Goal: Task Accomplishment & Management: Complete application form

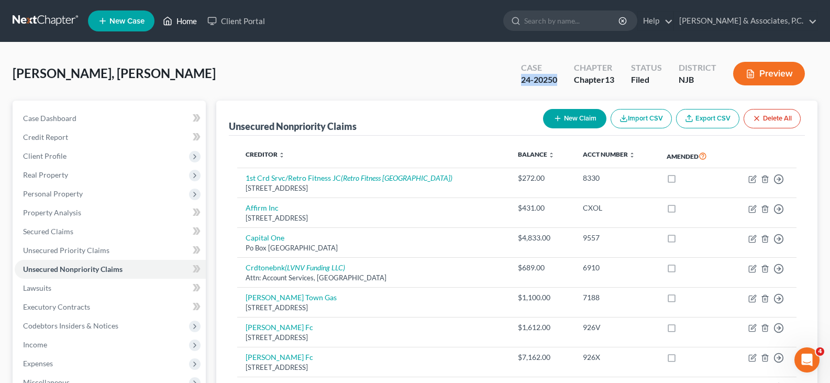
click at [188, 20] on link "Home" at bounding box center [180, 21] width 44 height 19
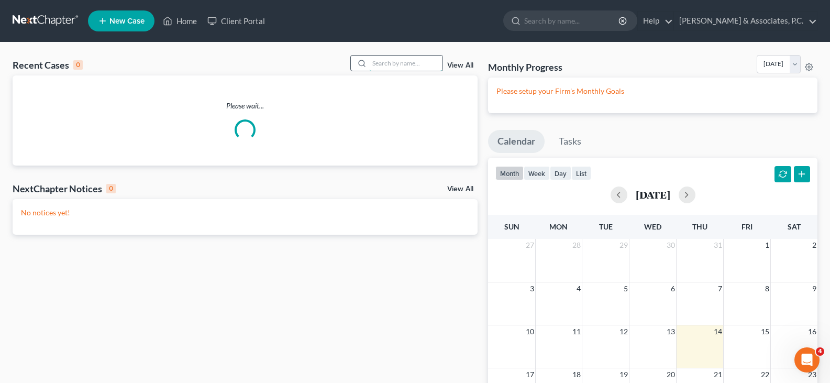
click at [378, 63] on input "search" at bounding box center [405, 62] width 73 height 15
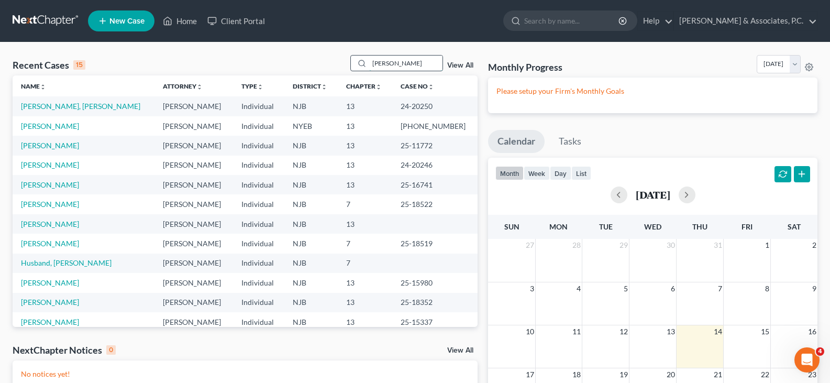
type input "[PERSON_NAME]"
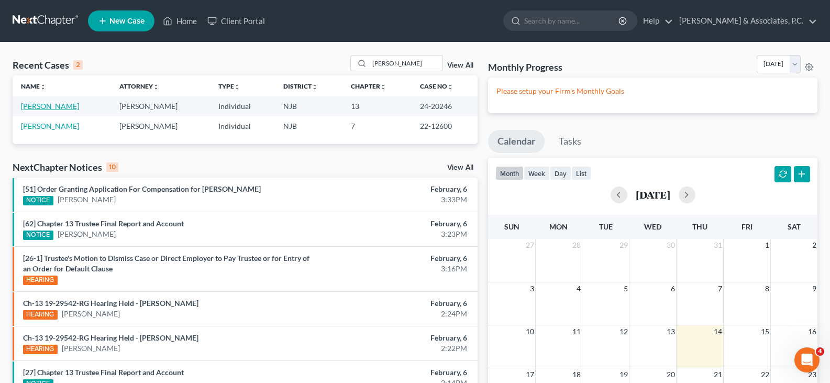
click at [49, 107] on link "[PERSON_NAME]" at bounding box center [50, 106] width 58 height 9
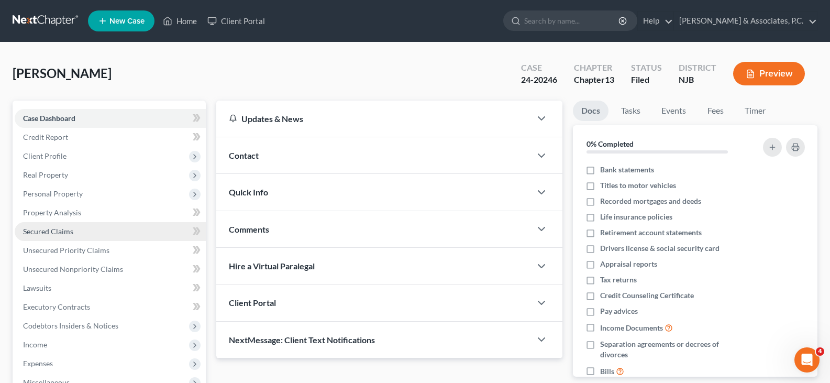
click at [58, 231] on span "Secured Claims" at bounding box center [48, 231] width 50 height 9
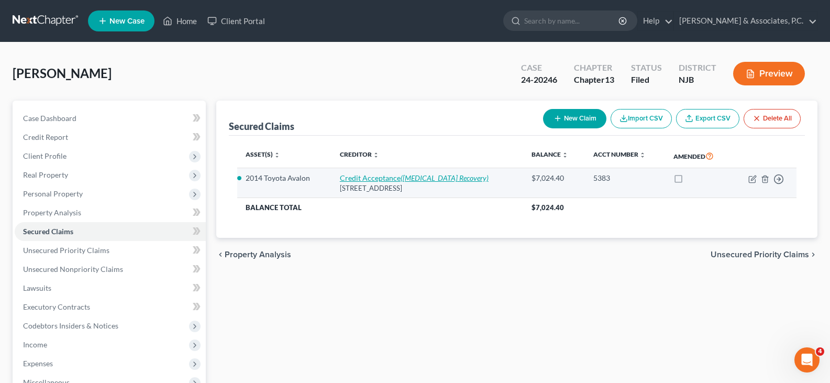
click at [381, 178] on link "Credit Acceptance ([MEDICAL_DATA] Recovery)" at bounding box center [414, 177] width 149 height 9
select select "23"
select select "0"
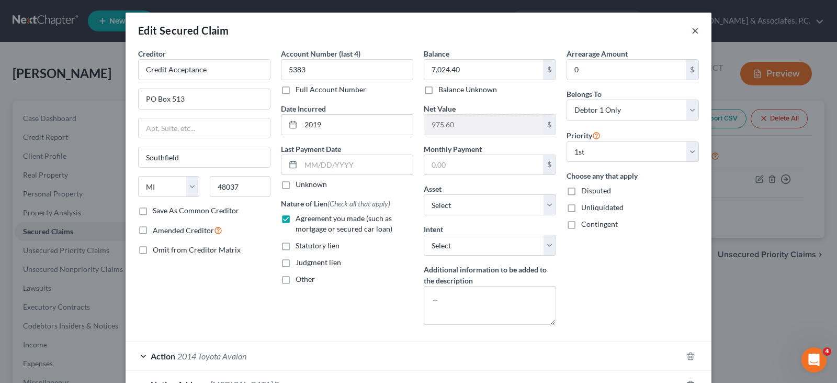
click at [692, 31] on button "×" at bounding box center [695, 30] width 7 height 13
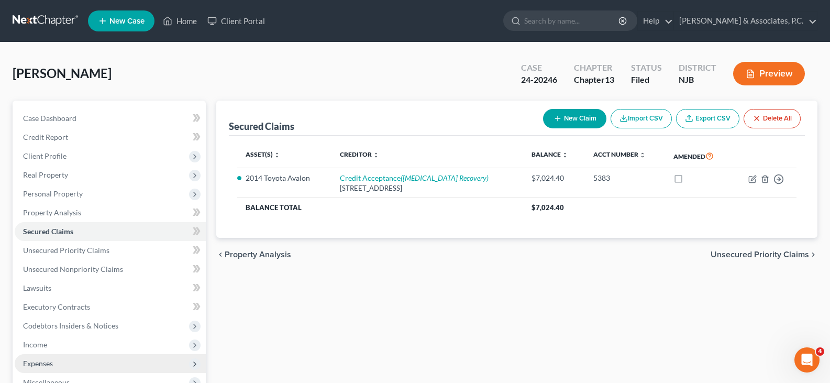
click at [32, 361] on span "Expenses" at bounding box center [38, 363] width 30 height 9
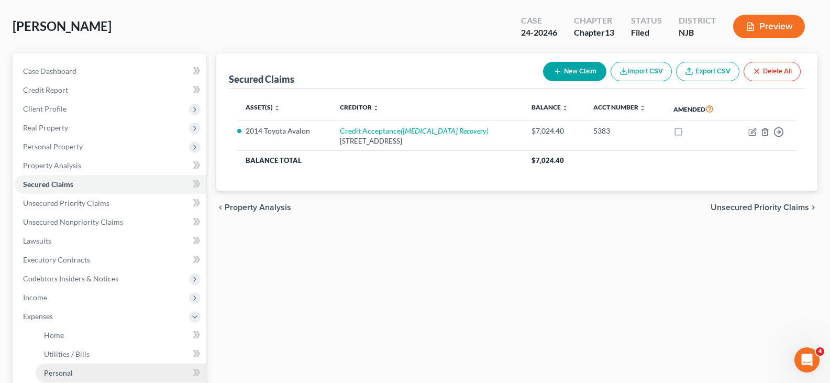
scroll to position [105, 0]
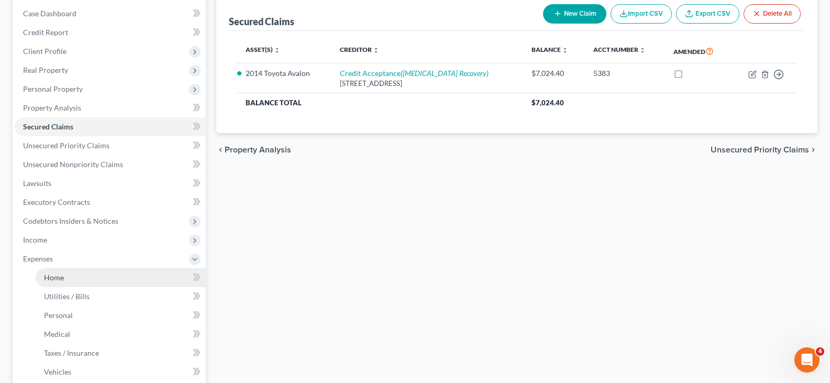
click at [53, 274] on span "Home" at bounding box center [54, 277] width 20 height 9
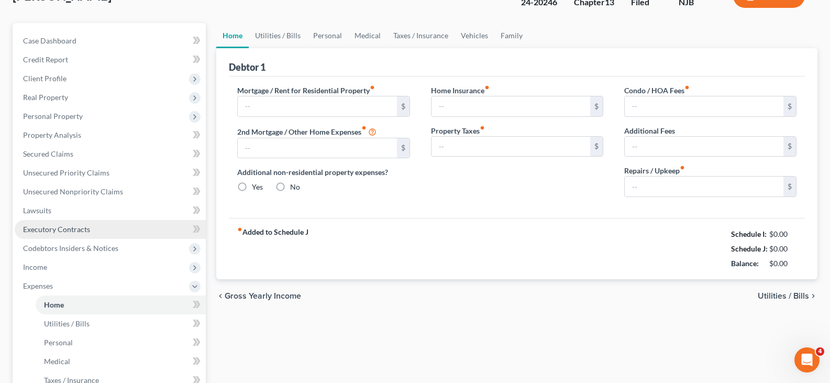
type input "1,500.00"
type input "0.00"
radio input "true"
type input "0.00"
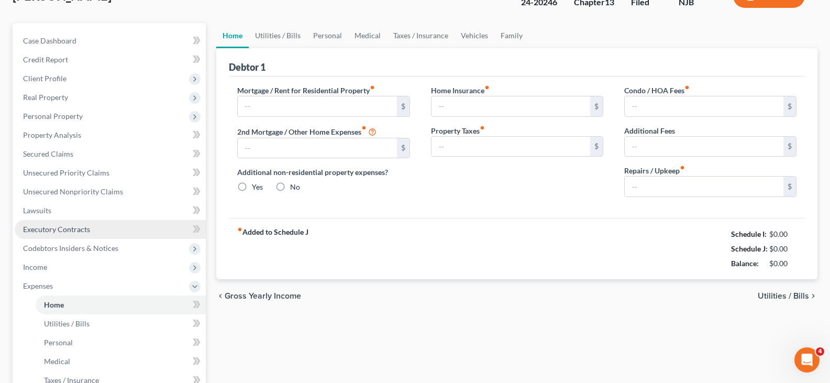
type input "0.00"
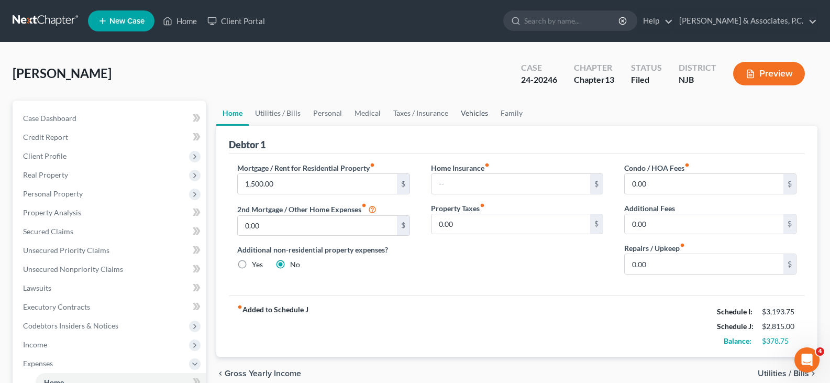
click at [464, 116] on link "Vehicles" at bounding box center [474, 112] width 40 height 25
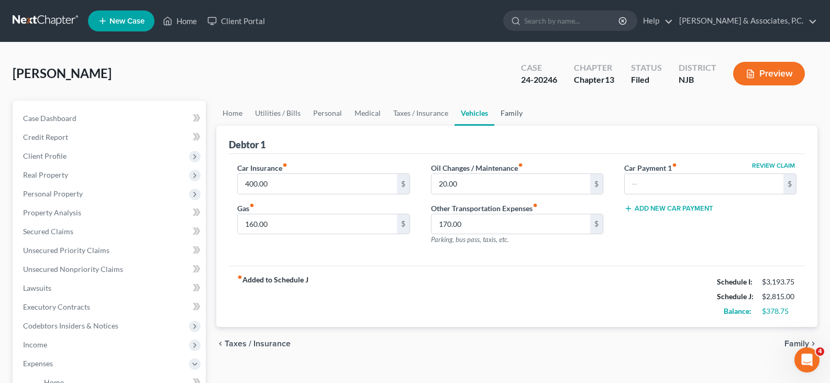
click at [508, 111] on link "Family" at bounding box center [511, 112] width 35 height 25
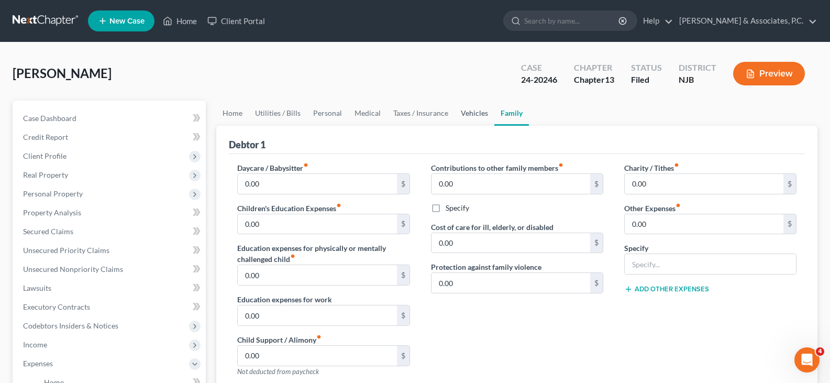
click at [462, 115] on link "Vehicles" at bounding box center [474, 112] width 40 height 25
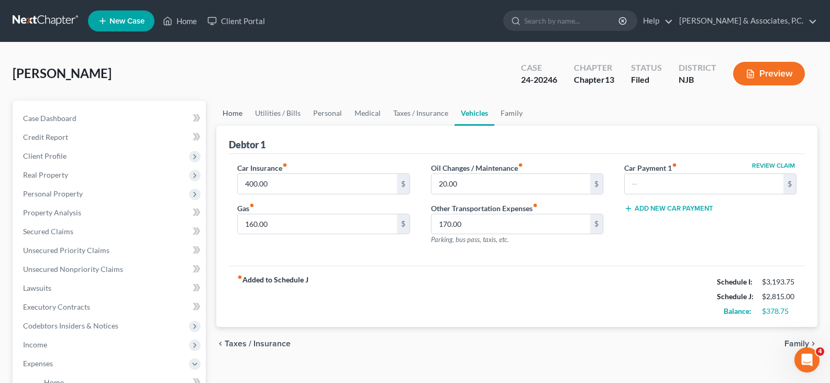
click at [234, 109] on link "Home" at bounding box center [232, 112] width 32 height 25
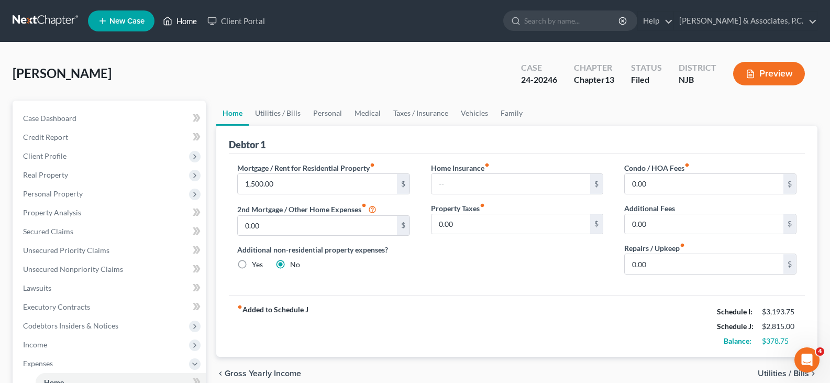
click at [188, 19] on link "Home" at bounding box center [180, 21] width 44 height 19
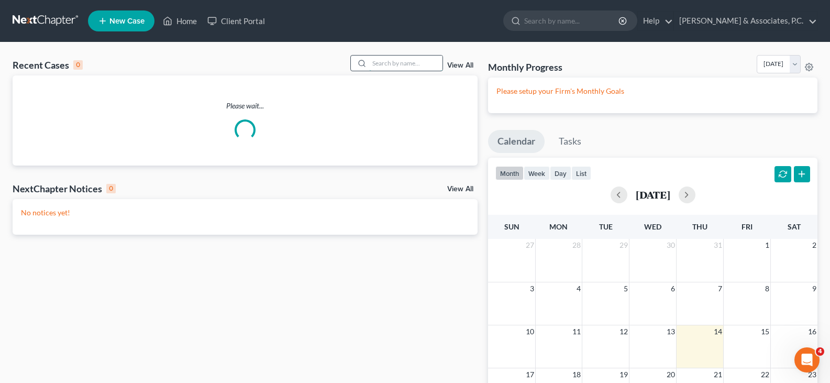
click at [382, 59] on input "search" at bounding box center [405, 62] width 73 height 15
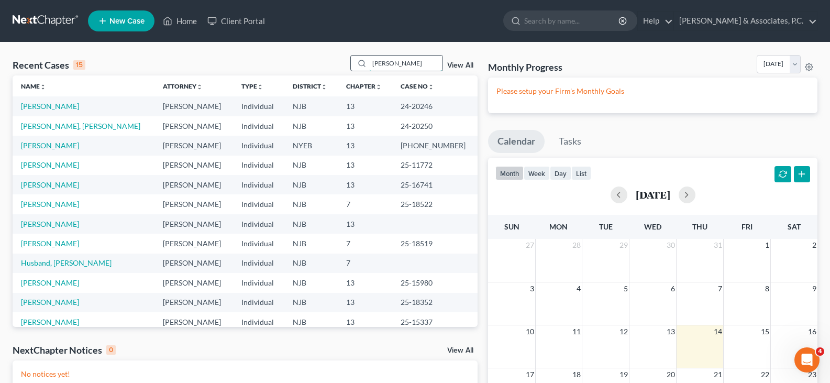
type input "[PERSON_NAME]"
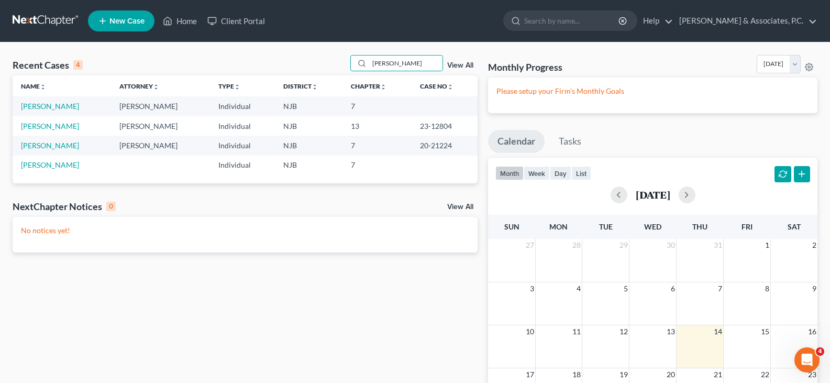
click at [72, 104] on td "[PERSON_NAME]" at bounding box center [62, 105] width 98 height 19
click at [62, 107] on link "[PERSON_NAME]" at bounding box center [50, 106] width 58 height 9
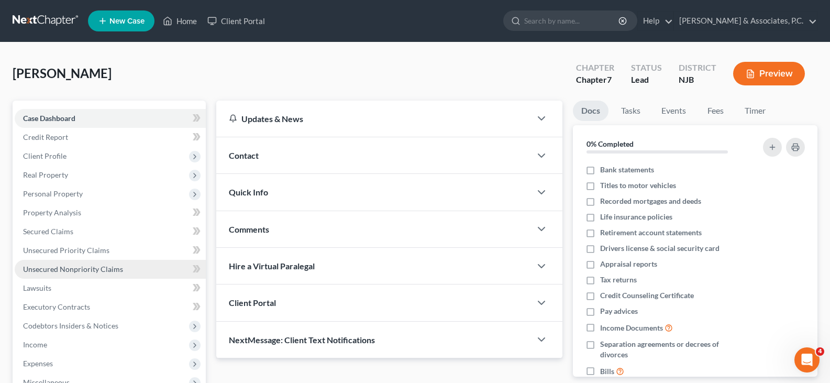
click at [57, 268] on span "Unsecured Nonpriority Claims" at bounding box center [73, 268] width 100 height 9
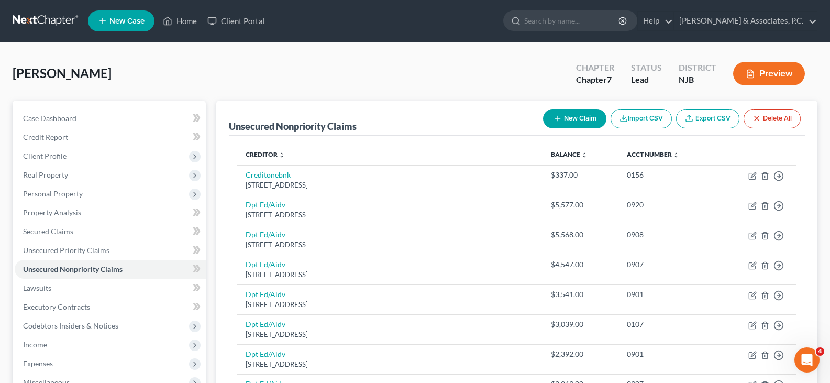
click at [568, 115] on button "New Claim" at bounding box center [574, 118] width 63 height 19
select select "0"
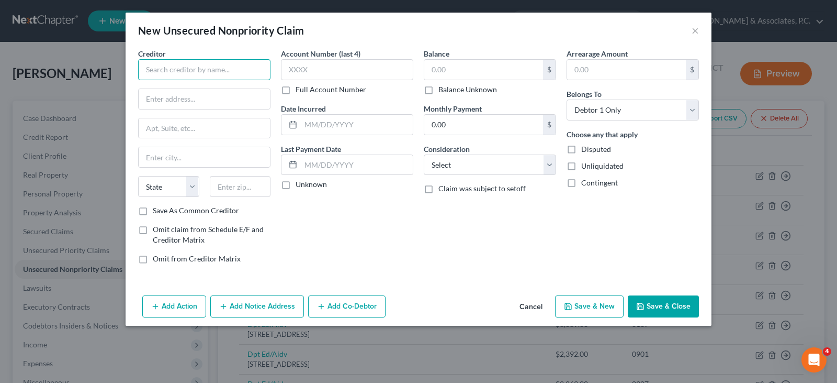
click at [198, 69] on input "text" at bounding box center [204, 69] width 132 height 21
type input "[PERSON_NAME][GEOGRAPHIC_DATA]"
click at [153, 97] on input "text" at bounding box center [204, 99] width 131 height 20
type input "Po Box 50023"
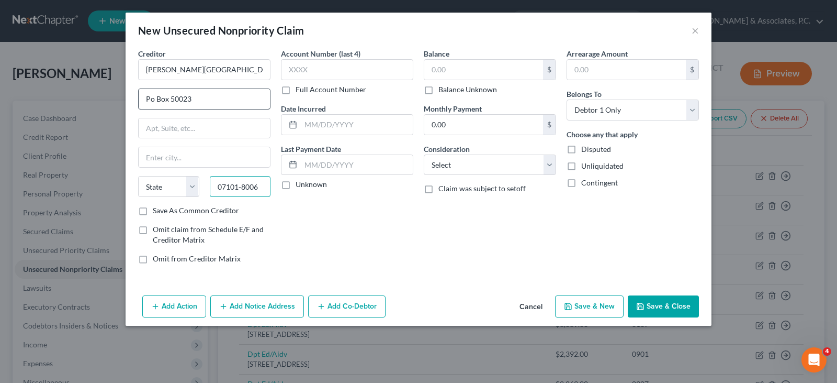
type input "07101-8006"
drag, startPoint x: 169, startPoint y: 156, endPoint x: 176, endPoint y: 161, distance: 8.3
click at [169, 158] on input "text" at bounding box center [204, 157] width 131 height 20
type input "[GEOGRAPHIC_DATA]"
select select "33"
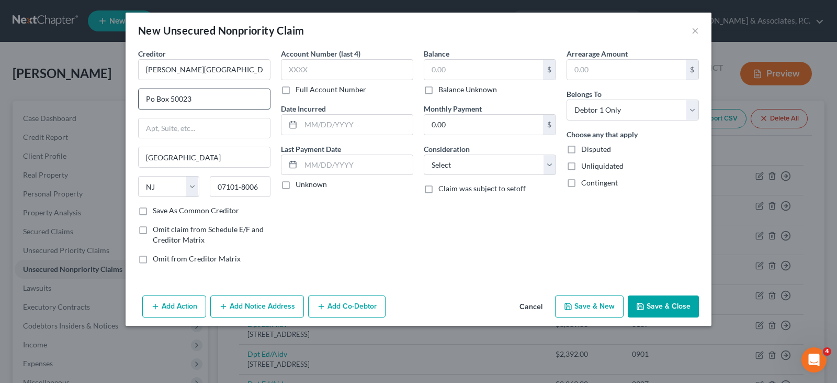
click at [151, 98] on input "Po Box 50023" at bounding box center [204, 99] width 131 height 20
type input "PO Box 50023"
click at [301, 67] on input "text" at bounding box center [347, 69] width 132 height 21
type input "1225"
click at [464, 67] on input "text" at bounding box center [483, 70] width 119 height 20
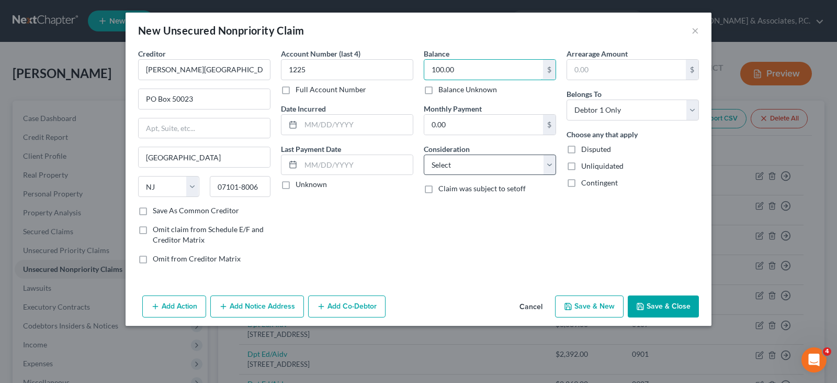
type input "100.00"
click at [466, 164] on select "Select Cable / Satellite Services Collection Agency Credit Card Debt Debt Couns…" at bounding box center [490, 164] width 132 height 21
select select "9"
click at [424, 154] on select "Select Cable / Satellite Services Collection Agency Credit Card Debt Debt Couns…" at bounding box center [490, 164] width 132 height 21
click at [272, 307] on button "Add Notice Address" at bounding box center [257, 306] width 94 height 22
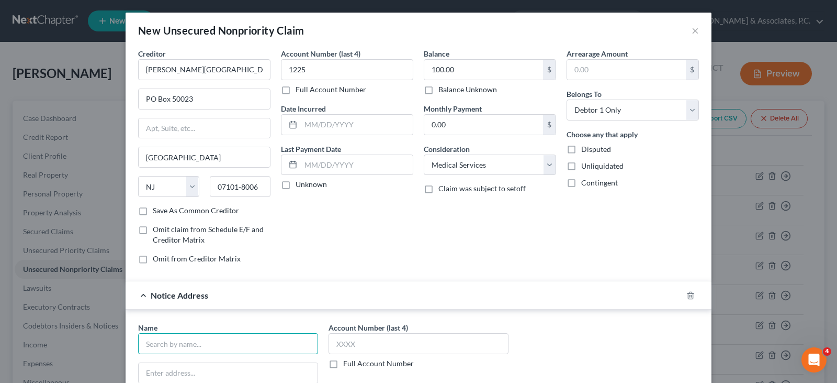
click at [239, 344] on input "text" at bounding box center [228, 343] width 180 height 21
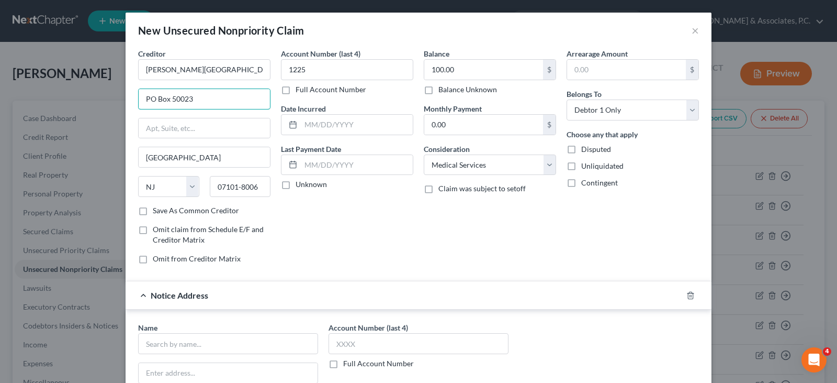
drag, startPoint x: 198, startPoint y: 98, endPoint x: 128, endPoint y: 97, distance: 70.7
click at [128, 97] on div "Creditor * [PERSON_NAME][GEOGRAPHIC_DATA] [GEOGRAPHIC_DATA] [GEOGRAPHIC_DATA] […" at bounding box center [419, 282] width 586 height 468
type input "[STREET_ADDRESS]"
type input "07094"
type input "Secaucus"
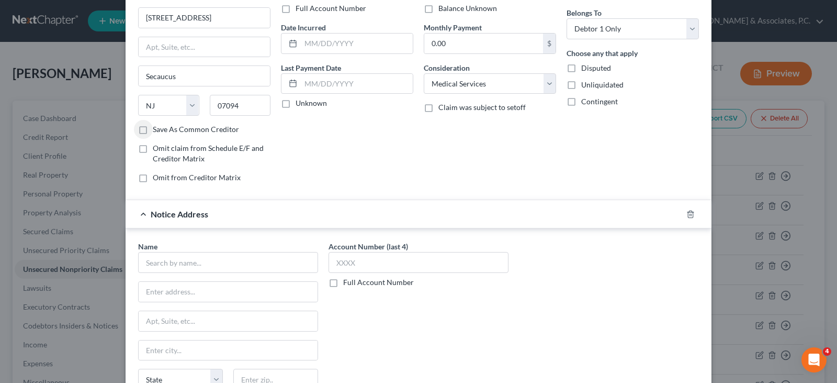
scroll to position [181, 0]
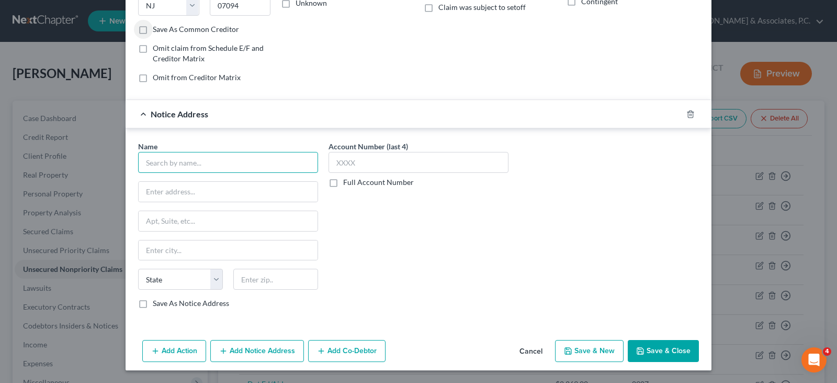
click at [214, 163] on input "text" at bounding box center [228, 162] width 180 height 21
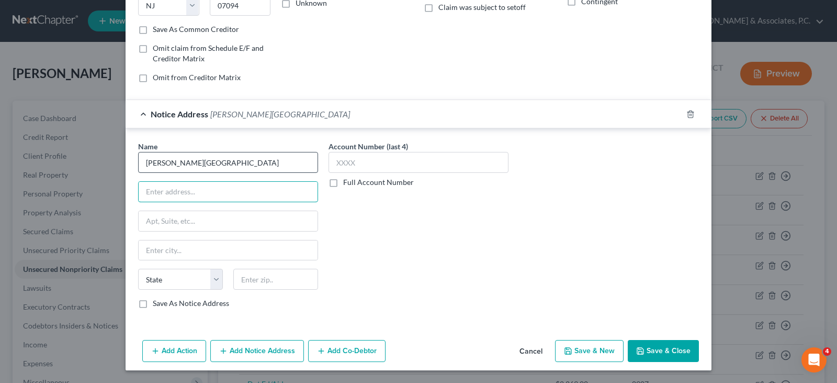
type input "[PERSON_NAME][GEOGRAPHIC_DATA]"
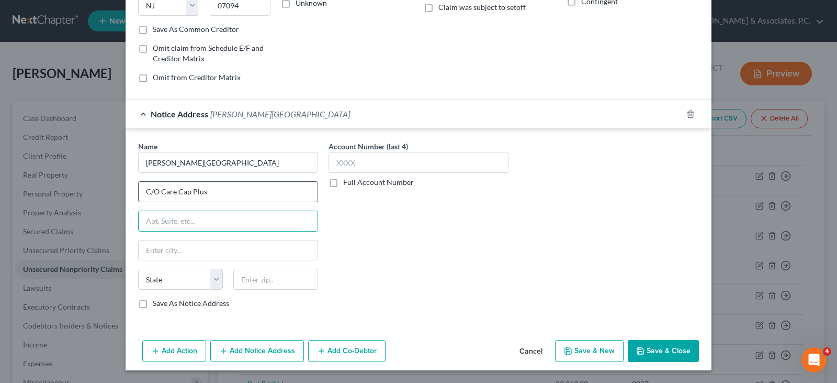
click at [216, 197] on input "C/O Care Cap Plus" at bounding box center [228, 192] width 179 height 20
drag, startPoint x: 199, startPoint y: 191, endPoint x: 138, endPoint y: 191, distance: 60.7
click at [128, 194] on div "Name * [PERSON_NAME][GEOGRAPHIC_DATA] C/O Care Cap Plus 2 [GEOGRAPHIC_DATA] [US…" at bounding box center [419, 226] width 586 height 197
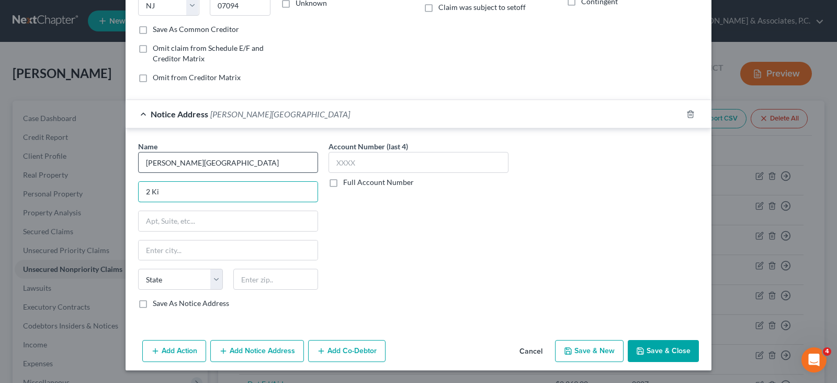
type input "2 Ki"
click at [240, 162] on input "[PERSON_NAME][GEOGRAPHIC_DATA]" at bounding box center [228, 162] width 180 height 21
paste input "C/O Care Cap Plus"
click at [225, 160] on input "[PERSON_NAME][GEOGRAPHIC_DATA]/O Care Cap Plus" at bounding box center [228, 162] width 180 height 21
click at [176, 196] on input "2 Ki" at bounding box center [228, 192] width 179 height 20
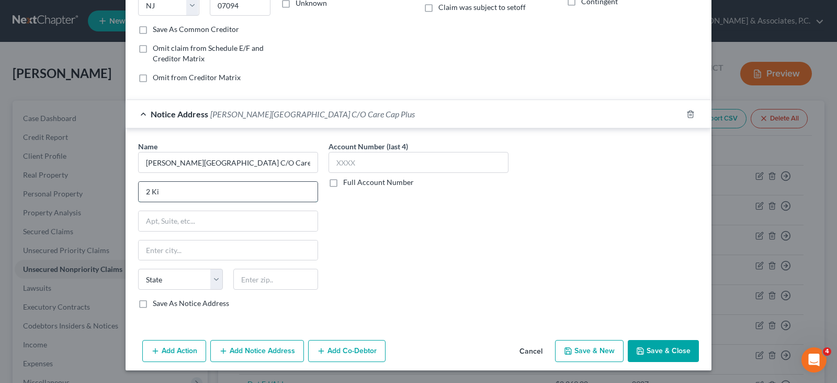
type input "[PERSON_NAME][GEOGRAPHIC_DATA] C/O Care Cap Plus"
type input "[STREET_ADDRESS]"
type input "07405"
type input "[PERSON_NAME]"
select select "33"
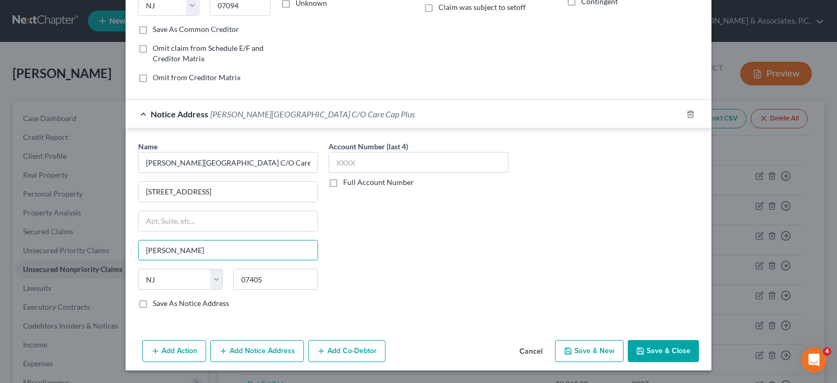
drag, startPoint x: 154, startPoint y: 247, endPoint x: 88, endPoint y: 258, distance: 66.9
click at [81, 251] on div "New Unsecured Nonpriority Claim × Creditor * [PERSON_NAME][GEOGRAPHIC_DATA] [ST…" at bounding box center [418, 191] width 837 height 383
type input "Kinnelon"
click at [656, 356] on button "Save & Close" at bounding box center [663, 351] width 71 height 22
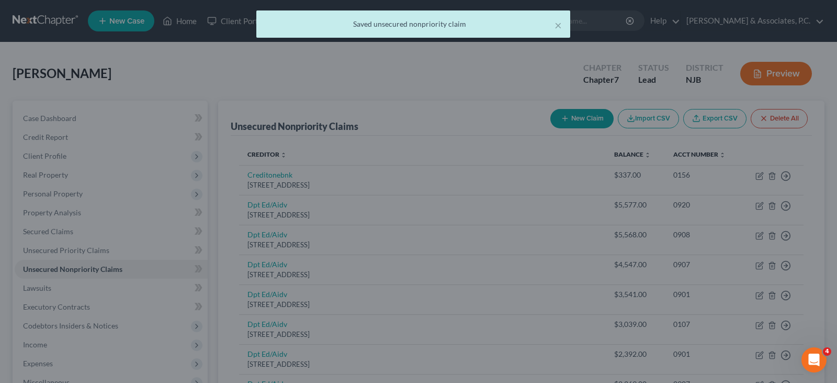
scroll to position [0, 0]
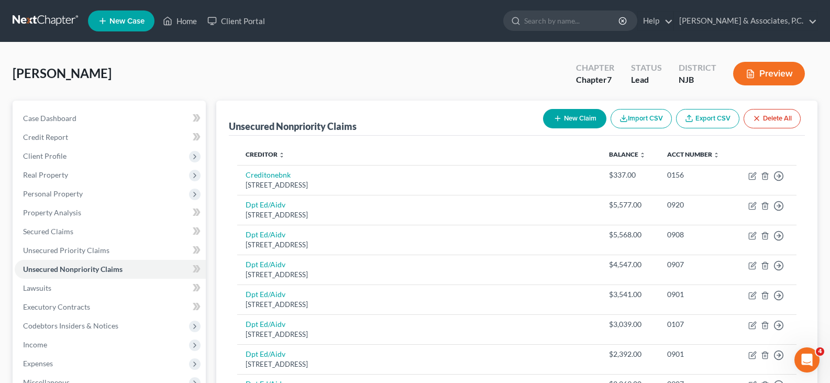
click at [572, 115] on button "New Claim" at bounding box center [574, 118] width 63 height 19
select select "0"
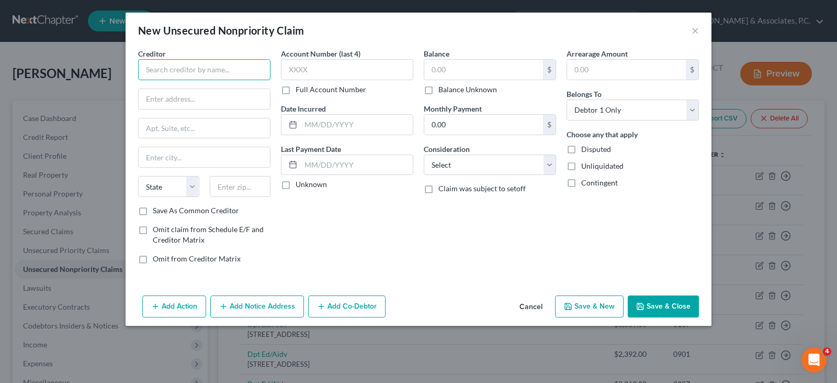
click at [231, 67] on input "text" at bounding box center [204, 69] width 132 height 21
type input "Heights Dental Group"
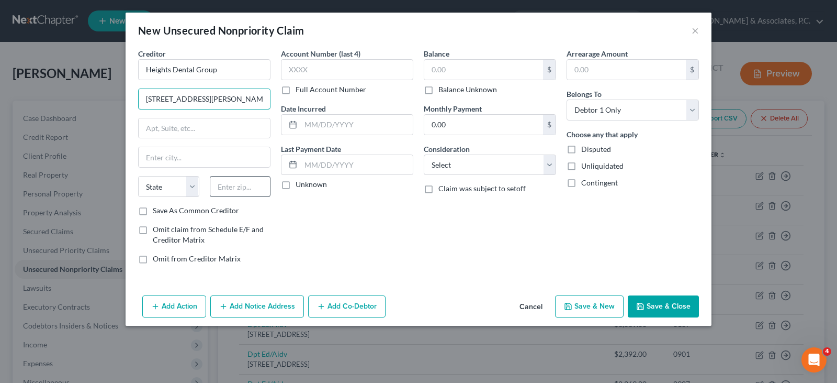
type input "[STREET_ADDRESS][PERSON_NAME]"
drag, startPoint x: 245, startPoint y: 191, endPoint x: 254, endPoint y: 195, distance: 9.6
click at [245, 191] on input "text" at bounding box center [240, 186] width 61 height 21
type input "07306"
type input "[GEOGRAPHIC_DATA]"
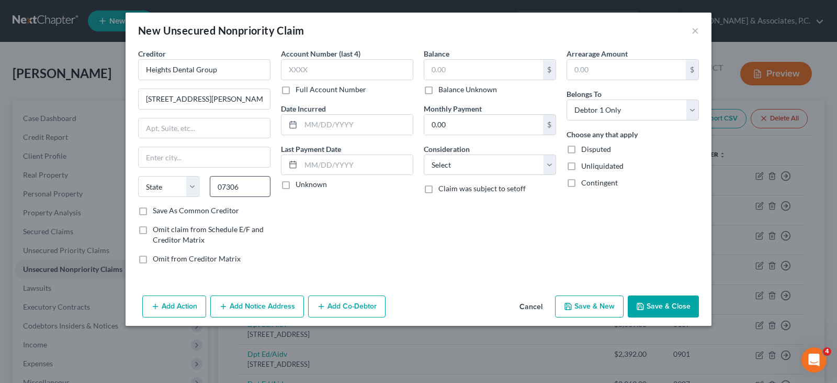
select select "33"
click at [458, 73] on input "text" at bounding box center [483, 70] width 119 height 20
type input "175.00"
click at [461, 171] on select "Select Cable / Satellite Services Collection Agency Credit Card Debt Debt Couns…" at bounding box center [490, 164] width 132 height 21
select select "9"
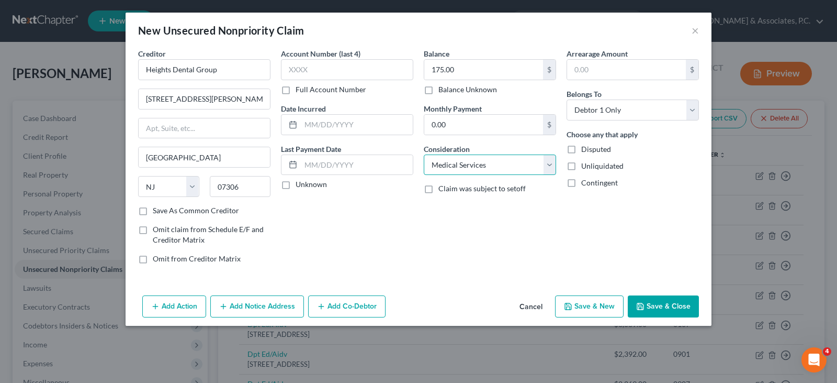
click at [424, 154] on select "Select Cable / Satellite Services Collection Agency Credit Card Debt Debt Couns…" at bounding box center [490, 164] width 132 height 21
click at [306, 72] on input "text" at bounding box center [347, 69] width 132 height 21
click at [666, 305] on button "Save & Close" at bounding box center [663, 306] width 71 height 22
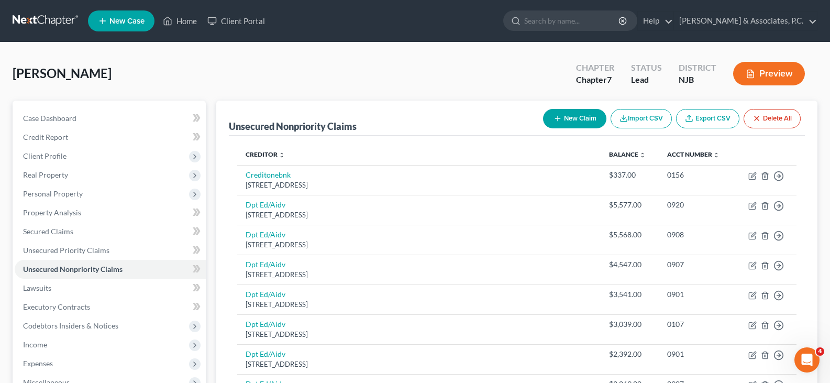
click at [563, 112] on button "New Claim" at bounding box center [574, 118] width 63 height 19
select select "0"
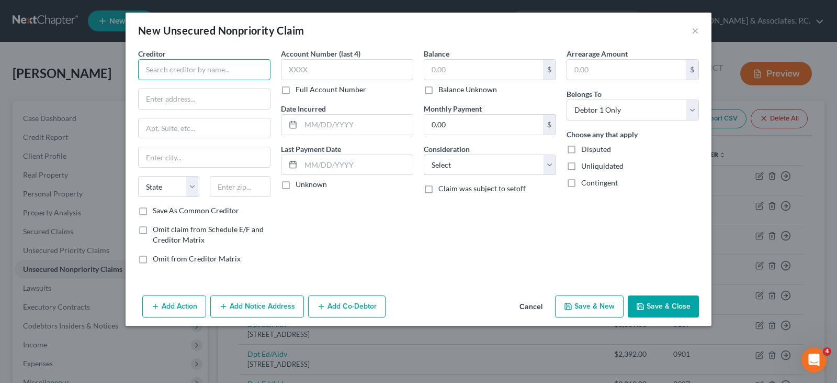
drag, startPoint x: 235, startPoint y: 72, endPoint x: 244, endPoint y: 73, distance: 9.0
click at [237, 72] on input "text" at bounding box center [204, 69] width 132 height 21
type input "Carepoint Health Management Associates LLC"
type input "PO Box 824276"
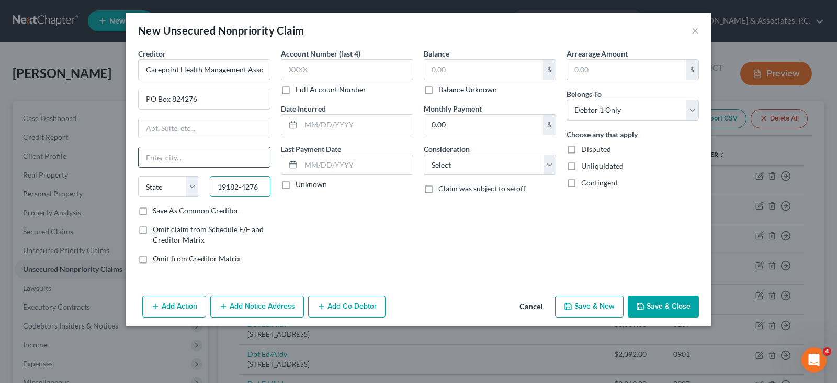
type input "19182-4276"
click at [210, 155] on input "text" at bounding box center [204, 157] width 131 height 20
type input "[GEOGRAPHIC_DATA]"
select select "39"
click at [454, 69] on input "text" at bounding box center [483, 70] width 119 height 20
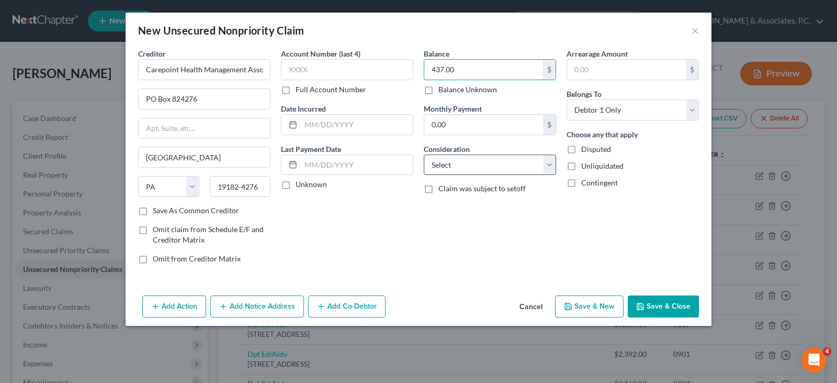
type input "437.00"
click at [459, 166] on select "Select Cable / Satellite Services Collection Agency Credit Card Debt Debt Couns…" at bounding box center [490, 164] width 132 height 21
select select "9"
click at [424, 154] on select "Select Cable / Satellite Services Collection Agency Credit Card Debt Debt Couns…" at bounding box center [490, 164] width 132 height 21
click at [317, 74] on input "text" at bounding box center [347, 69] width 132 height 21
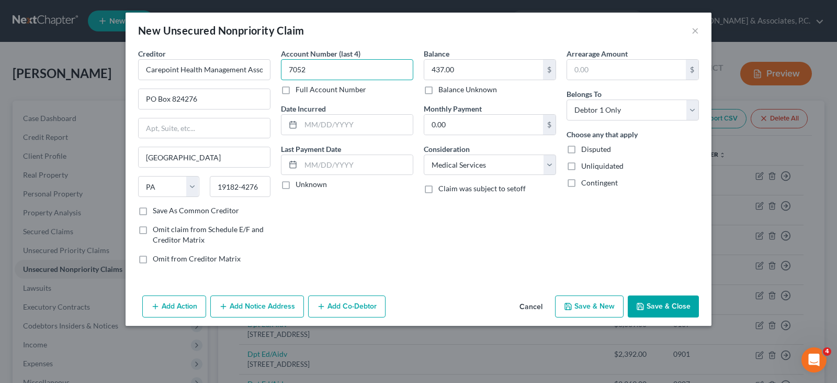
type input "7052"
click at [662, 310] on button "Save & Close" at bounding box center [663, 306] width 71 height 22
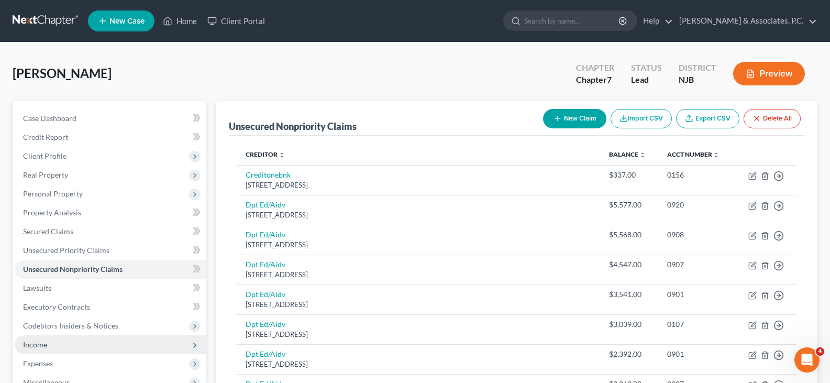
click at [49, 345] on span "Income" at bounding box center [110, 344] width 191 height 19
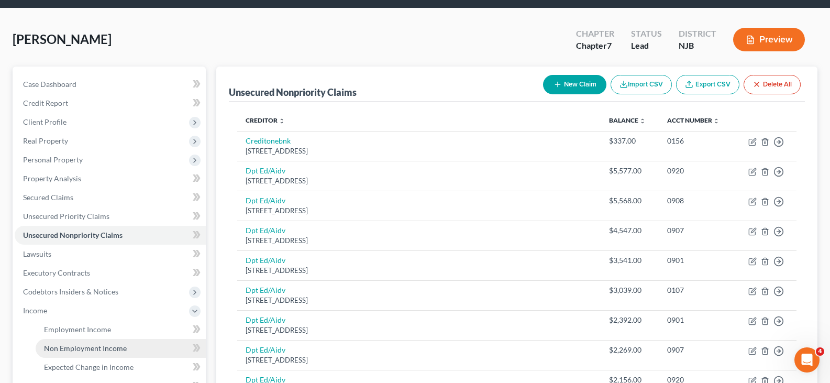
scroll to position [52, 0]
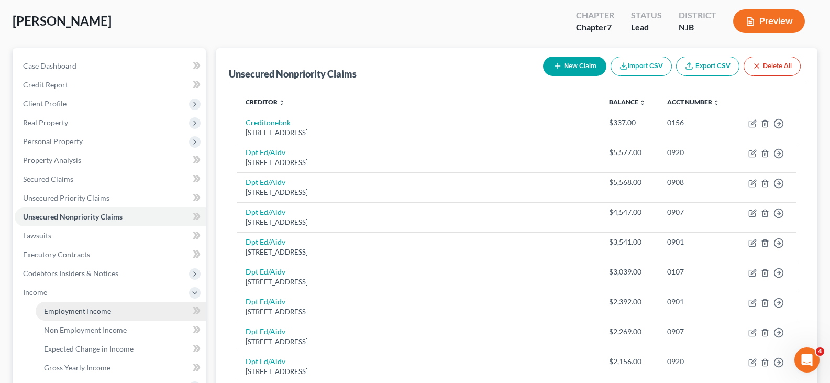
click at [70, 309] on span "Employment Income" at bounding box center [77, 310] width 67 height 9
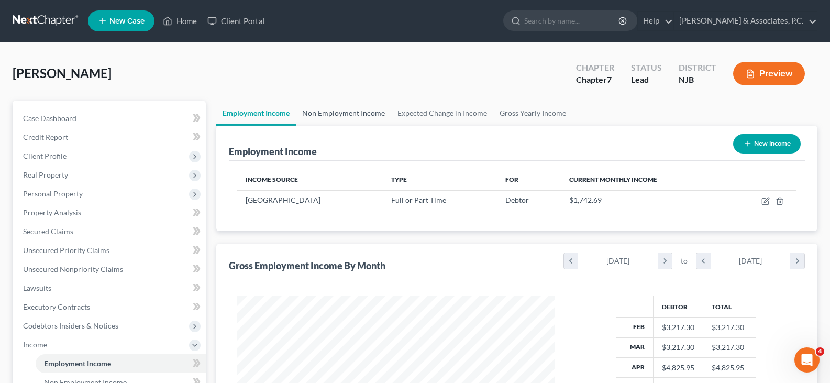
scroll to position [188, 338]
click at [327, 114] on link "Non Employment Income" at bounding box center [343, 112] width 95 height 25
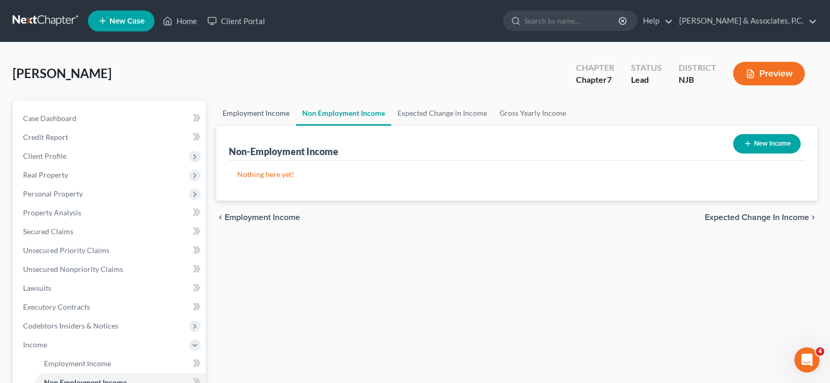
click at [258, 117] on link "Employment Income" at bounding box center [256, 112] width 80 height 25
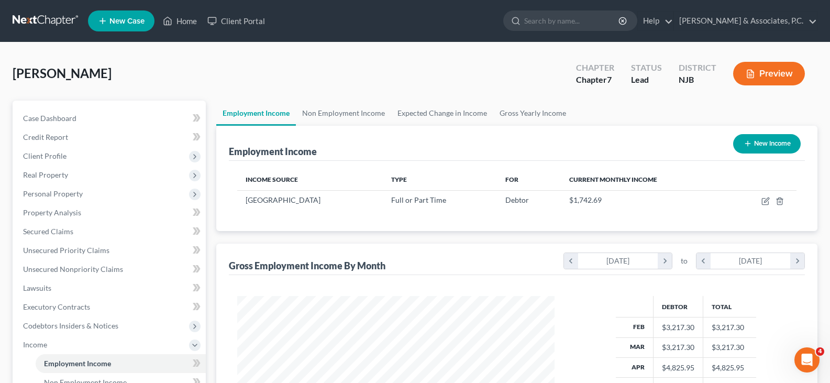
scroll to position [188, 338]
click at [327, 112] on link "Non Employment Income" at bounding box center [343, 112] width 95 height 25
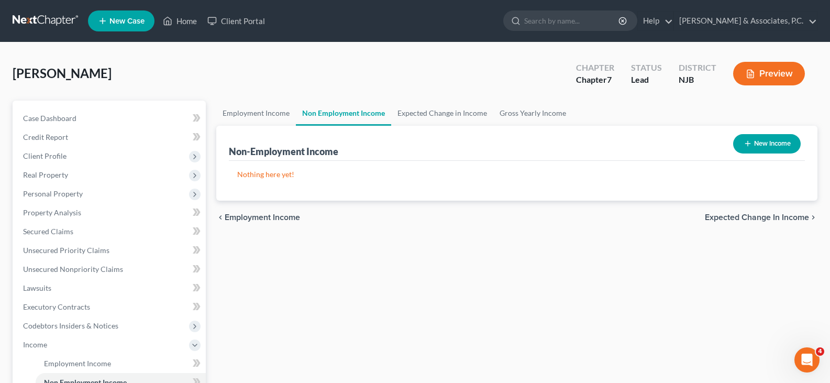
click at [765, 146] on button "New Income" at bounding box center [767, 143] width 68 height 19
select select "0"
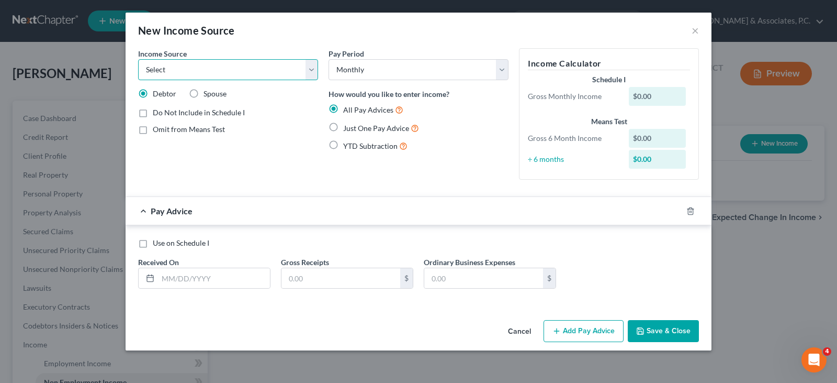
click at [308, 72] on select "Select Unemployment Disability (from employer) Pension Retirement Social Securi…" at bounding box center [228, 69] width 180 height 21
click at [261, 38] on div "New Income Source ×" at bounding box center [419, 31] width 586 height 36
click at [696, 33] on button "×" at bounding box center [695, 30] width 7 height 13
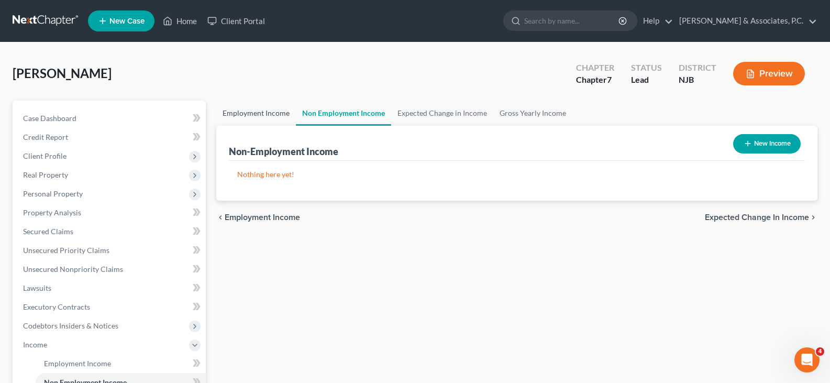
click at [247, 113] on link "Employment Income" at bounding box center [256, 112] width 80 height 25
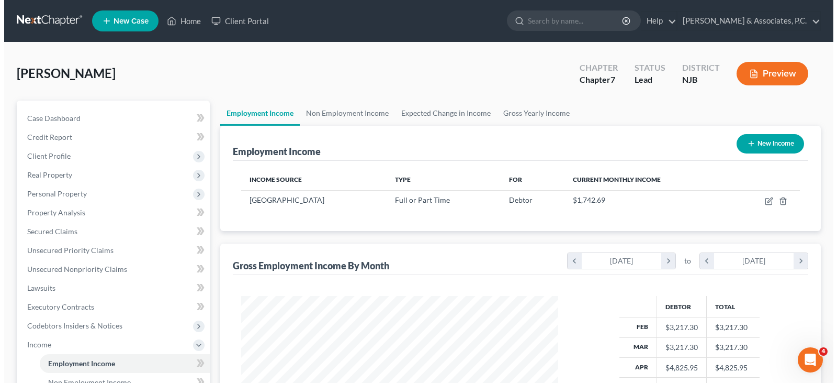
scroll to position [188, 338]
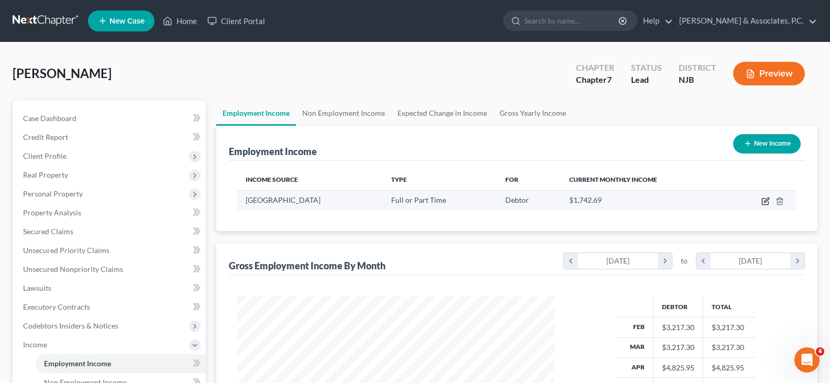
click at [764, 201] on icon "button" at bounding box center [765, 201] width 8 height 8
select select "0"
select select "33"
select select "2"
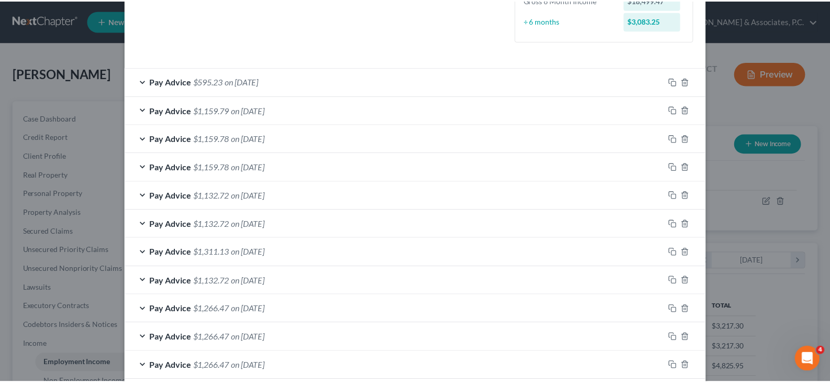
scroll to position [372, 0]
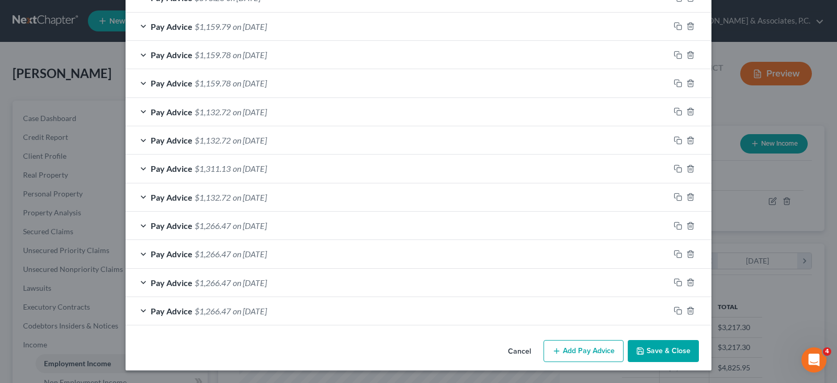
drag, startPoint x: 671, startPoint y: 351, endPoint x: 667, endPoint y: 343, distance: 9.2
click at [670, 351] on button "Save & Close" at bounding box center [663, 351] width 71 height 22
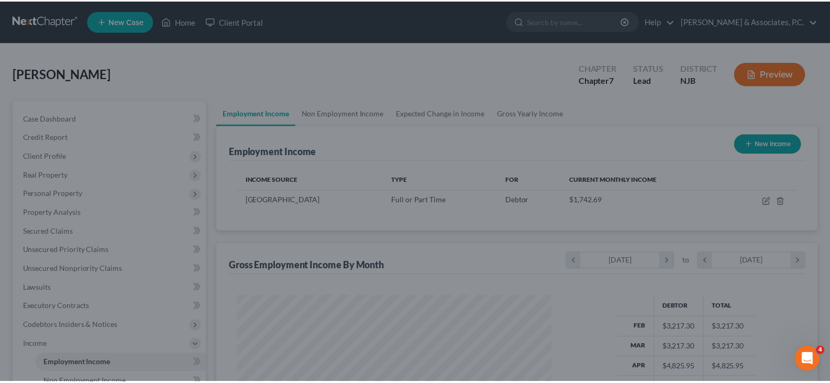
scroll to position [188, 338]
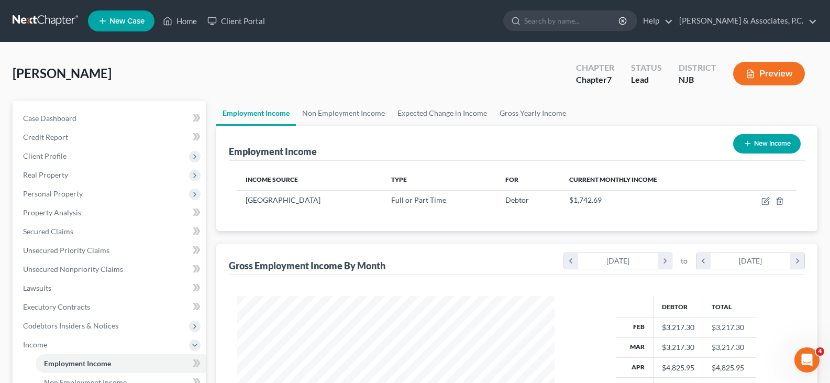
click at [781, 139] on button "New Income" at bounding box center [767, 143] width 68 height 19
select select "0"
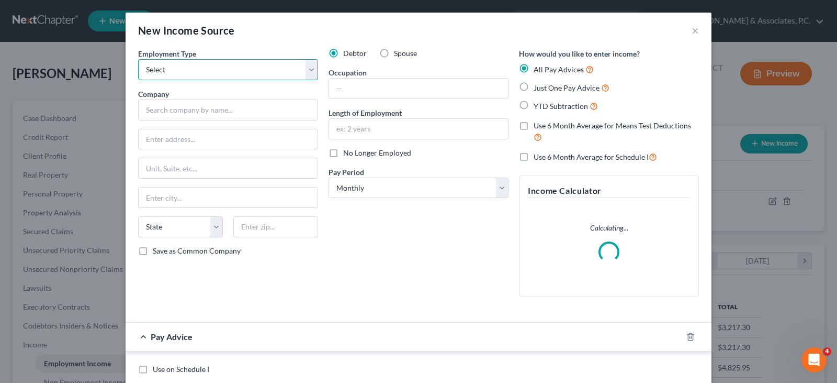
click at [305, 71] on select "Select Full or [DEMOGRAPHIC_DATA] Employment Self Employment" at bounding box center [228, 69] width 180 height 21
select select "1"
click at [138, 59] on select "Select Full or [DEMOGRAPHIC_DATA] Employment Self Employment" at bounding box center [228, 69] width 180 height 21
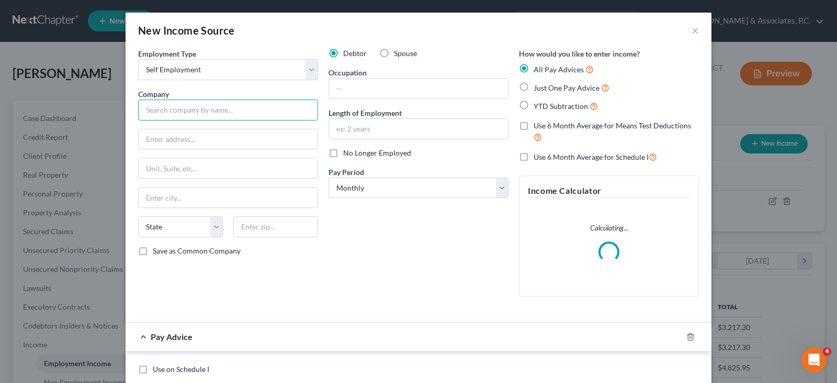
click at [158, 110] on input "text" at bounding box center [228, 109] width 180 height 21
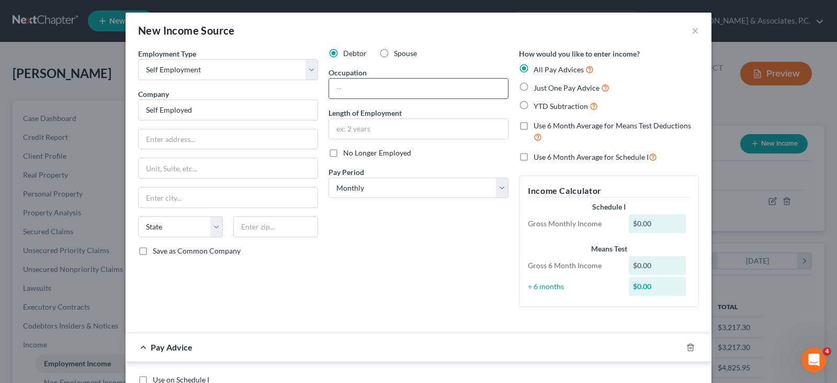
click at [359, 89] on input "text" at bounding box center [418, 89] width 179 height 20
type input "Self Employed"
type input "A"
type input "Event Coordinator"
click at [355, 133] on input "text" at bounding box center [418, 129] width 179 height 20
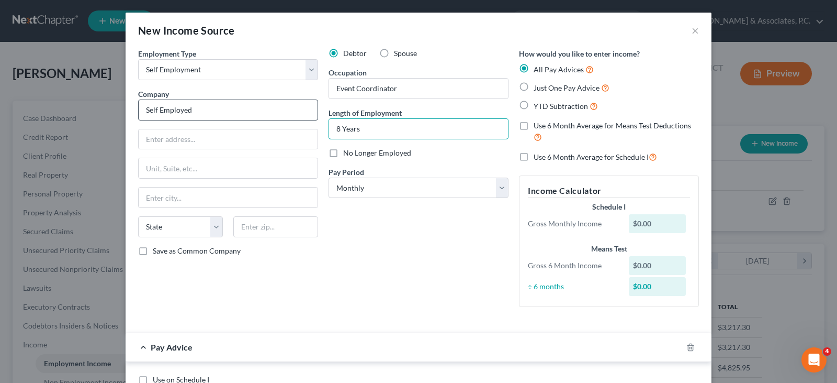
type input "8 Years"
click at [252, 111] on input "Self Employed" at bounding box center [228, 109] width 180 height 21
click at [254, 142] on input "text" at bounding box center [228, 139] width 179 height 20
type input "Self Employed Event Coordinator"
type input "[STREET_ADDRESS]"
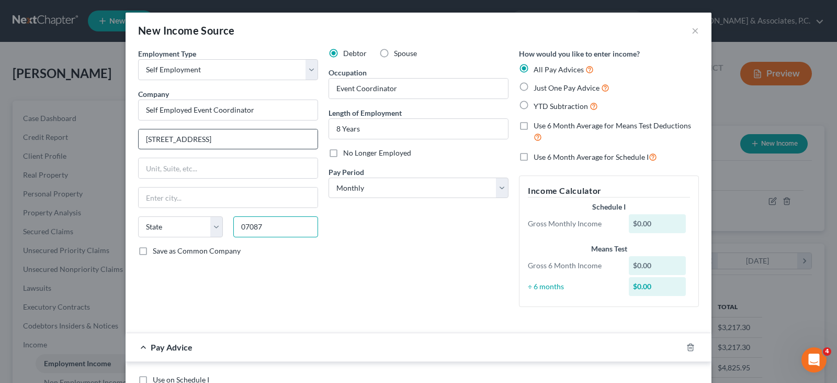
type input "07087"
type input "[GEOGRAPHIC_DATA]"
select select "33"
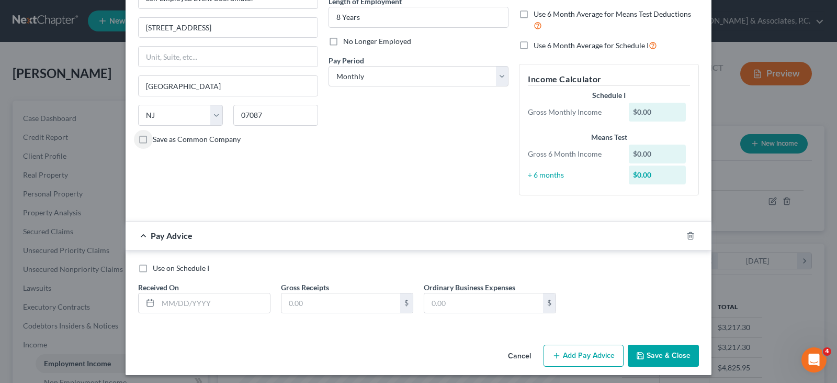
scroll to position [116, 0]
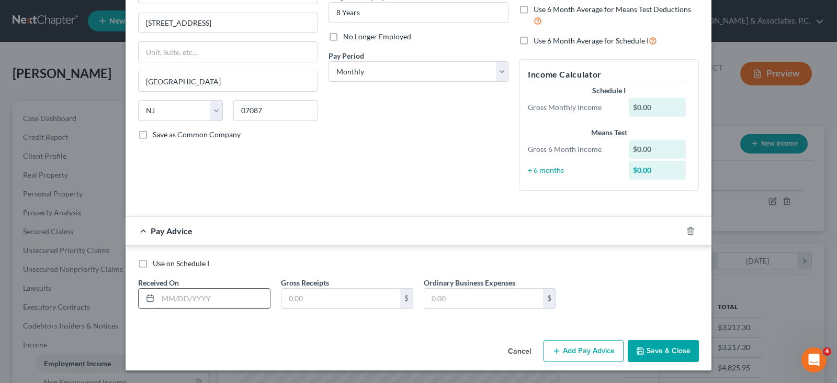
click at [219, 298] on input "text" at bounding box center [214, 298] width 112 height 20
type input "[DATE]"
click at [333, 298] on input "text" at bounding box center [341, 298] width 119 height 20
type input "0"
type input "0.00"
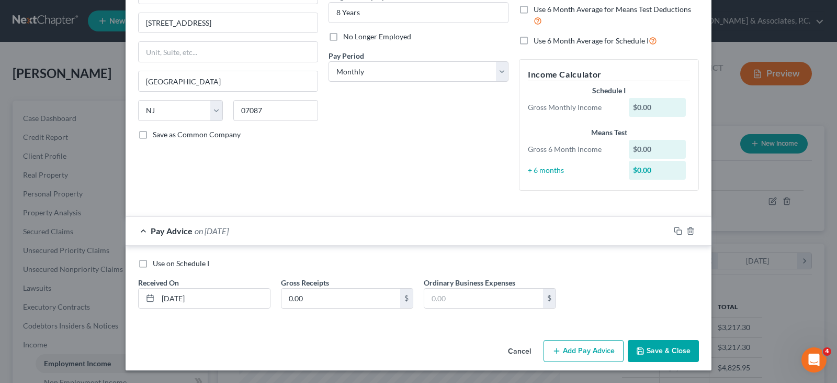
click at [570, 351] on button "Add Pay Advice" at bounding box center [584, 351] width 80 height 22
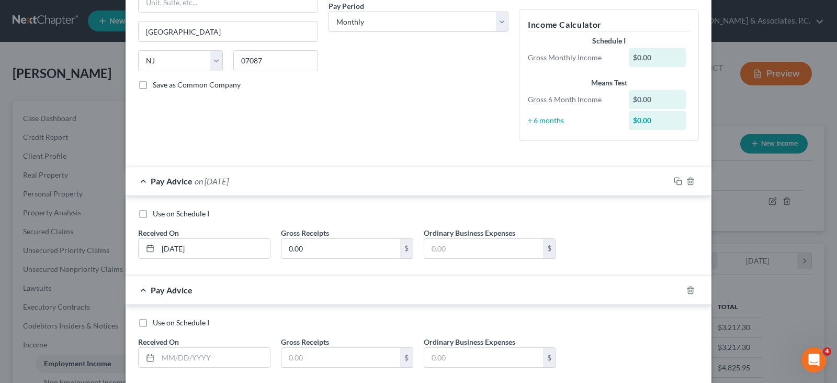
scroll to position [225, 0]
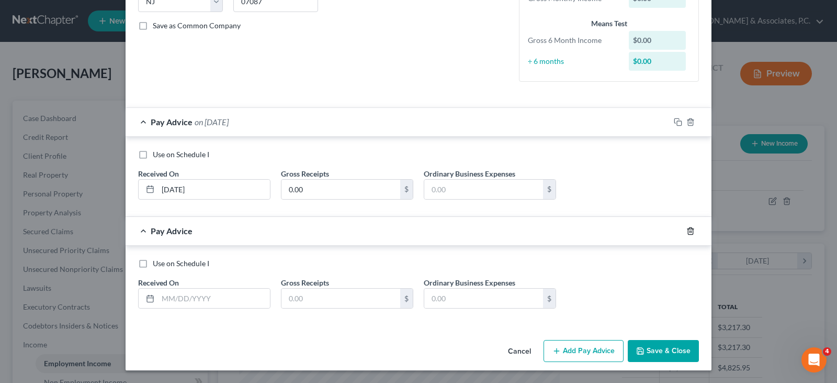
drag, startPoint x: 685, startPoint y: 231, endPoint x: 685, endPoint y: 167, distance: 63.9
click at [687, 230] on icon "button" at bounding box center [691, 231] width 8 height 8
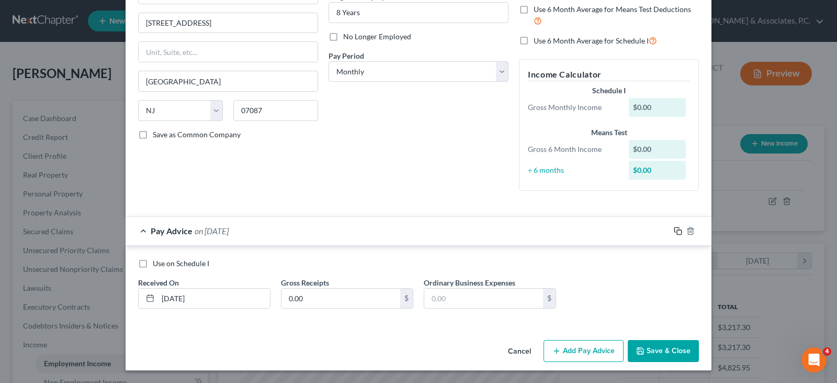
drag, startPoint x: 674, startPoint y: 230, endPoint x: 662, endPoint y: 216, distance: 18.6
click at [674, 228] on icon "button" at bounding box center [678, 231] width 8 height 8
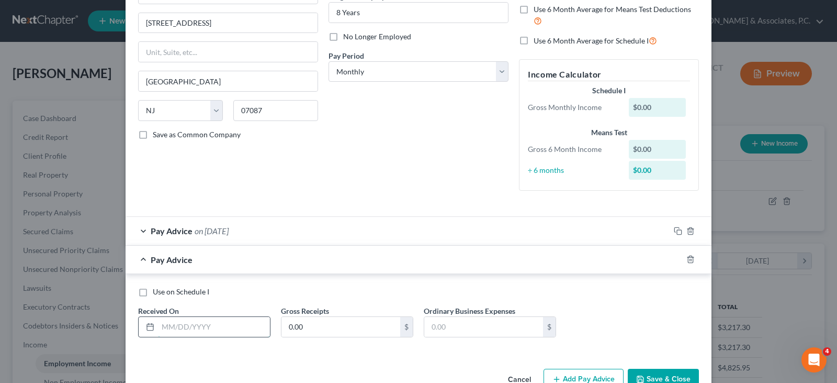
drag, startPoint x: 223, startPoint y: 322, endPoint x: 229, endPoint y: 326, distance: 6.6
click at [219, 321] on input "text" at bounding box center [214, 327] width 112 height 20
type input "[DATE]"
click at [674, 260] on icon "button" at bounding box center [678, 259] width 8 height 8
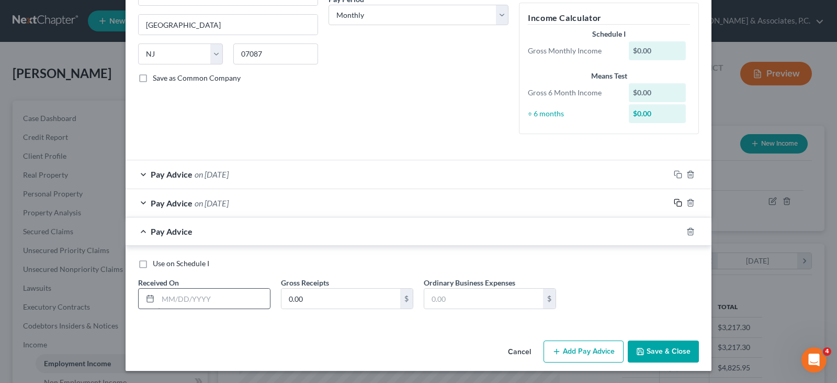
scroll to position [173, 0]
click at [210, 304] on input "text" at bounding box center [214, 298] width 112 height 20
type input "4"
type input "[DATE]"
drag, startPoint x: 674, startPoint y: 230, endPoint x: 658, endPoint y: 230, distance: 15.2
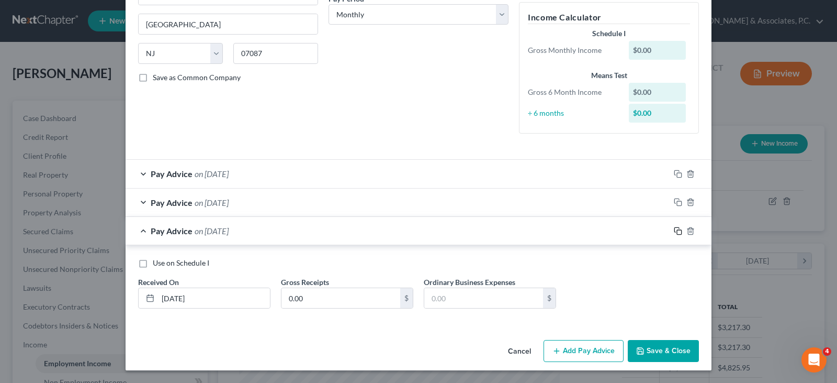
click at [674, 230] on icon "button" at bounding box center [678, 231] width 8 height 8
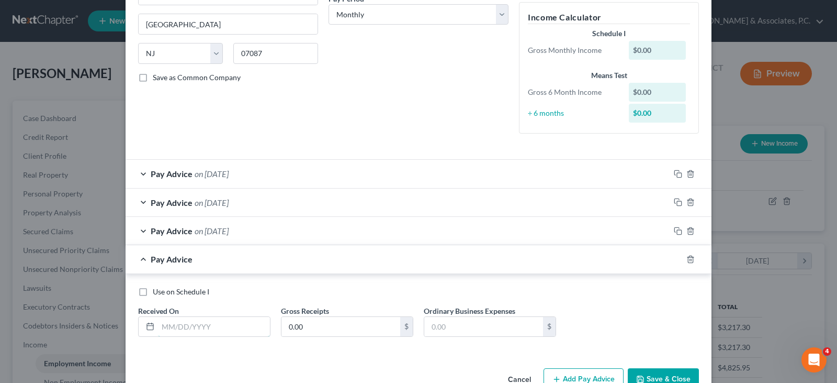
drag, startPoint x: 179, startPoint y: 329, endPoint x: 182, endPoint y: 337, distance: 8.5
click at [179, 329] on input "text" at bounding box center [214, 327] width 112 height 20
type input "[DATE]"
click at [309, 324] on input "0.00" at bounding box center [341, 327] width 119 height 20
type input "2,247.00"
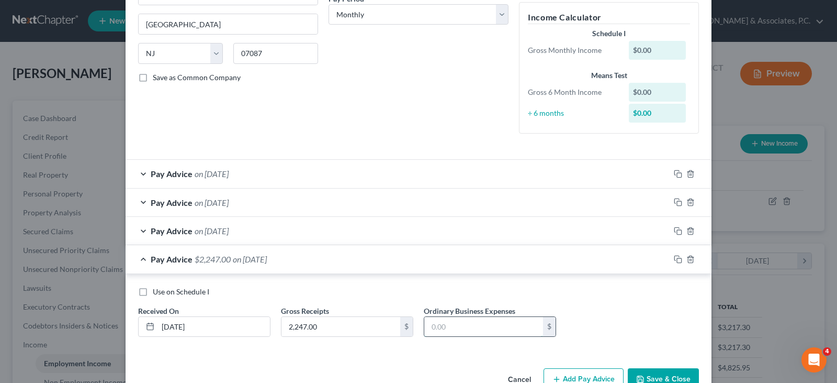
click at [443, 324] on input "text" at bounding box center [483, 327] width 119 height 20
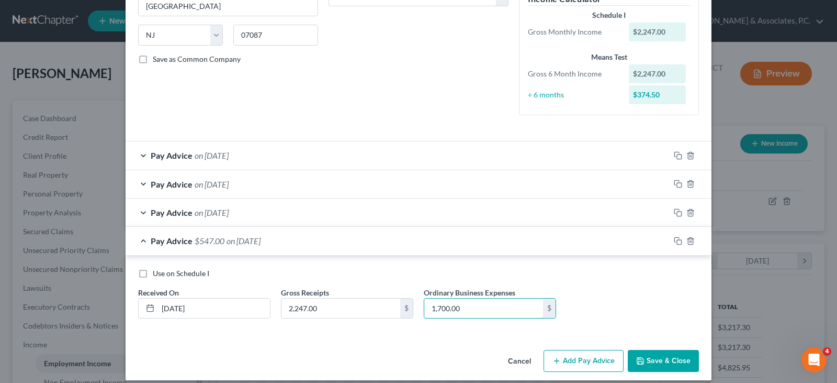
scroll to position [202, 0]
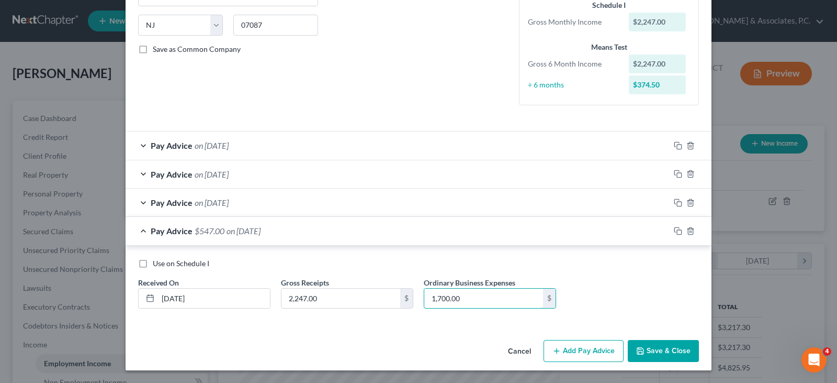
type input "1,700.00"
click at [587, 350] on button "Add Pay Advice" at bounding box center [584, 351] width 80 height 22
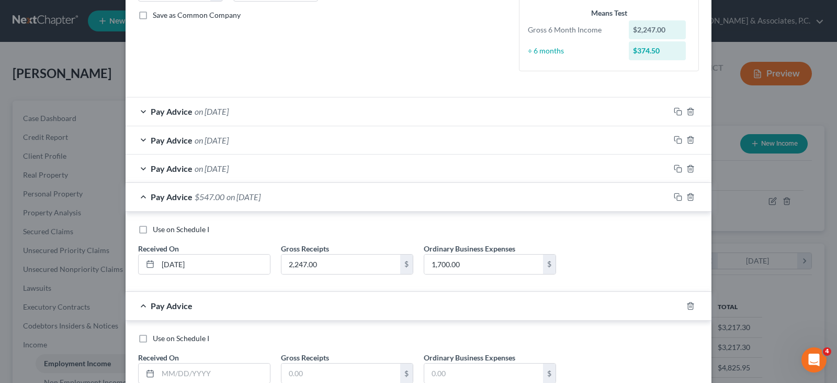
scroll to position [254, 0]
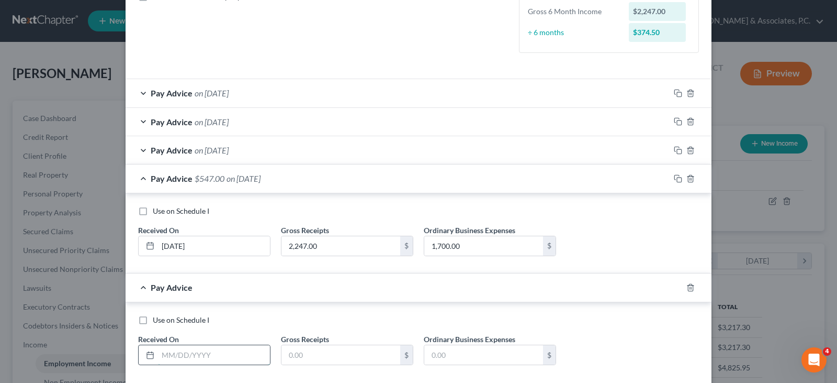
click at [235, 351] on input "text" at bounding box center [214, 355] width 112 height 20
type input "[DATE]"
click at [309, 352] on input "text" at bounding box center [341, 355] width 119 height 20
type input "2"
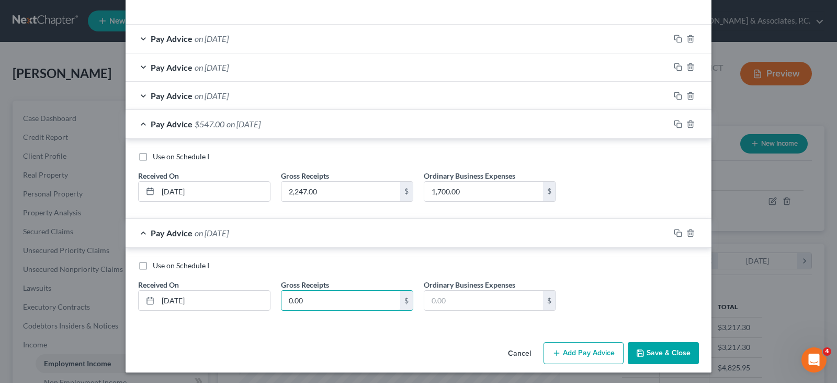
scroll to position [310, 0]
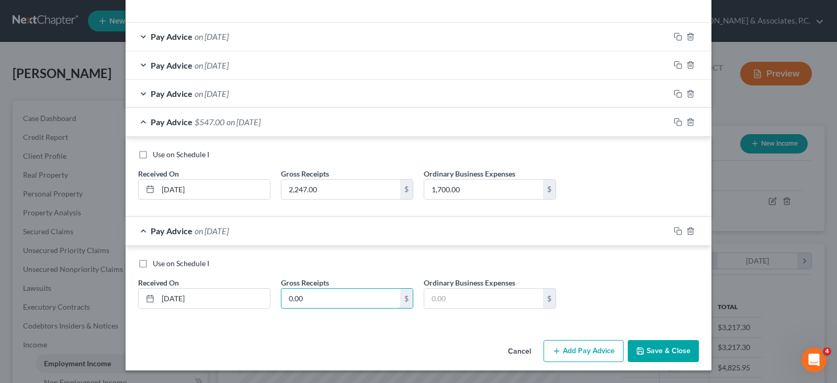
type input "0.00"
click at [592, 350] on button "Add Pay Advice" at bounding box center [584, 351] width 80 height 22
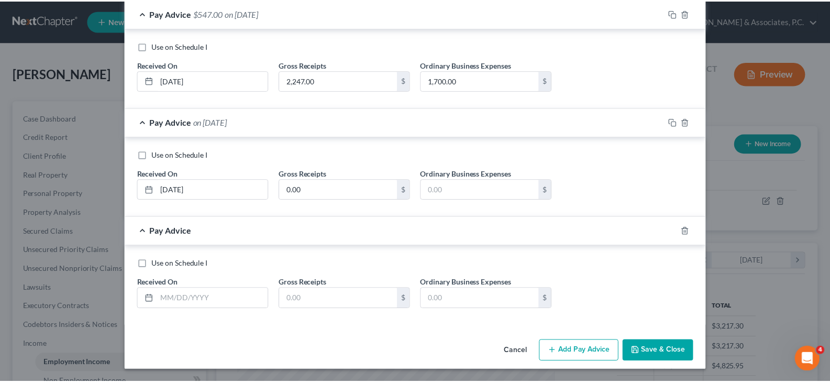
scroll to position [419, 0]
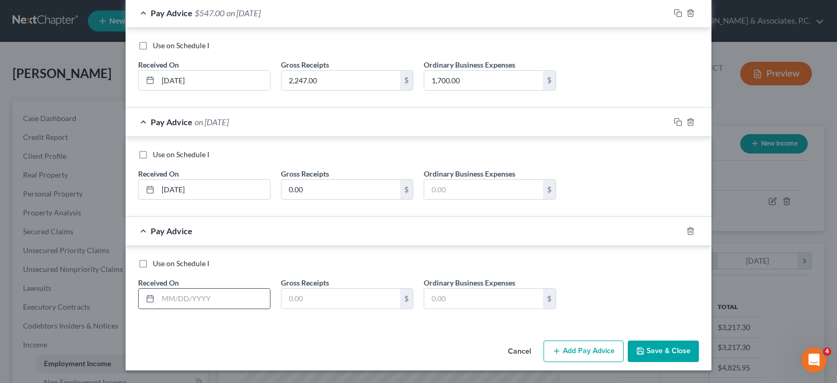
click at [244, 297] on input "text" at bounding box center [214, 298] width 112 height 20
type input "[DATE]"
click at [326, 295] on input "text" at bounding box center [341, 298] width 119 height 20
type input "0.00"
click at [653, 347] on button "Save & Close" at bounding box center [663, 351] width 71 height 22
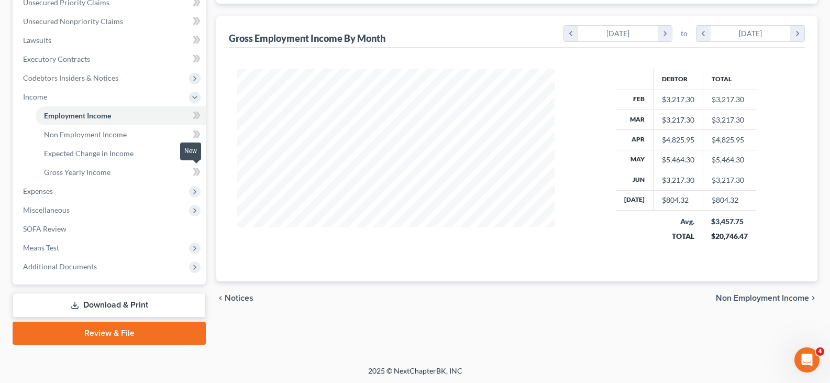
scroll to position [249, 0]
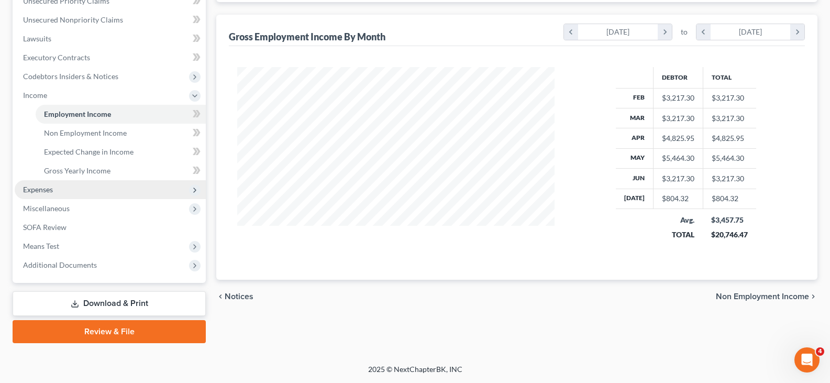
click at [37, 189] on span "Expenses" at bounding box center [38, 189] width 30 height 9
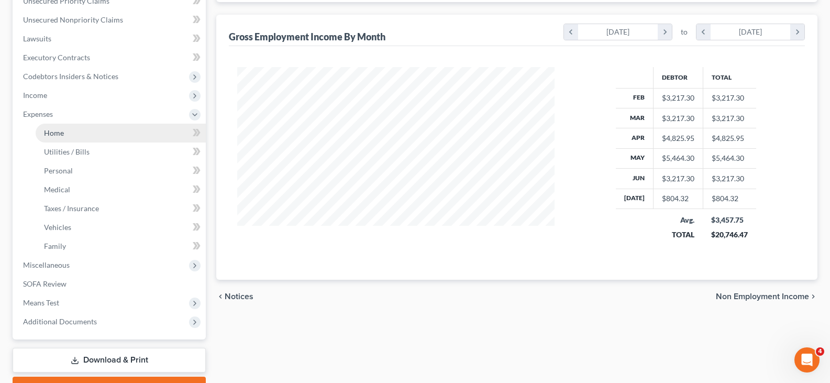
click at [59, 136] on span "Home" at bounding box center [54, 132] width 20 height 9
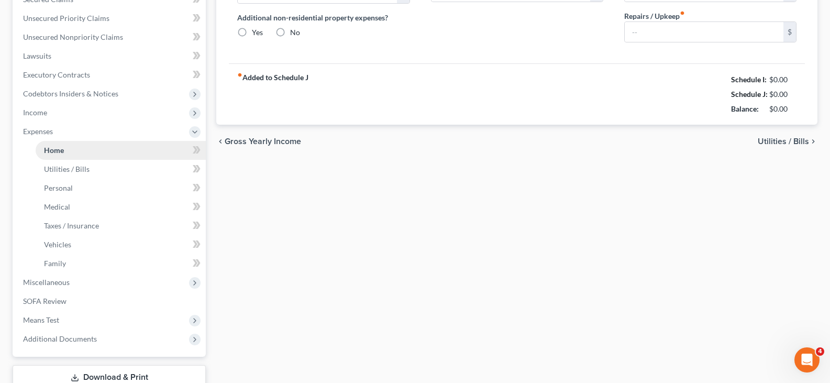
type input "600.00"
type input "0.00"
radio input "true"
type input "0.00"
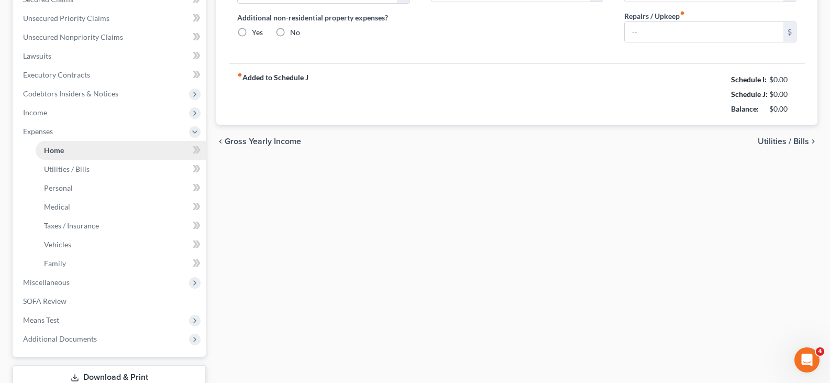
type input "0.00"
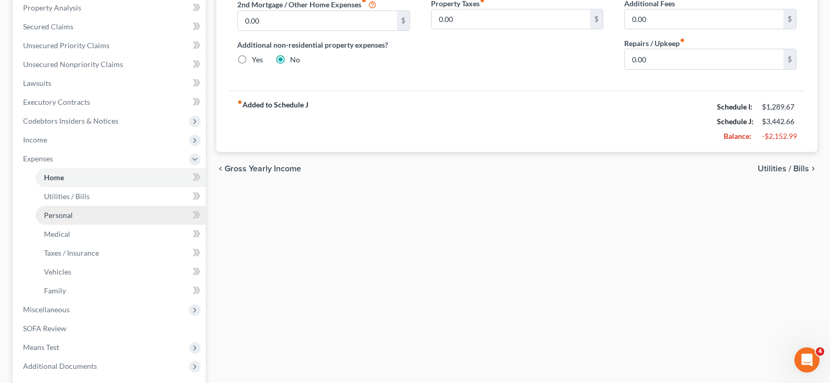
scroll to position [209, 0]
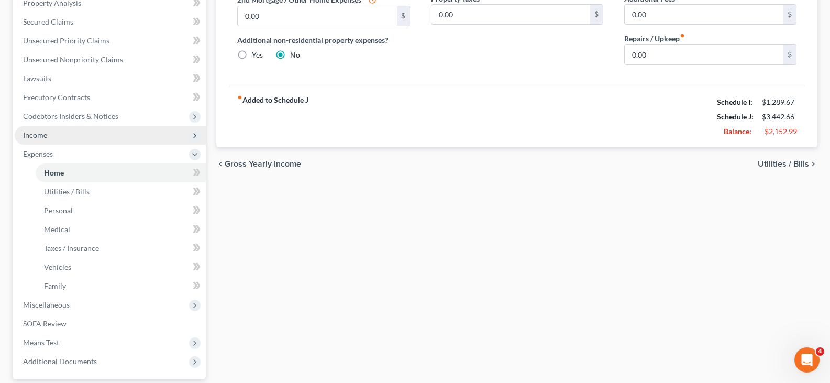
click at [38, 136] on span "Income" at bounding box center [35, 134] width 24 height 9
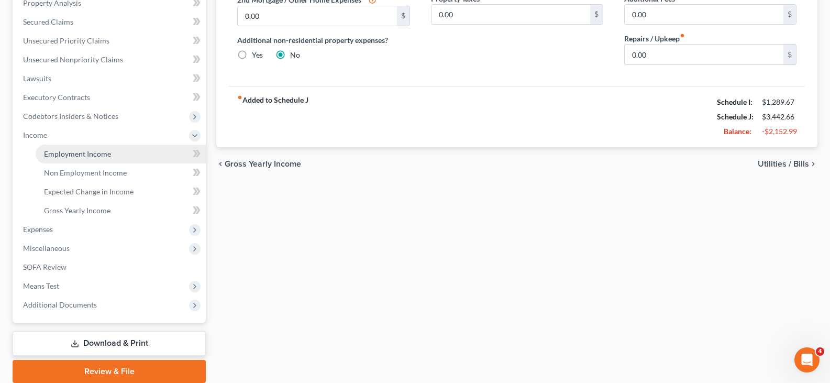
click at [64, 153] on span "Employment Income" at bounding box center [77, 153] width 67 height 9
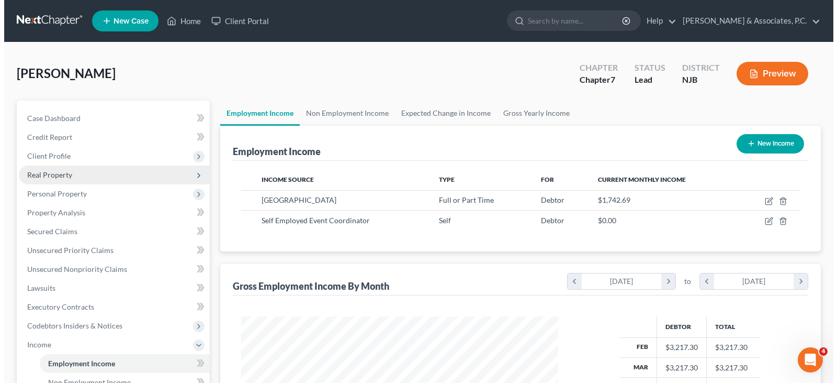
scroll to position [188, 338]
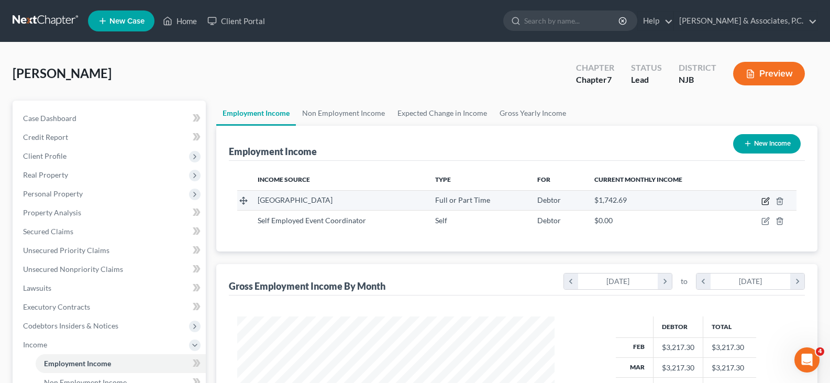
click at [766, 202] on icon "button" at bounding box center [766, 199] width 5 height 5
select select "0"
select select "33"
select select "2"
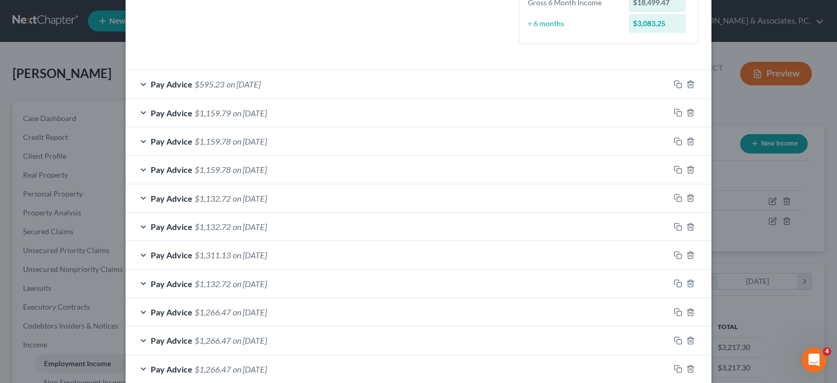
scroll to position [267, 0]
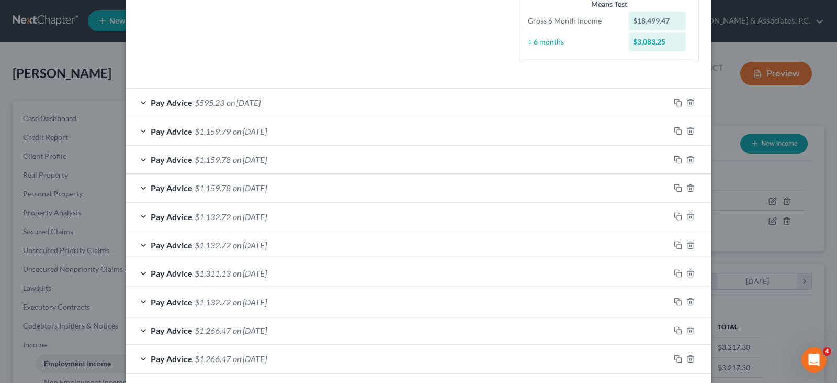
click at [254, 133] on span "on [DATE]" at bounding box center [250, 131] width 34 height 10
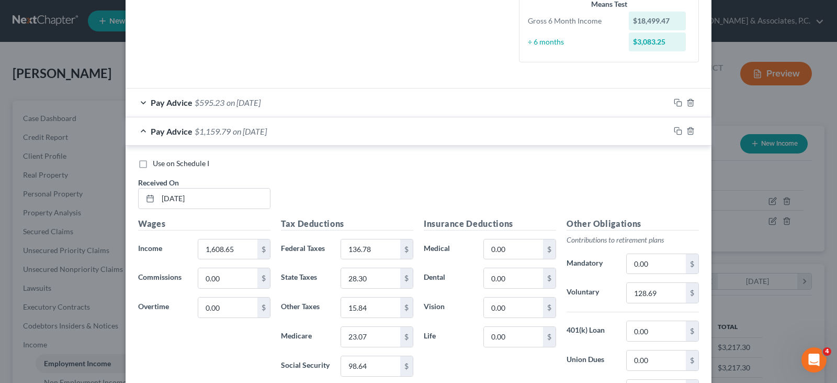
click at [153, 162] on label "Use on Schedule I" at bounding box center [181, 163] width 57 height 10
click at [157, 162] on input "Use on Schedule I" at bounding box center [160, 161] width 7 height 7
checkbox input "true"
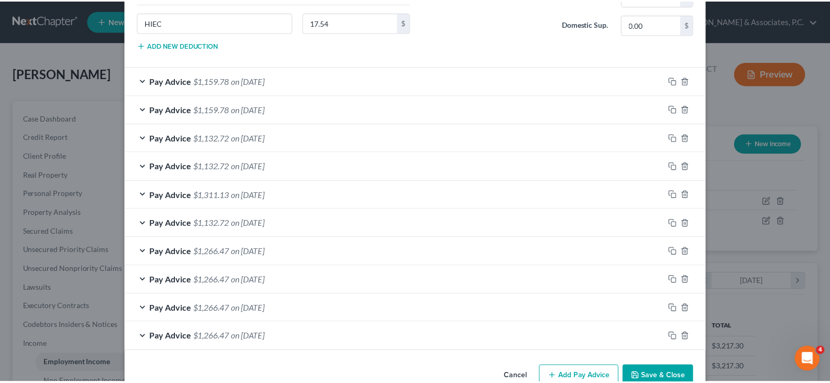
scroll to position [687, 0]
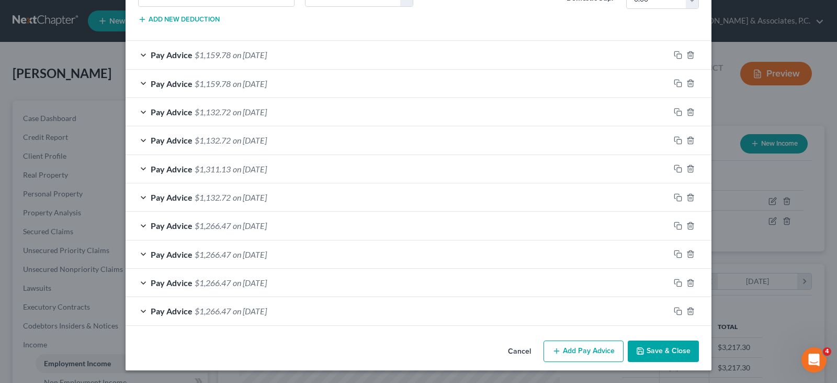
click at [654, 352] on button "Save & Close" at bounding box center [663, 351] width 71 height 22
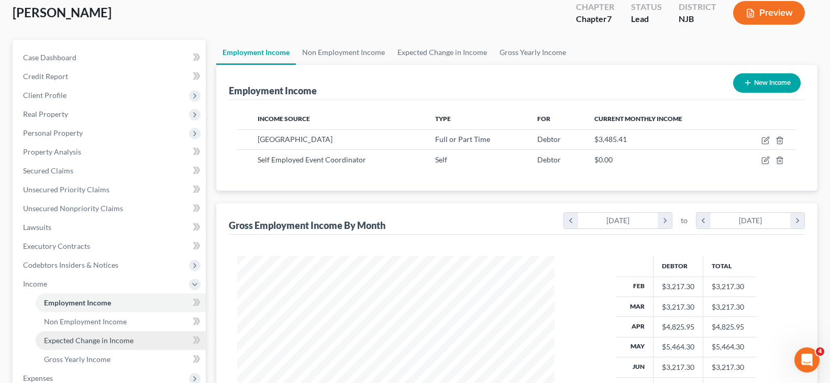
scroll to position [157, 0]
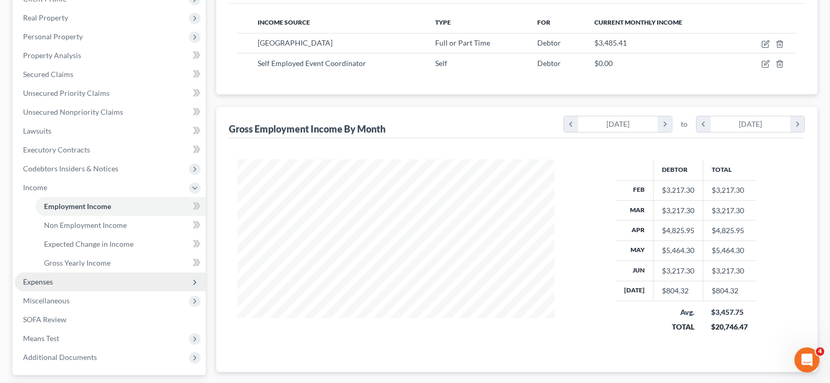
click at [51, 278] on span "Expenses" at bounding box center [38, 281] width 30 height 9
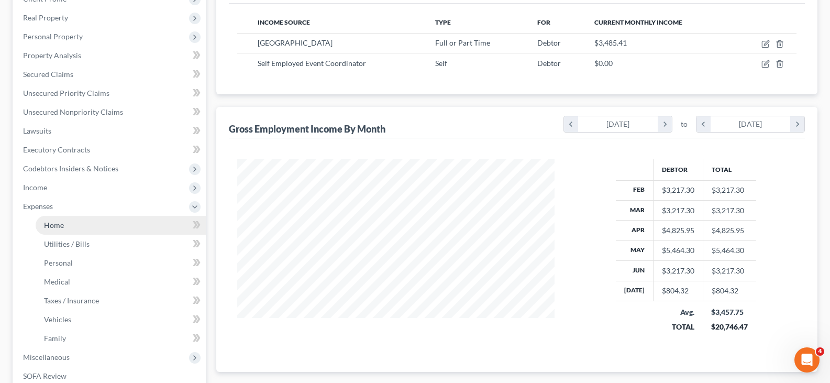
click at [52, 226] on span "Home" at bounding box center [54, 224] width 20 height 9
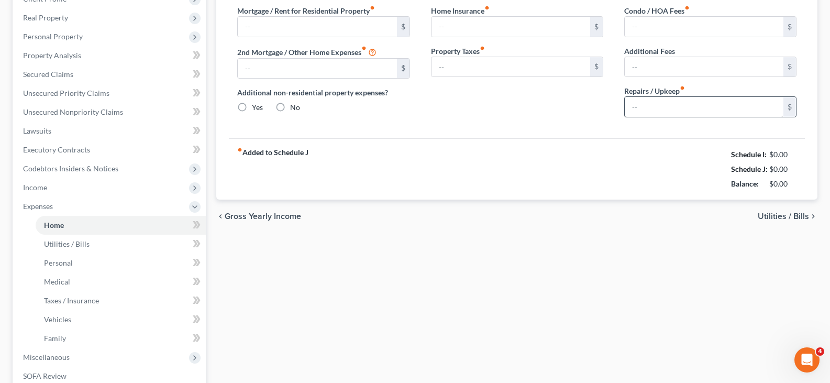
scroll to position [104, 0]
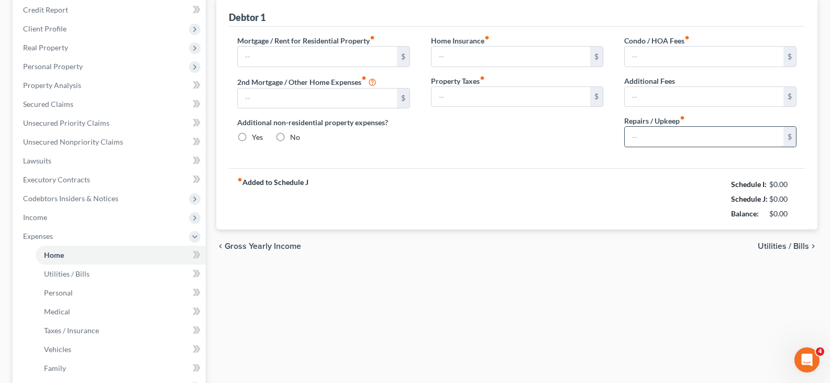
type input "600.00"
type input "0.00"
radio input "true"
type input "0.00"
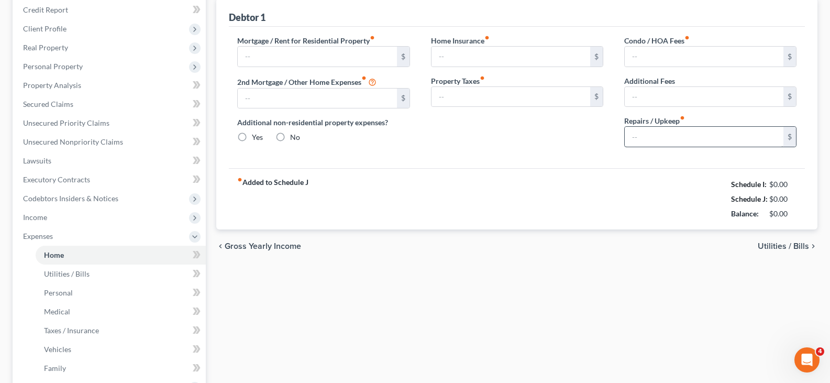
type input "0.00"
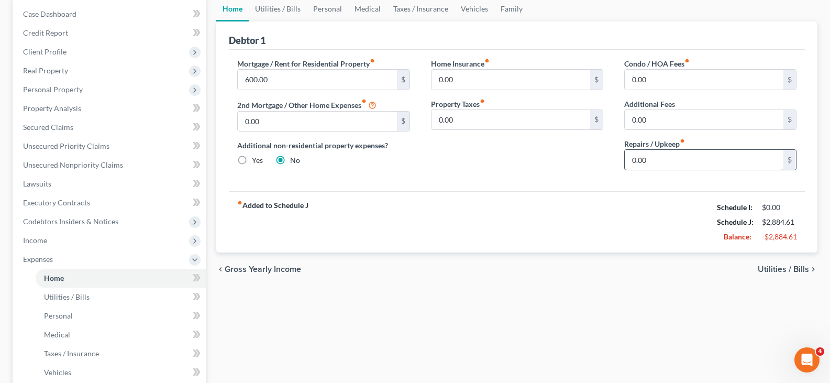
scroll to position [0, 0]
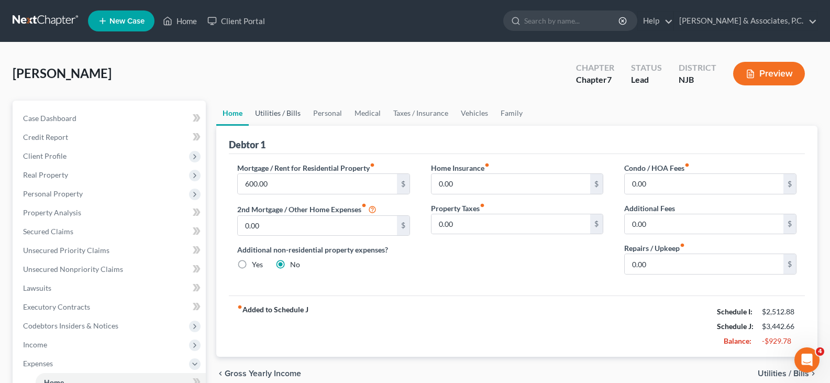
click at [278, 111] on link "Utilities / Bills" at bounding box center [278, 112] width 58 height 25
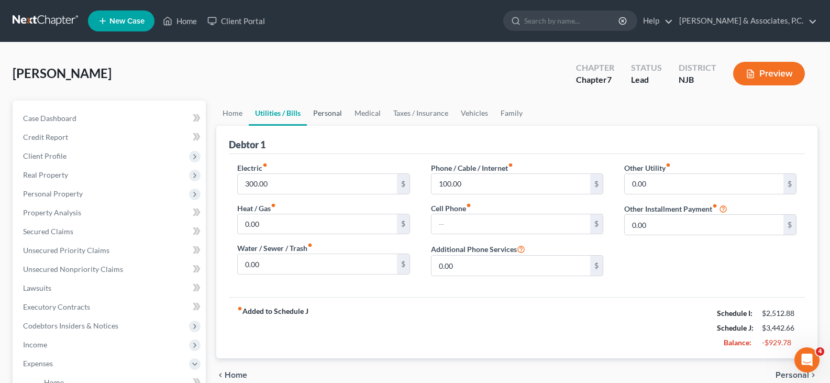
click at [332, 114] on link "Personal" at bounding box center [327, 112] width 41 height 25
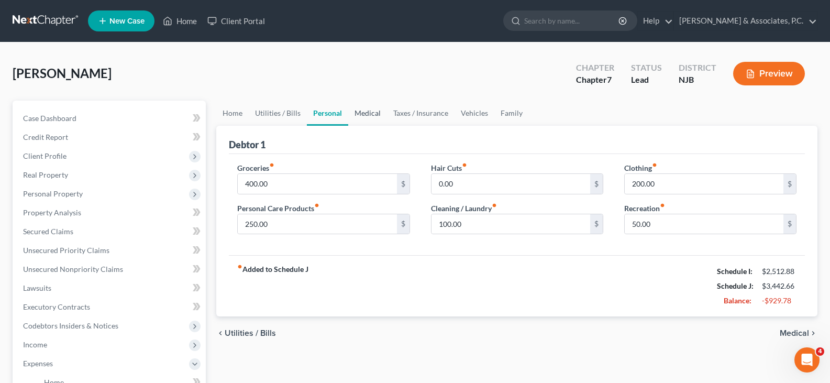
click at [369, 113] on link "Medical" at bounding box center [367, 112] width 39 height 25
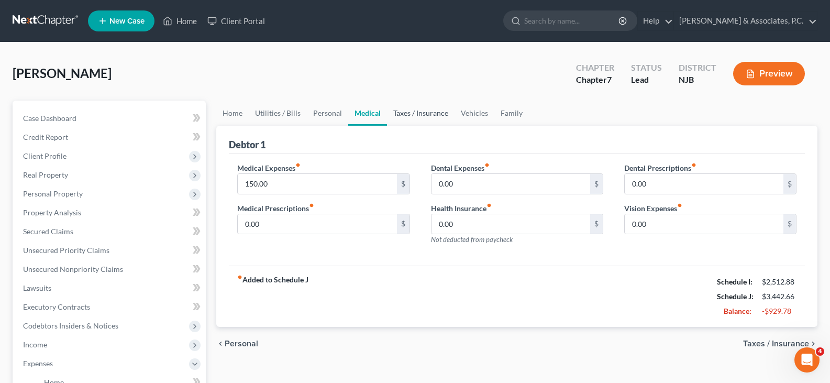
click at [421, 114] on link "Taxes / Insurance" at bounding box center [421, 112] width 68 height 25
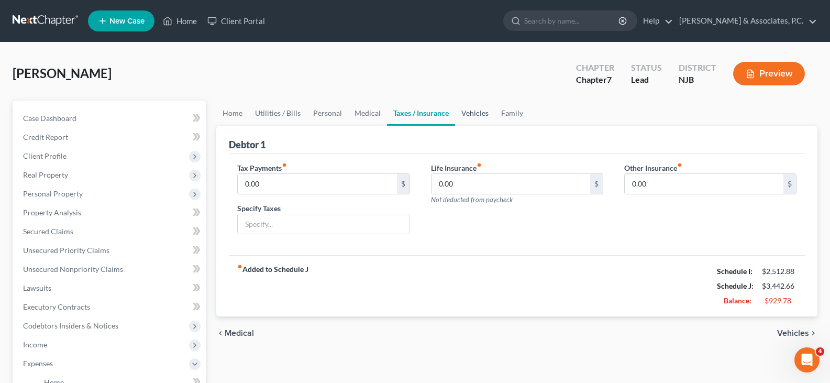
click at [462, 111] on link "Vehicles" at bounding box center [475, 112] width 40 height 25
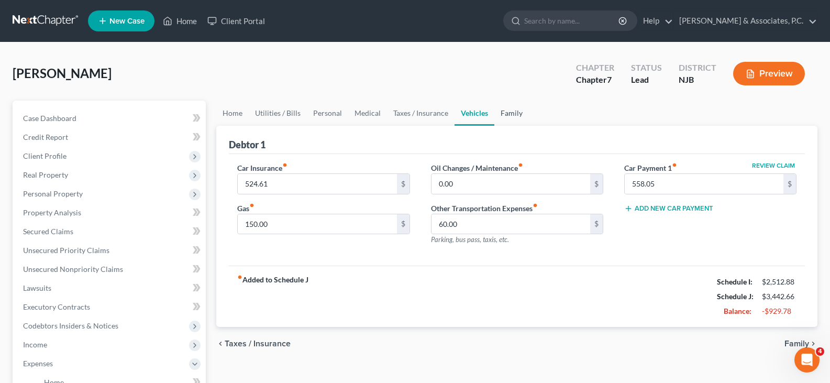
click at [508, 113] on link "Family" at bounding box center [511, 112] width 35 height 25
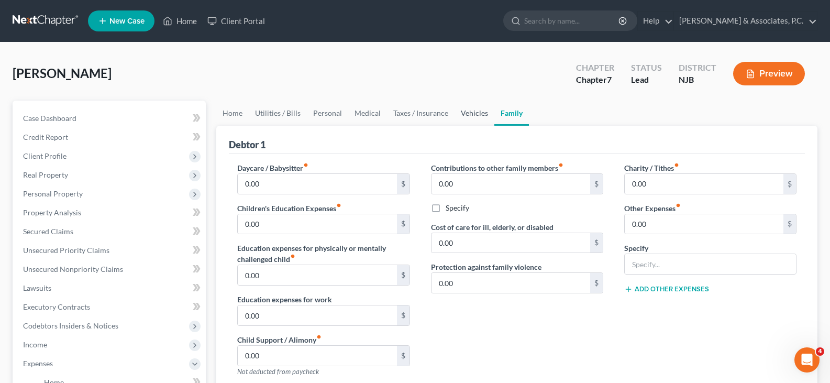
click at [471, 110] on link "Vehicles" at bounding box center [474, 112] width 40 height 25
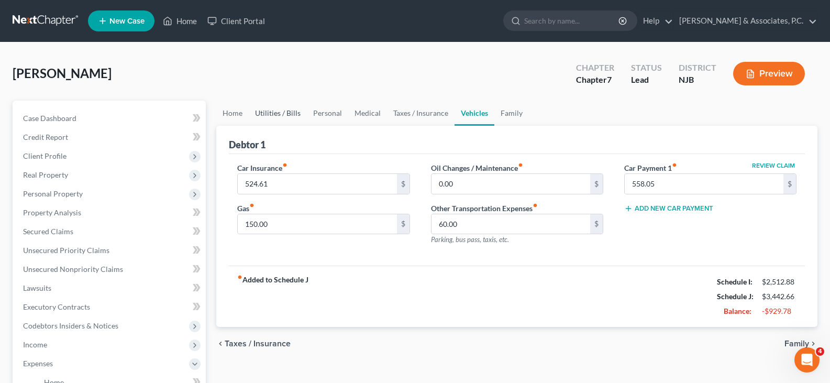
click at [272, 116] on link "Utilities / Bills" at bounding box center [278, 112] width 58 height 25
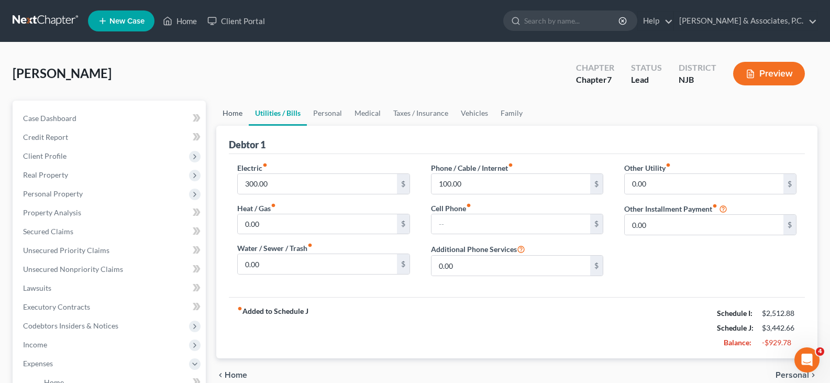
click at [225, 112] on link "Home" at bounding box center [232, 112] width 32 height 25
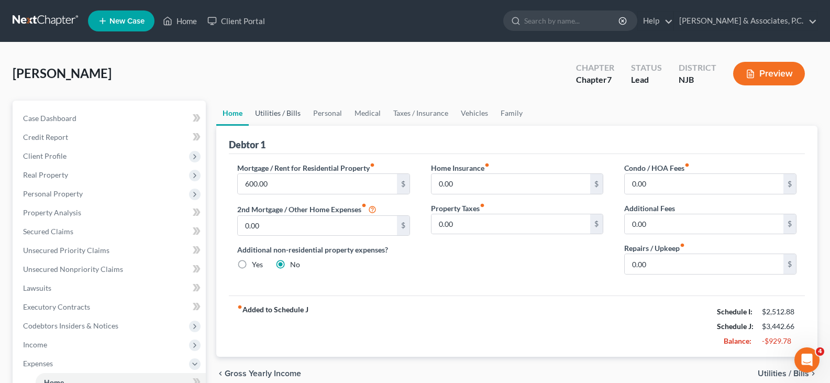
click at [276, 109] on link "Utilities / Bills" at bounding box center [278, 112] width 58 height 25
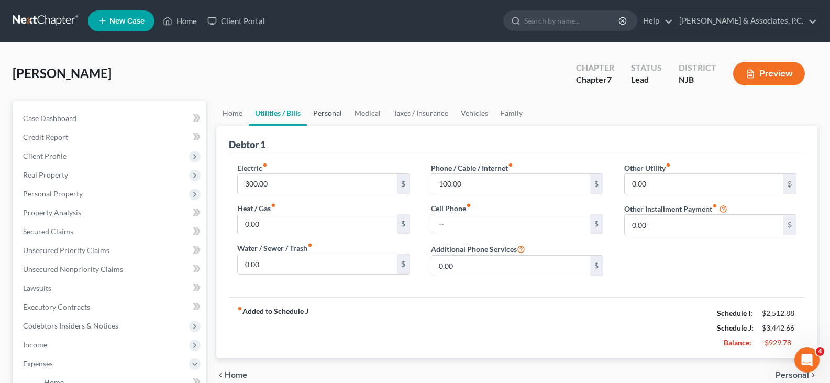
click at [317, 117] on link "Personal" at bounding box center [327, 112] width 41 height 25
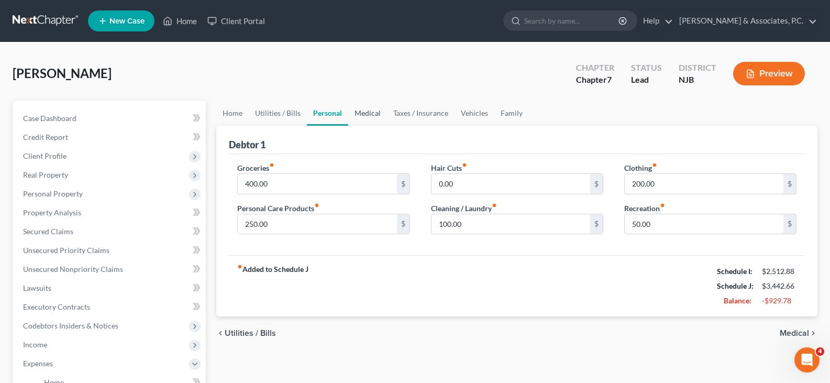
click at [364, 115] on link "Medical" at bounding box center [367, 112] width 39 height 25
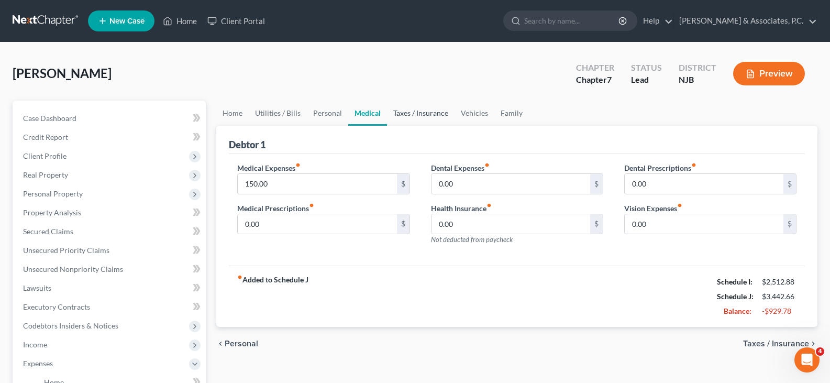
click at [414, 112] on link "Taxes / Insurance" at bounding box center [421, 112] width 68 height 25
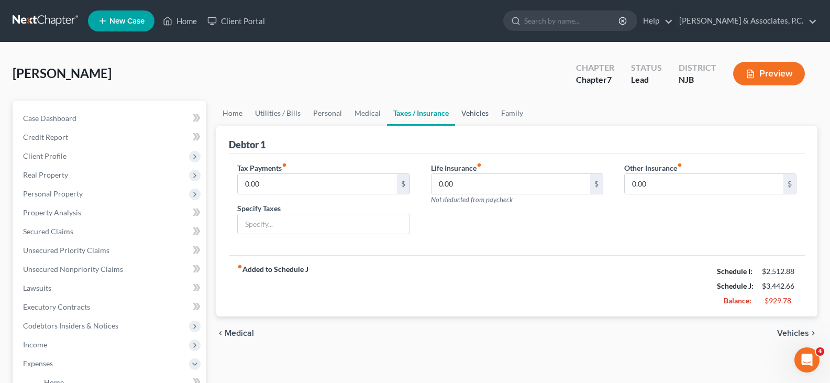
click at [467, 113] on link "Vehicles" at bounding box center [475, 112] width 40 height 25
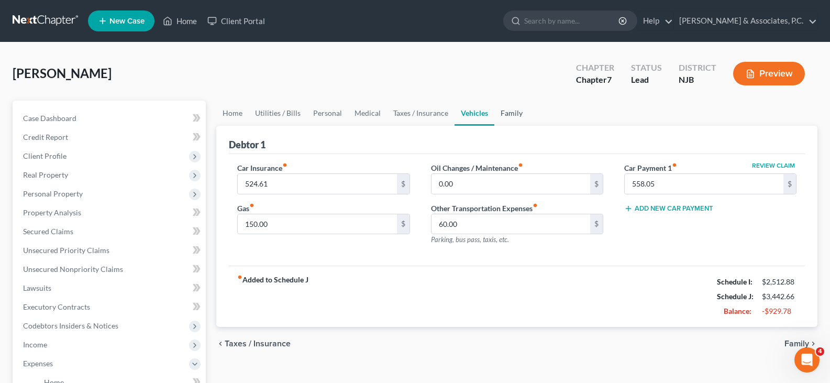
click at [513, 111] on link "Family" at bounding box center [511, 112] width 35 height 25
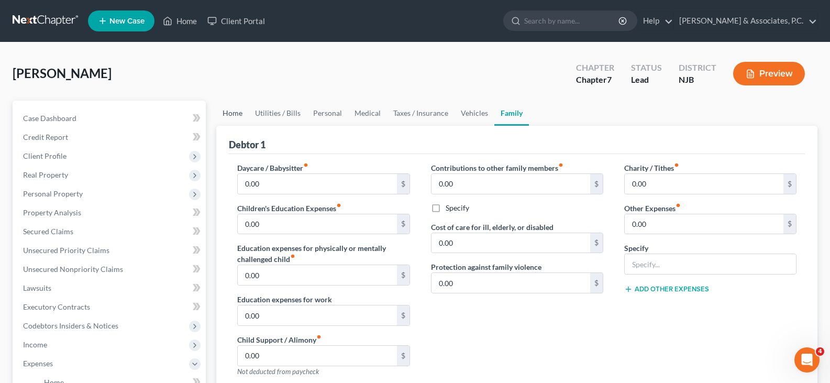
click at [230, 112] on link "Home" at bounding box center [232, 112] width 32 height 25
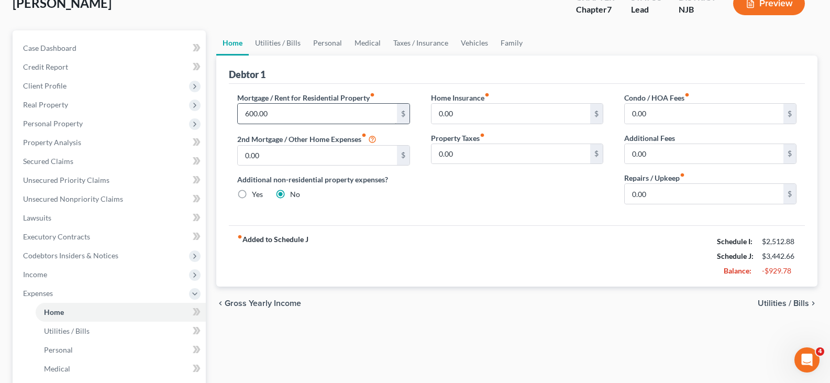
scroll to position [52, 0]
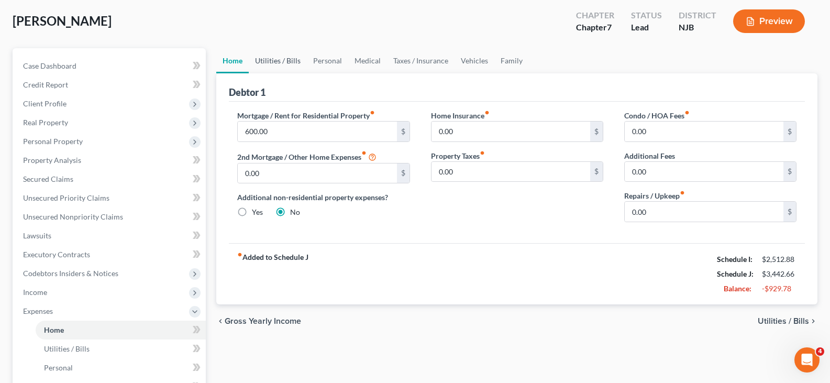
click at [282, 64] on link "Utilities / Bills" at bounding box center [278, 60] width 58 height 25
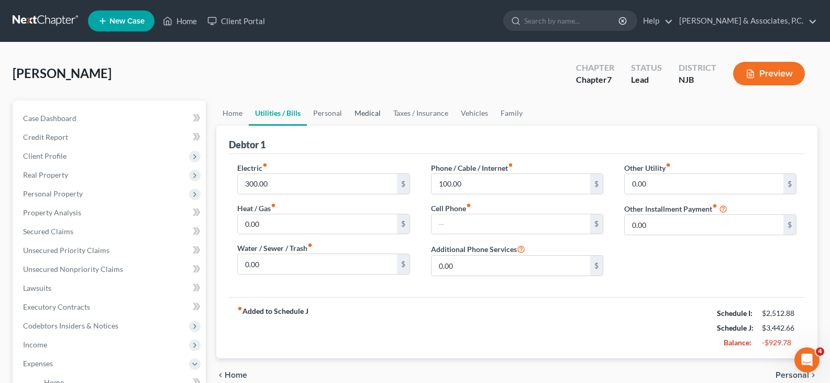
click at [370, 116] on link "Medical" at bounding box center [367, 112] width 39 height 25
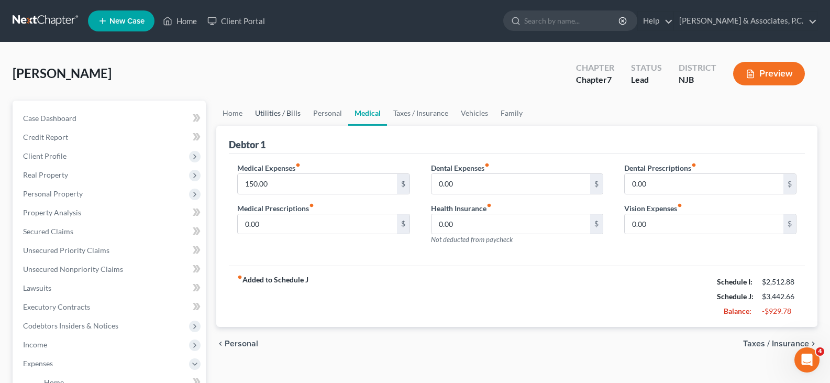
click at [273, 113] on link "Utilities / Bills" at bounding box center [278, 112] width 58 height 25
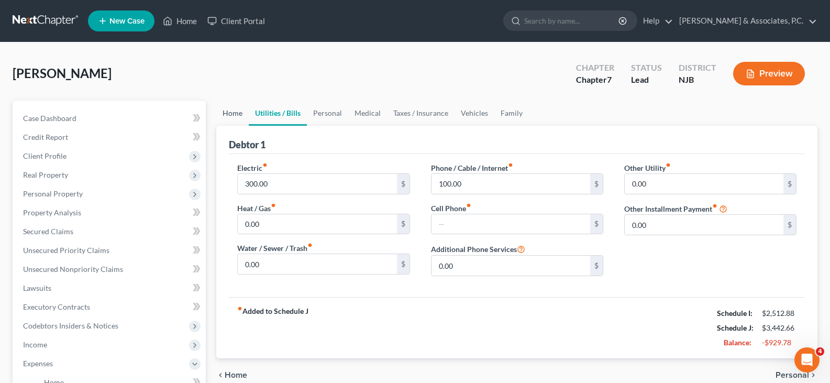
drag, startPoint x: 230, startPoint y: 114, endPoint x: 274, endPoint y: 115, distance: 43.4
click at [232, 114] on link "Home" at bounding box center [232, 112] width 32 height 25
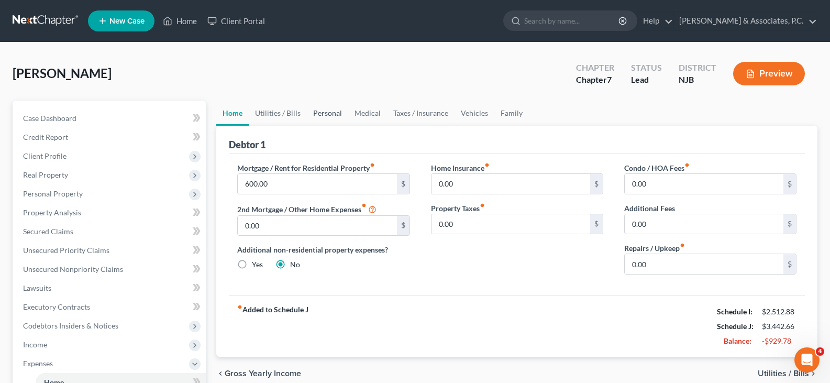
click at [338, 111] on link "Personal" at bounding box center [327, 112] width 41 height 25
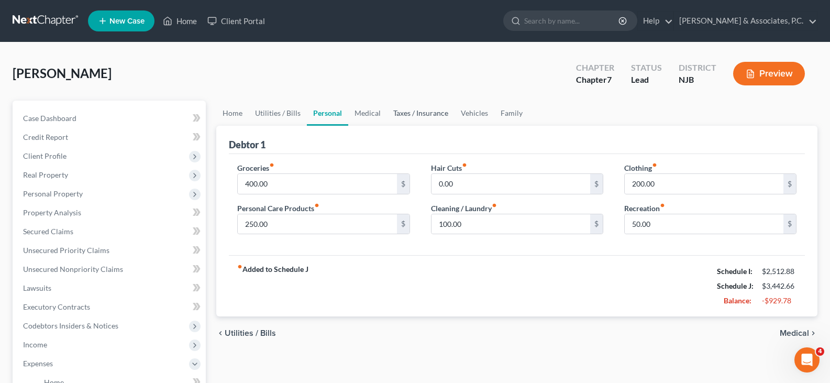
drag, startPoint x: 407, startPoint y: 117, endPoint x: 444, endPoint y: 117, distance: 37.2
click at [408, 117] on link "Taxes / Insurance" at bounding box center [421, 112] width 68 height 25
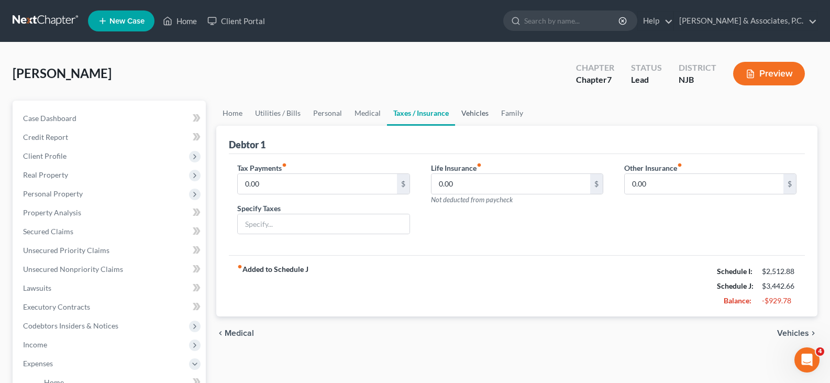
click at [455, 117] on link "Vehicles" at bounding box center [475, 112] width 40 height 25
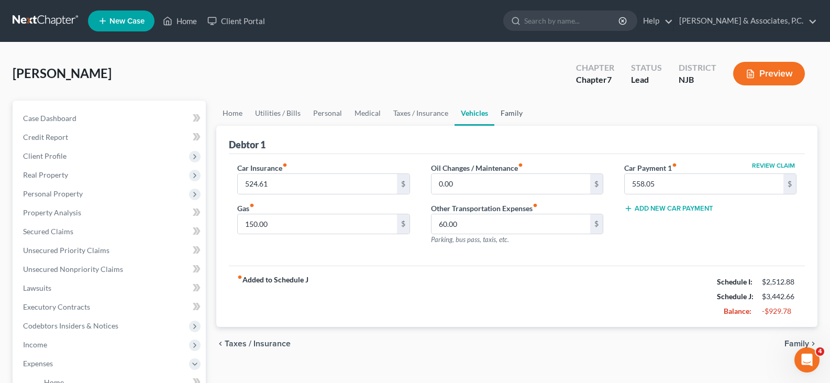
click at [511, 114] on link "Family" at bounding box center [511, 112] width 35 height 25
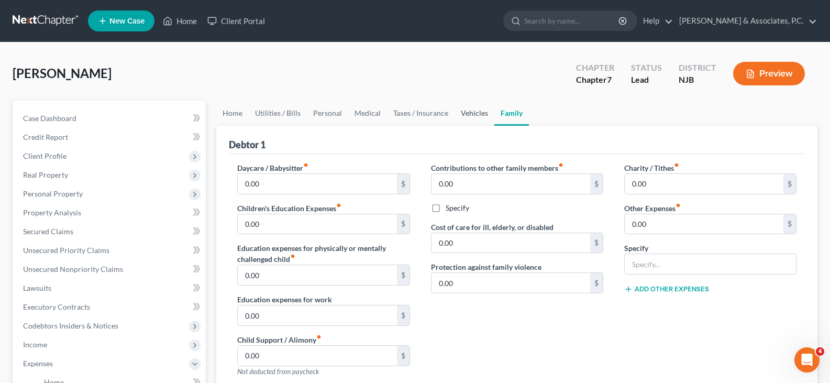
click at [475, 113] on link "Vehicles" at bounding box center [474, 112] width 40 height 25
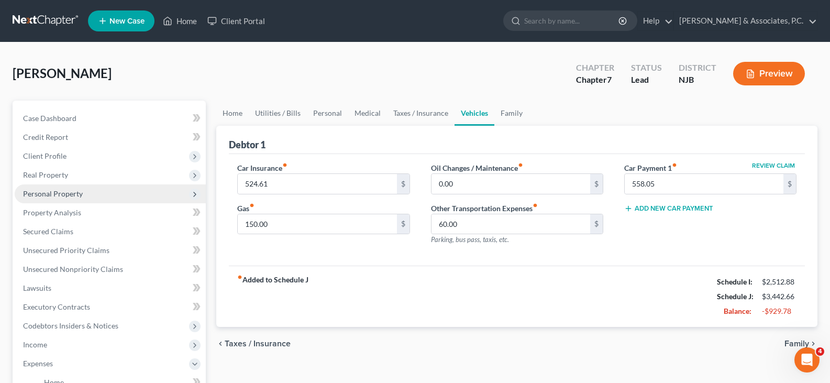
click at [40, 193] on span "Personal Property" at bounding box center [53, 193] width 60 height 9
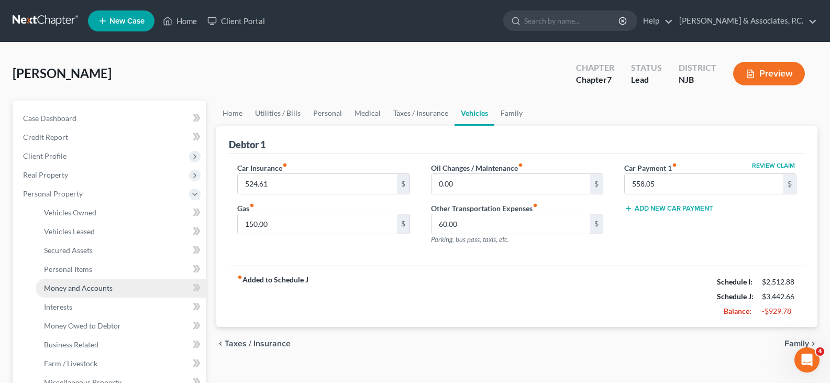
click at [70, 291] on span "Money and Accounts" at bounding box center [78, 287] width 69 height 9
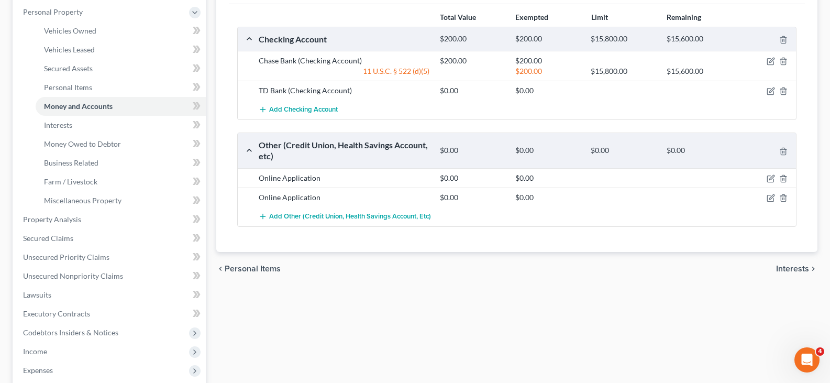
scroll to position [157, 0]
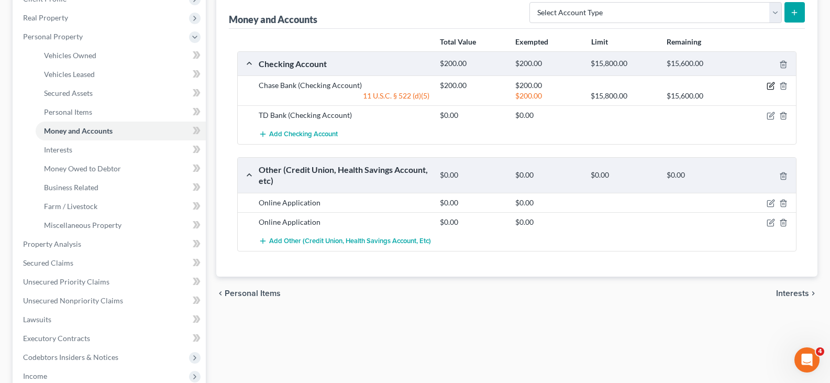
click at [771, 84] on icon "button" at bounding box center [771, 85] width 5 height 5
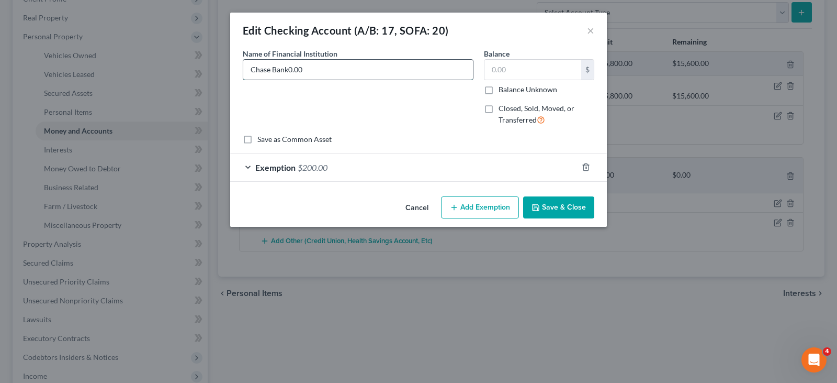
drag, startPoint x: 288, startPoint y: 69, endPoint x: 330, endPoint y: 68, distance: 41.9
click at [330, 68] on input "Chase Bank0.00" at bounding box center [358, 70] width 230 height 20
type input "Chase Bank"
click at [531, 65] on input "text" at bounding box center [533, 70] width 97 height 20
type input "0.00"
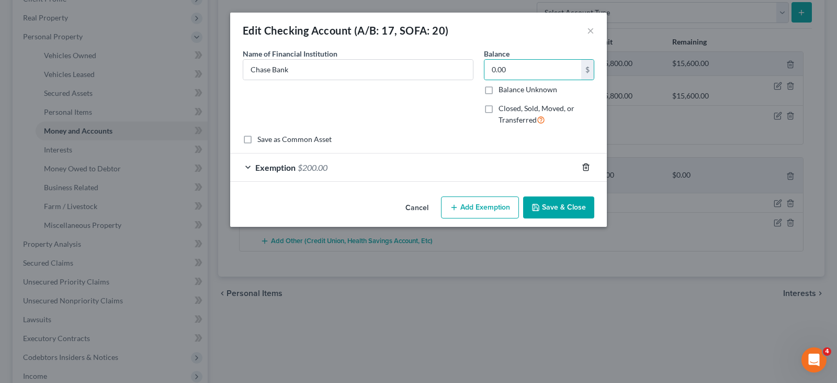
click at [585, 165] on icon "button" at bounding box center [586, 167] width 8 height 8
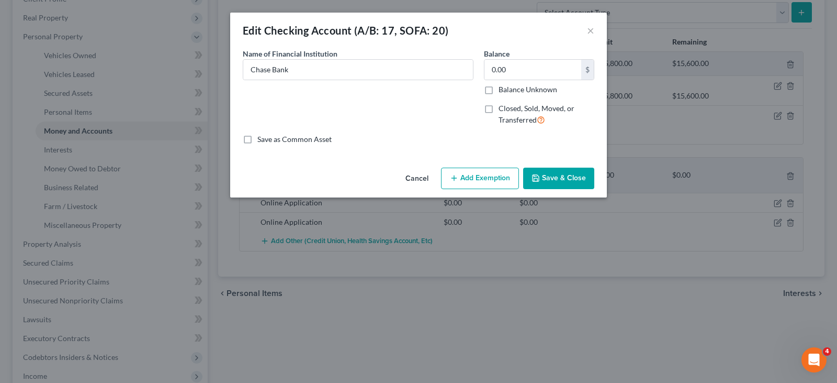
click at [566, 178] on button "Save & Close" at bounding box center [558, 178] width 71 height 22
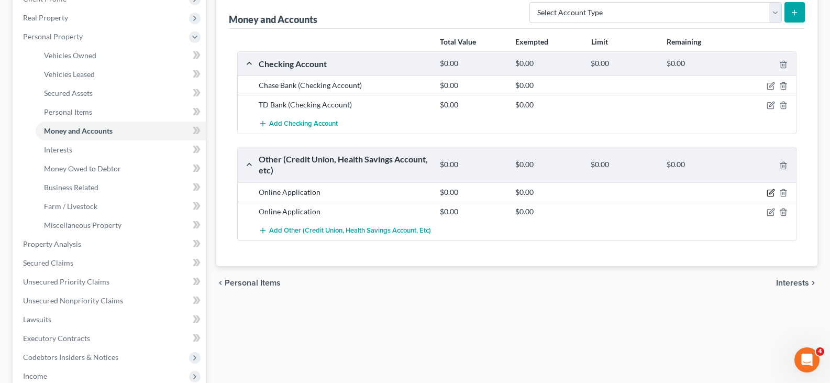
click at [769, 193] on icon "button" at bounding box center [770, 192] width 8 height 8
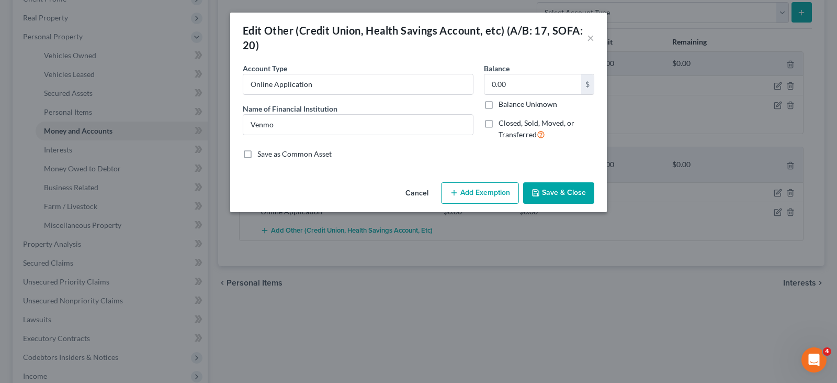
click at [559, 193] on button "Save & Close" at bounding box center [558, 193] width 71 height 22
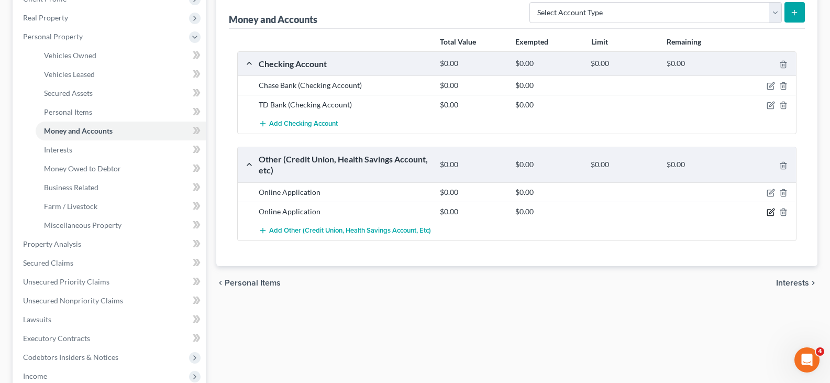
click at [767, 210] on icon "button" at bounding box center [770, 212] width 8 height 8
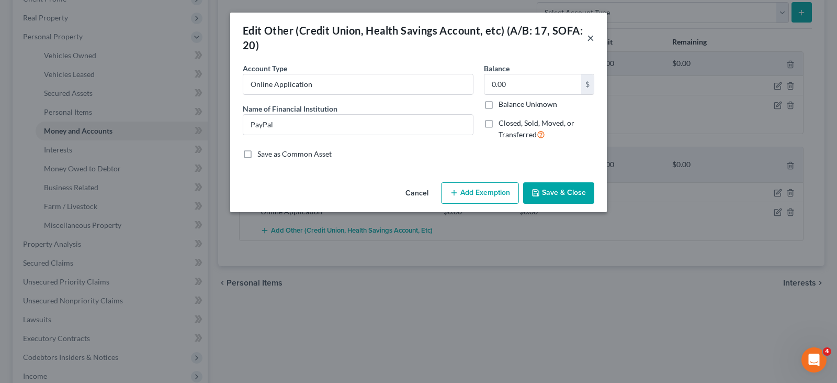
click at [591, 36] on button "×" at bounding box center [590, 37] width 7 height 13
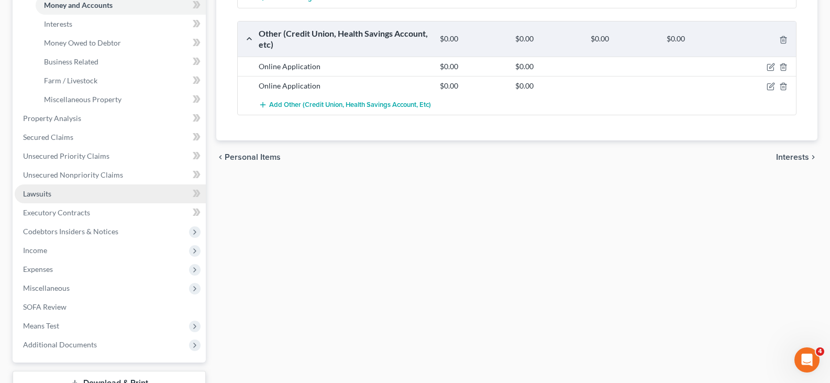
scroll to position [362, 0]
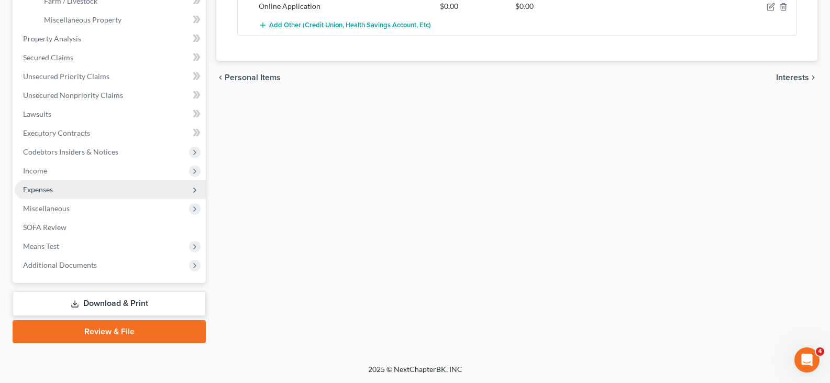
click at [40, 188] on span "Expenses" at bounding box center [38, 189] width 30 height 9
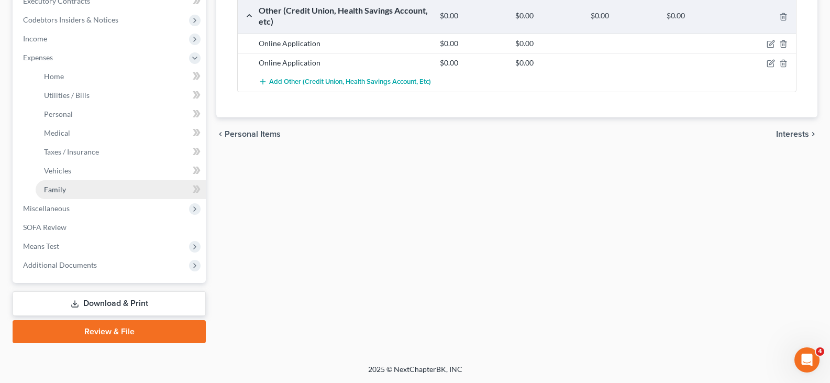
scroll to position [306, 0]
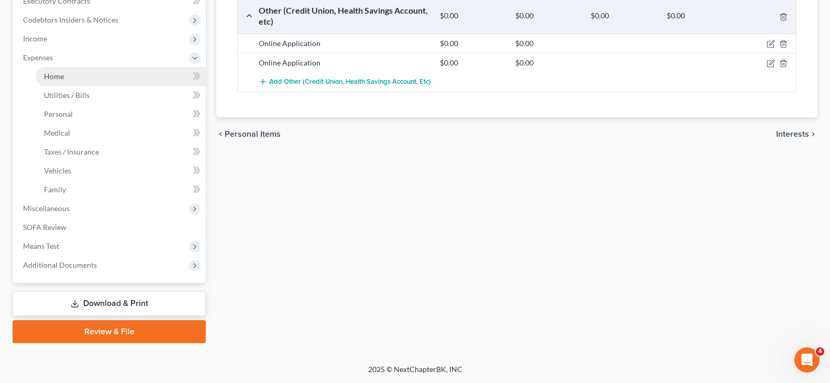
click at [52, 75] on span "Home" at bounding box center [54, 76] width 20 height 9
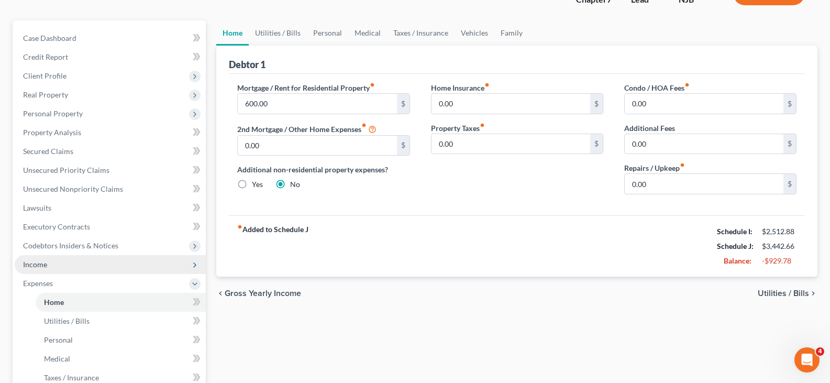
scroll to position [209, 0]
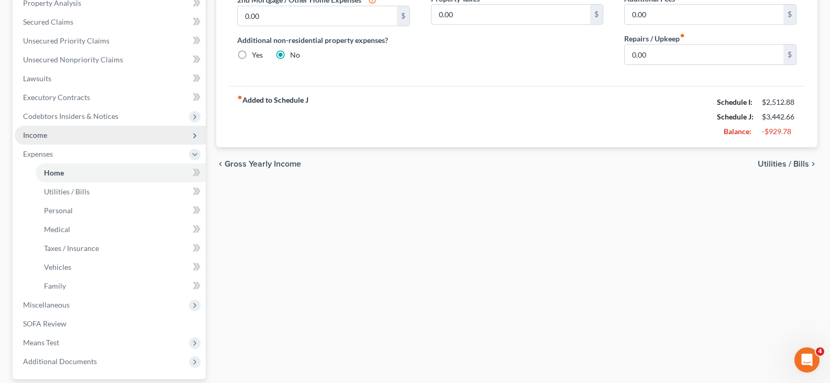
click at [33, 136] on span "Income" at bounding box center [35, 134] width 24 height 9
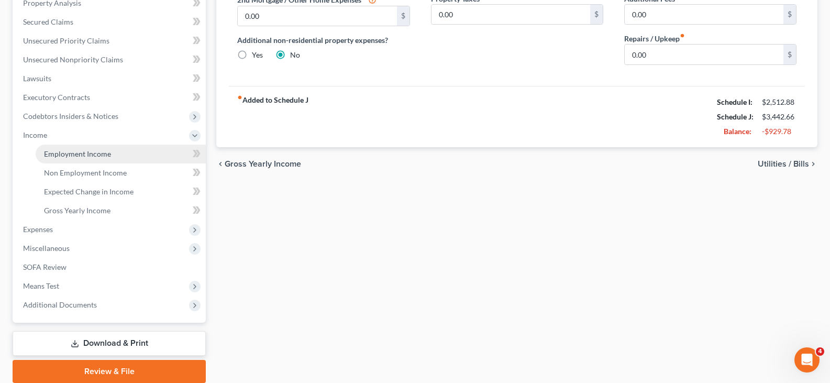
click at [68, 156] on span "Employment Income" at bounding box center [77, 153] width 67 height 9
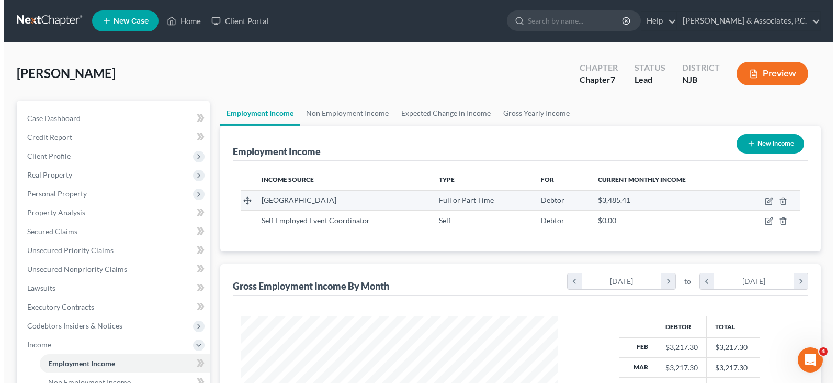
scroll to position [188, 338]
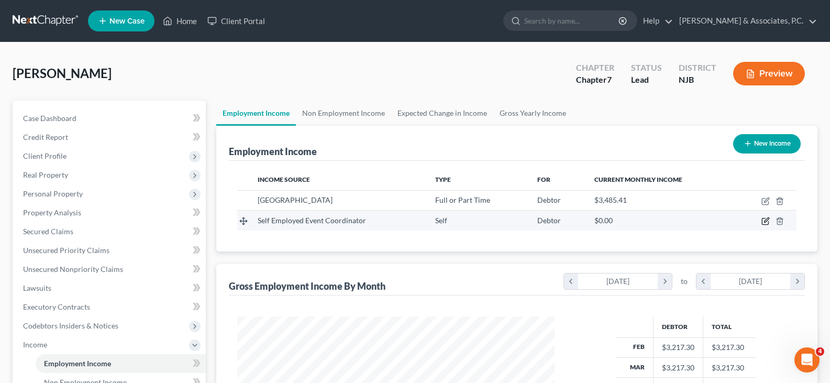
click at [764, 220] on icon "button" at bounding box center [765, 221] width 8 height 8
select select "1"
select select "33"
select select "0"
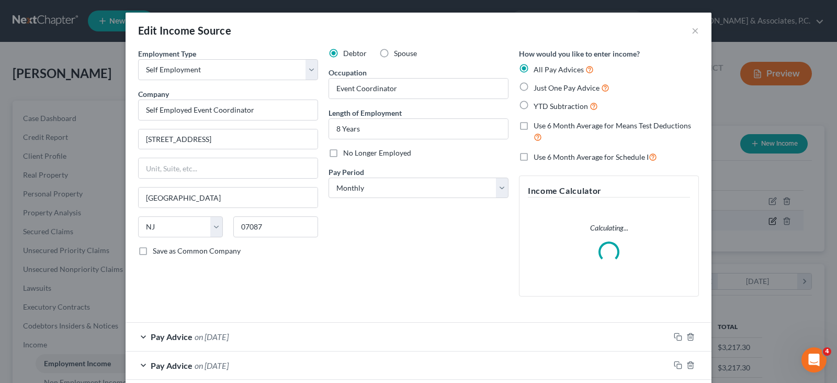
scroll to position [188, 342]
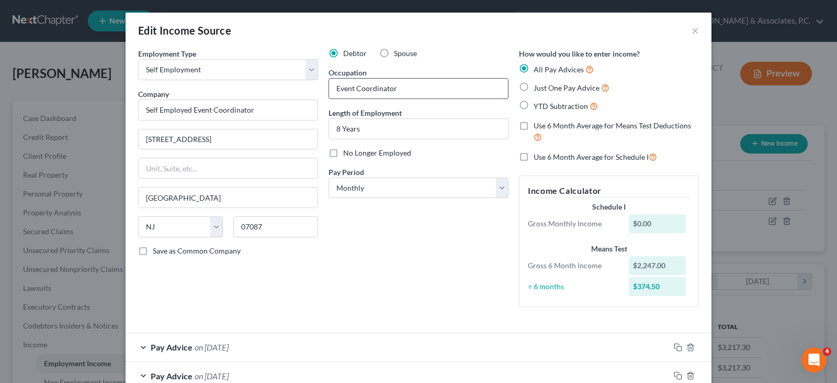
click at [400, 90] on input "Event Coordinator" at bounding box center [418, 89] width 179 height 20
type input "Event Coordinator"
click at [419, 74] on div "Occupation Event Coordinator" at bounding box center [419, 83] width 180 height 32
click at [229, 345] on span "on [DATE]" at bounding box center [212, 347] width 34 height 10
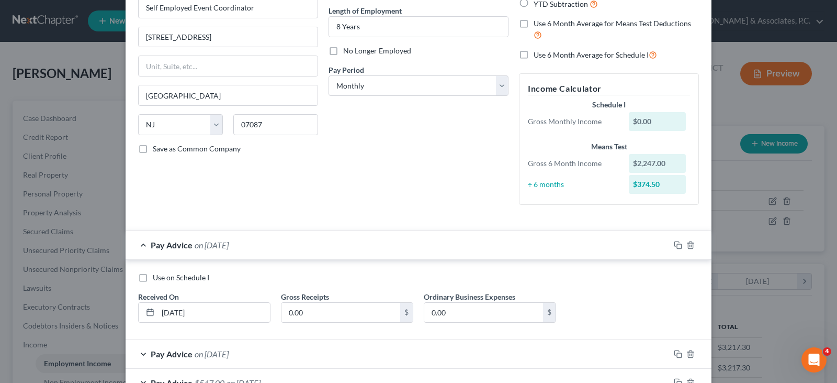
scroll to position [209, 0]
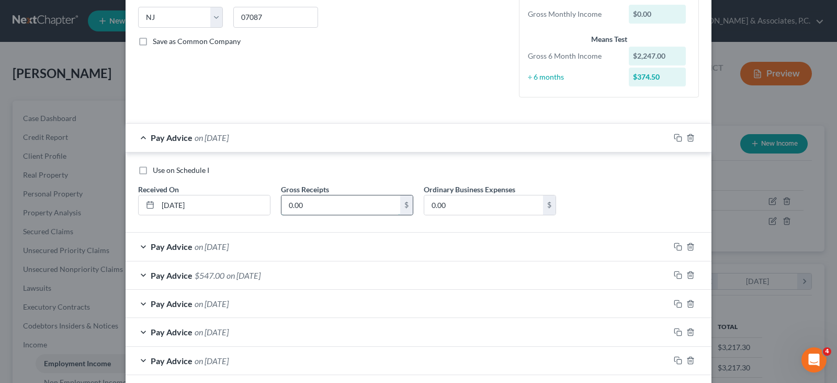
click at [303, 206] on input "0.00" at bounding box center [341, 205] width 119 height 20
type input "1,800.00"
click at [228, 245] on span "on [DATE]" at bounding box center [212, 246] width 34 height 10
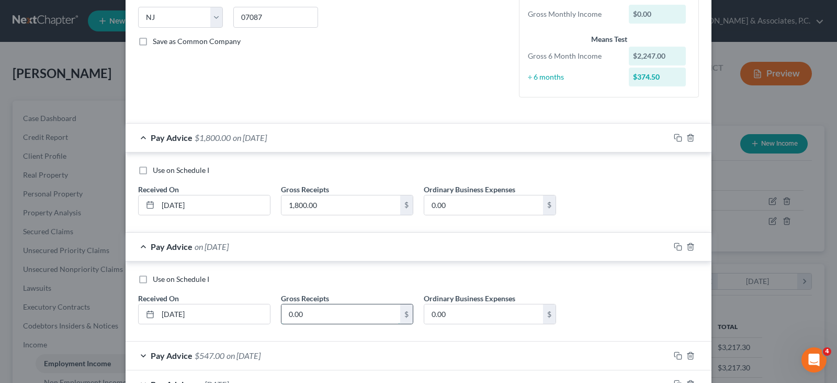
click at [308, 311] on input "0.00" at bounding box center [341, 314] width 119 height 20
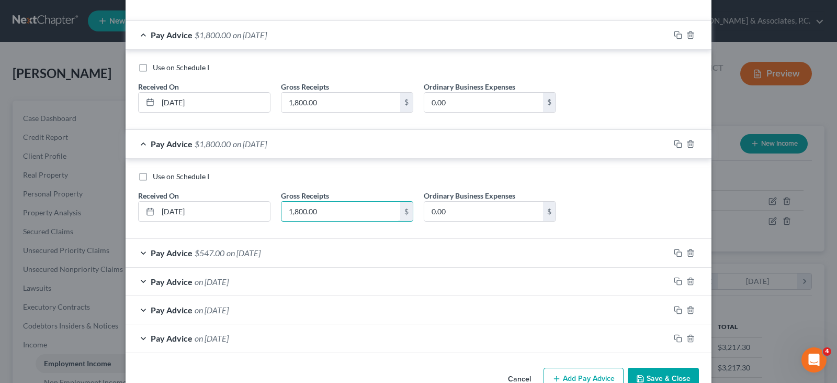
scroll to position [339, 0]
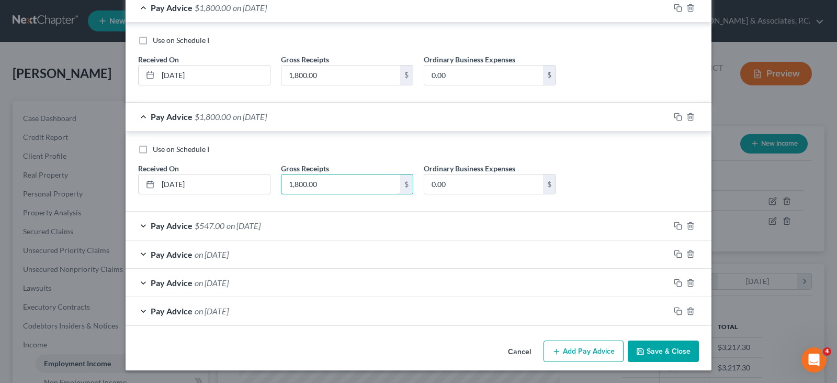
type input "1,800.00"
click at [222, 225] on div "Pay Advice $547.00 on [DATE]" at bounding box center [398, 225] width 544 height 28
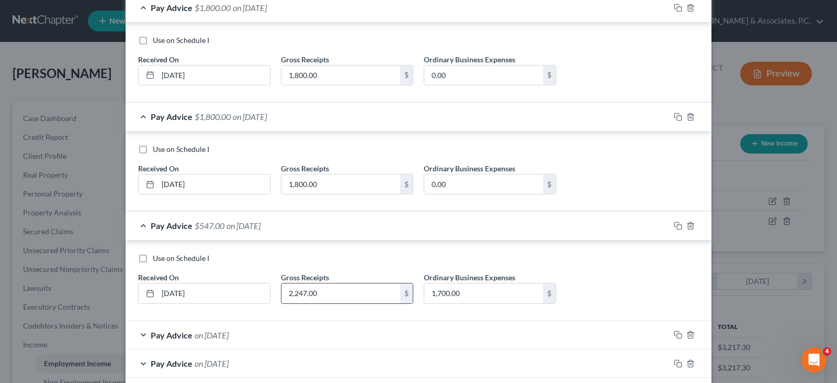
click at [319, 294] on input "2,247.00" at bounding box center [341, 293] width 119 height 20
type input "4,047.00"
click at [229, 337] on span "on [DATE]" at bounding box center [212, 335] width 34 height 10
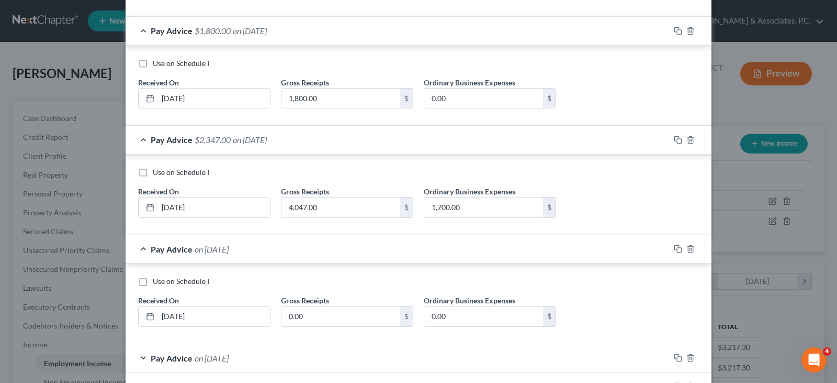
scroll to position [444, 0]
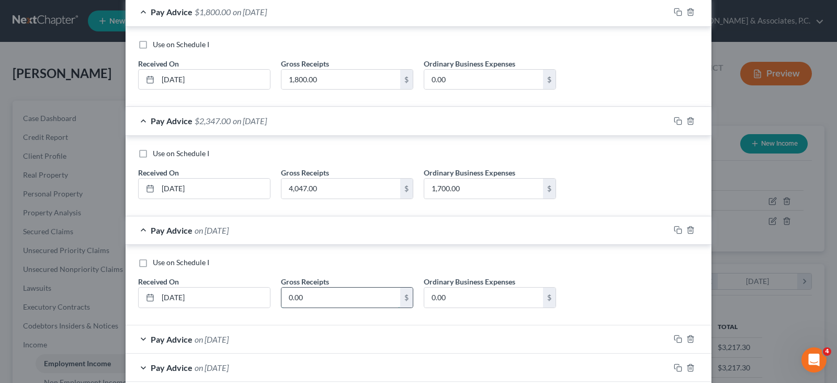
click at [305, 300] on input "0.00" at bounding box center [341, 297] width 119 height 20
type input "1,800.00"
click at [225, 342] on span "on [DATE]" at bounding box center [212, 339] width 34 height 10
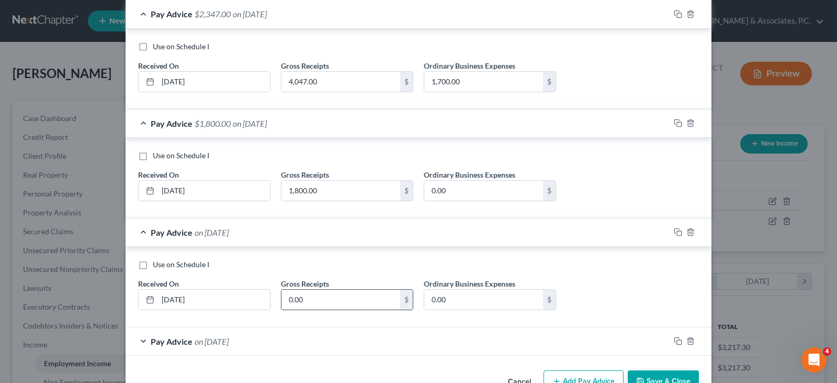
scroll to position [581, 0]
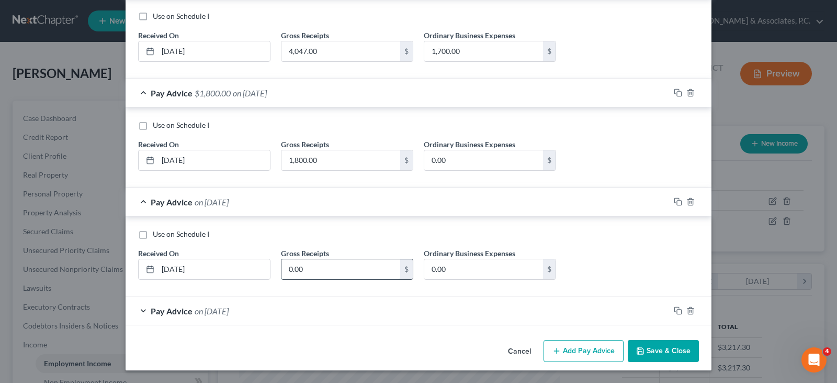
click at [307, 272] on input "0.00" at bounding box center [341, 269] width 119 height 20
type input "1,800.00"
click at [241, 305] on div "Pay Advice on [DATE]" at bounding box center [398, 311] width 544 height 28
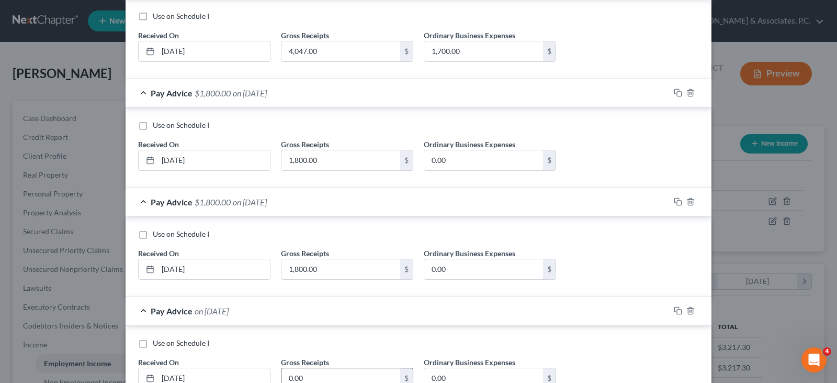
click at [305, 371] on input "0.00" at bounding box center [341, 378] width 119 height 20
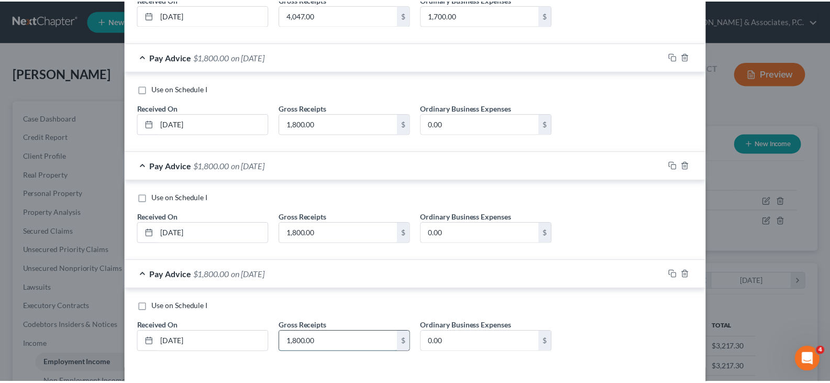
scroll to position [661, 0]
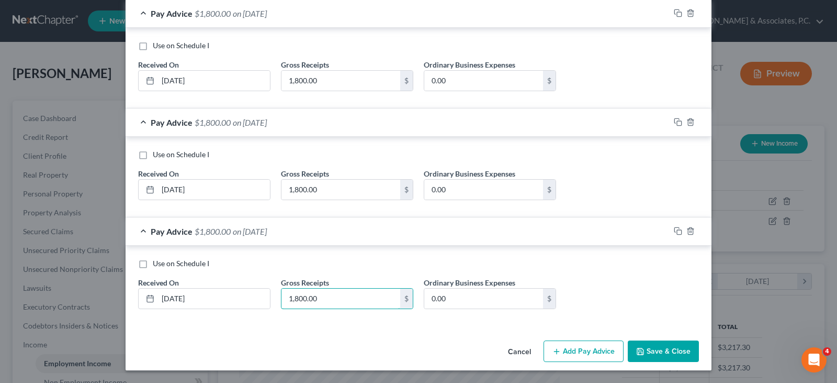
type input "1,800.00"
drag, startPoint x: 647, startPoint y: 357, endPoint x: 597, endPoint y: 304, distance: 73.3
click at [647, 357] on button "Save & Close" at bounding box center [663, 351] width 71 height 22
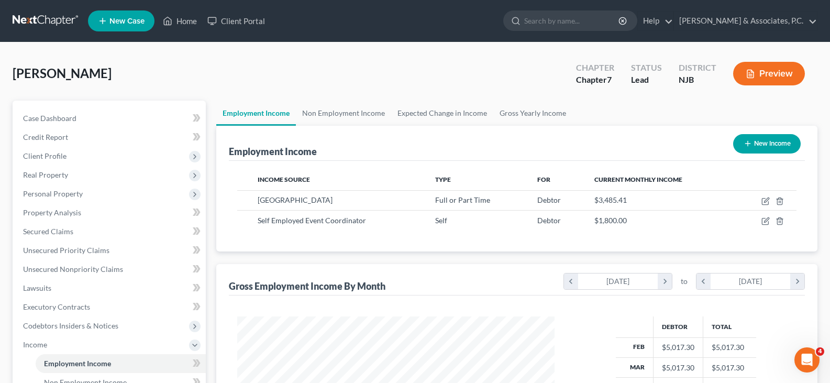
scroll to position [209, 0]
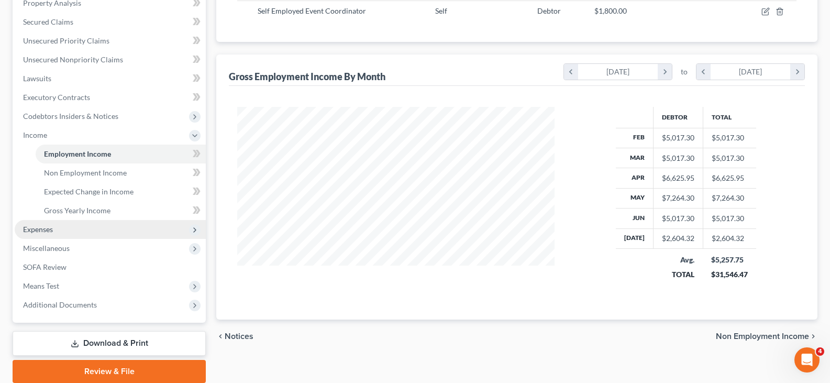
click at [39, 231] on span "Expenses" at bounding box center [38, 229] width 30 height 9
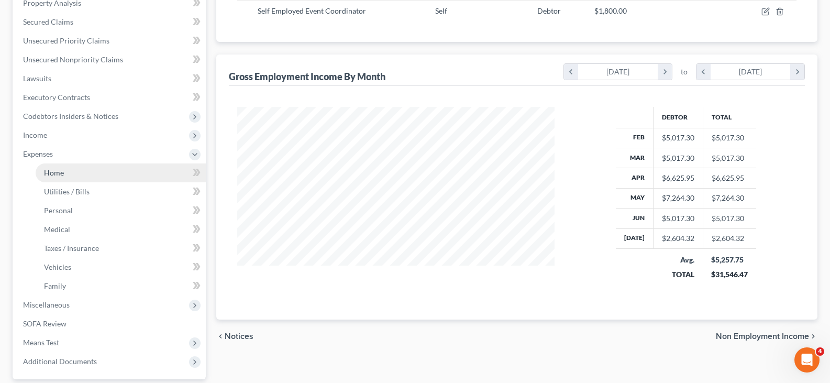
click at [56, 175] on span "Home" at bounding box center [54, 172] width 20 height 9
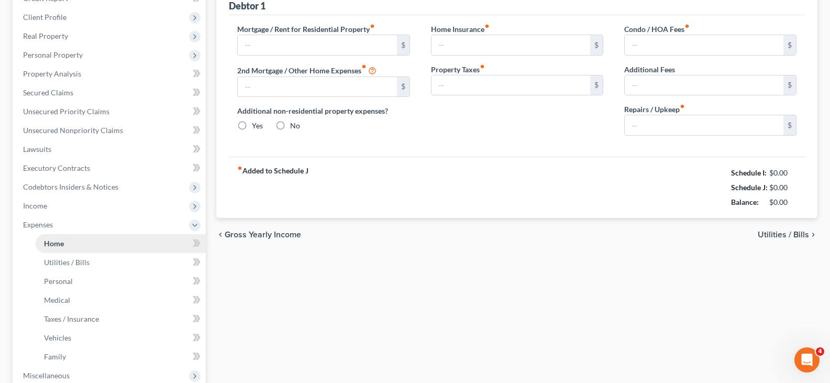
type input "600.00"
type input "0.00"
radio input "true"
type input "0.00"
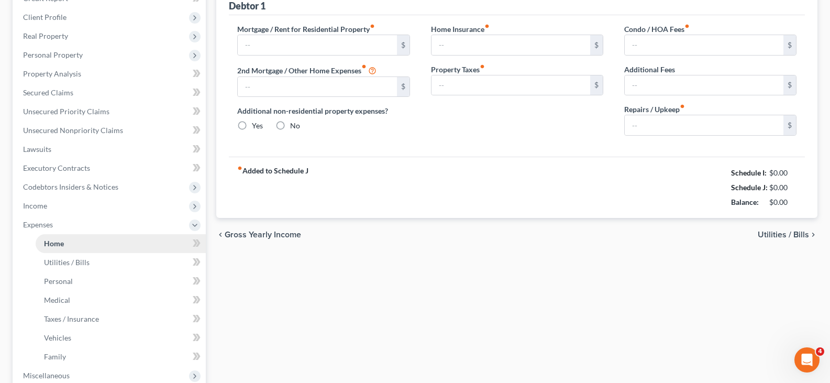
type input "0.00"
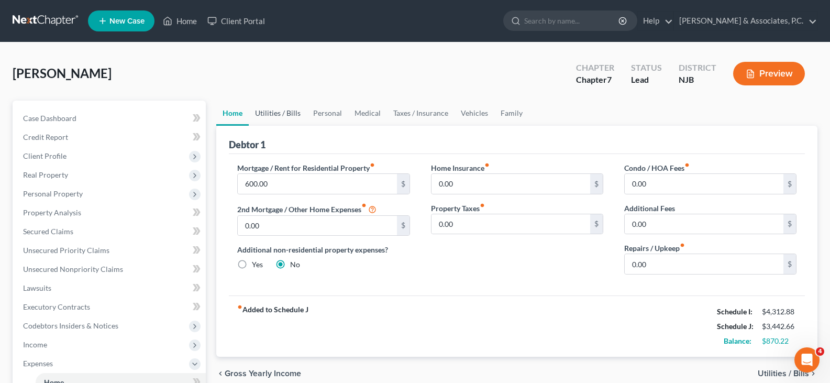
click at [273, 115] on link "Utilities / Bills" at bounding box center [278, 112] width 58 height 25
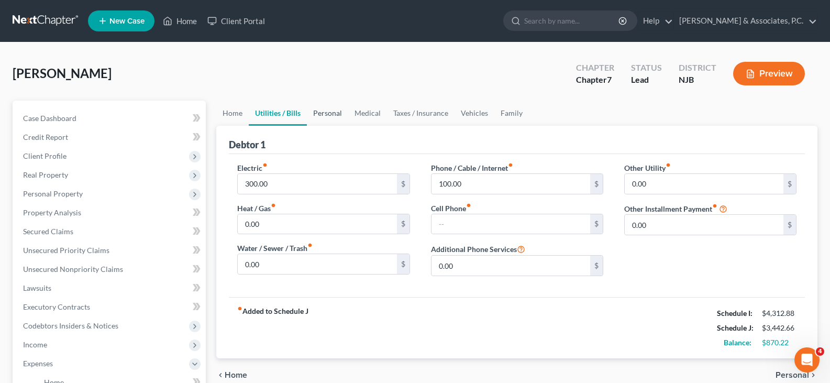
click at [328, 113] on link "Personal" at bounding box center [327, 112] width 41 height 25
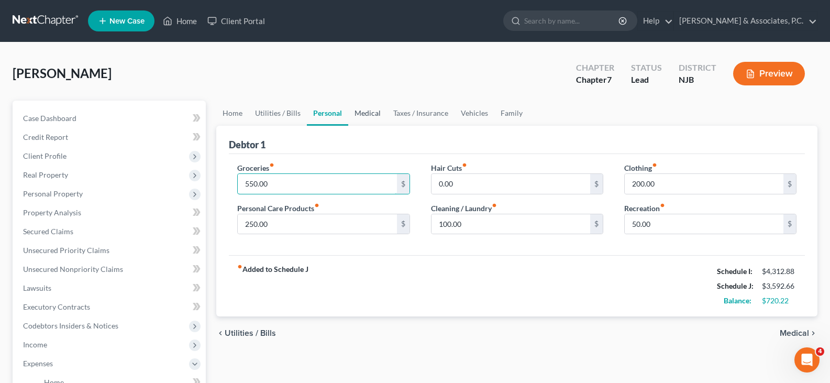
type input "550.00"
click at [371, 115] on link "Medical" at bounding box center [367, 112] width 39 height 25
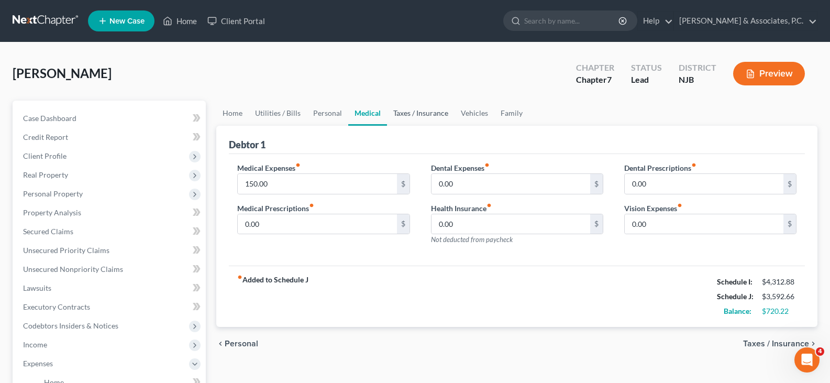
click at [430, 114] on link "Taxes / Insurance" at bounding box center [421, 112] width 68 height 25
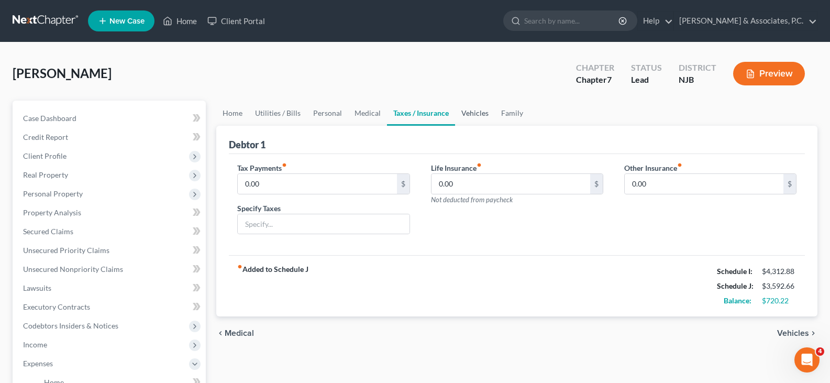
click at [475, 111] on link "Vehicles" at bounding box center [475, 112] width 40 height 25
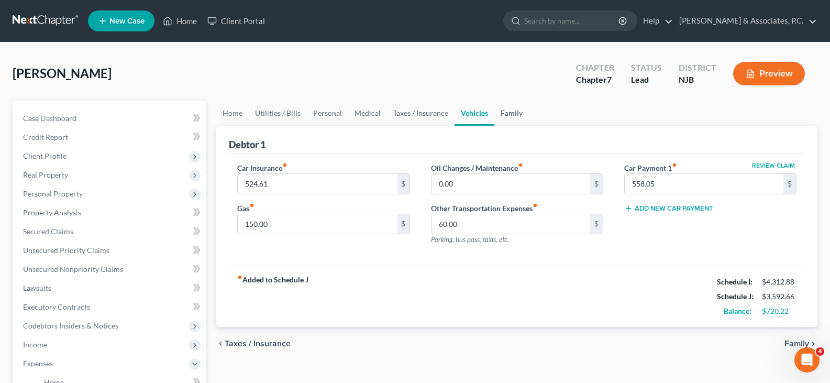
click at [509, 112] on link "Family" at bounding box center [511, 112] width 35 height 25
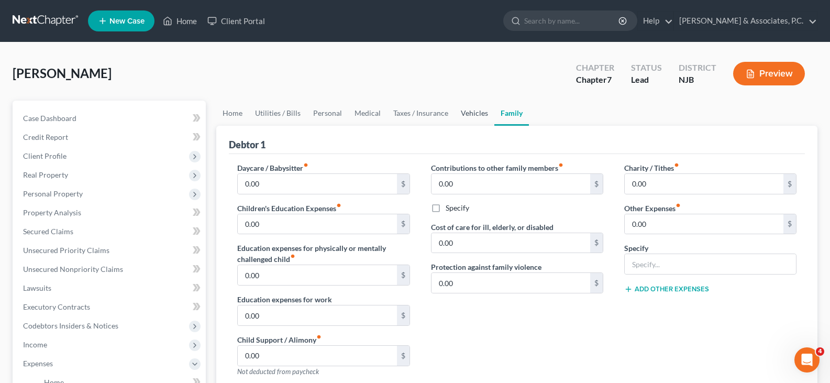
click at [471, 115] on link "Vehicles" at bounding box center [474, 112] width 40 height 25
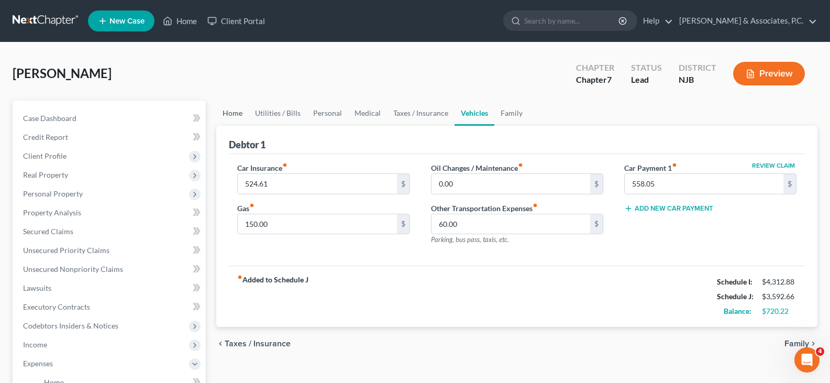
click at [237, 119] on link "Home" at bounding box center [232, 112] width 32 height 25
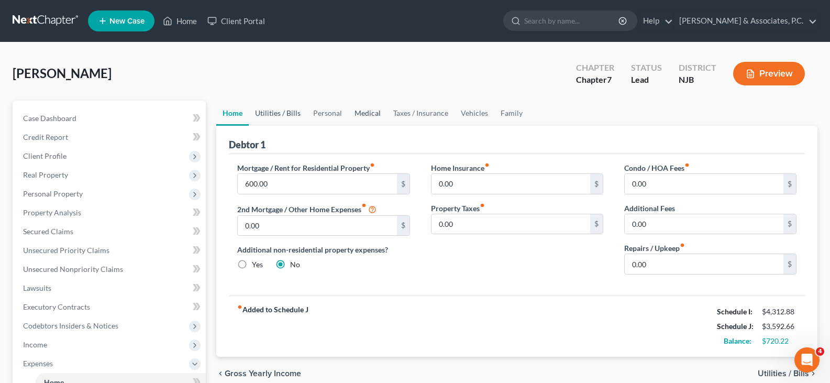
click at [281, 115] on link "Utilities / Bills" at bounding box center [278, 112] width 58 height 25
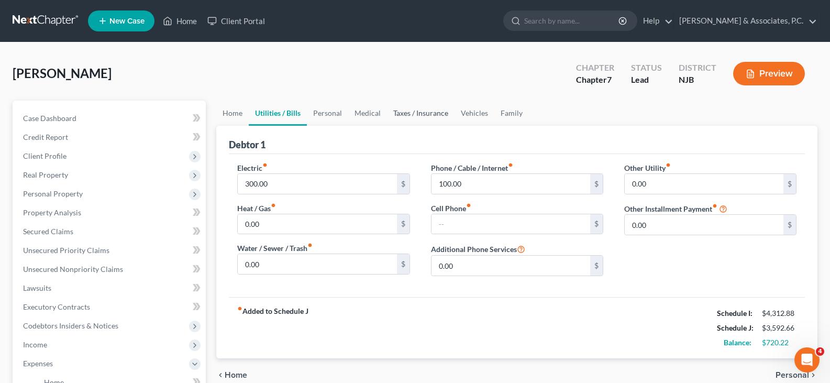
click at [413, 112] on link "Taxes / Insurance" at bounding box center [421, 112] width 68 height 25
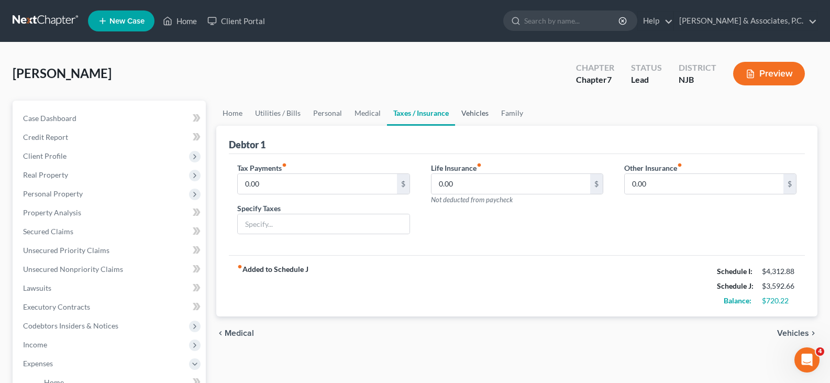
click at [474, 113] on link "Vehicles" at bounding box center [475, 112] width 40 height 25
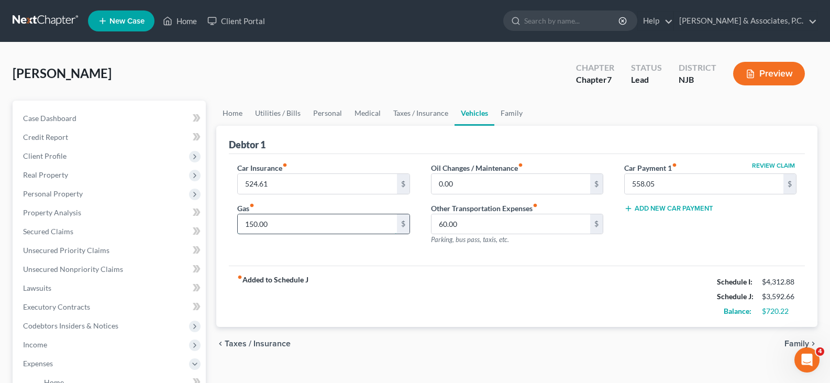
drag, startPoint x: 308, startPoint y: 223, endPoint x: 288, endPoint y: 179, distance: 48.5
click at [308, 222] on input "150.00" at bounding box center [317, 224] width 159 height 20
click at [288, 179] on input "524.61" at bounding box center [317, 184] width 159 height 20
drag, startPoint x: 314, startPoint y: 220, endPoint x: 303, endPoint y: 183, distance: 38.4
click at [314, 220] on input "150.00" at bounding box center [317, 224] width 159 height 20
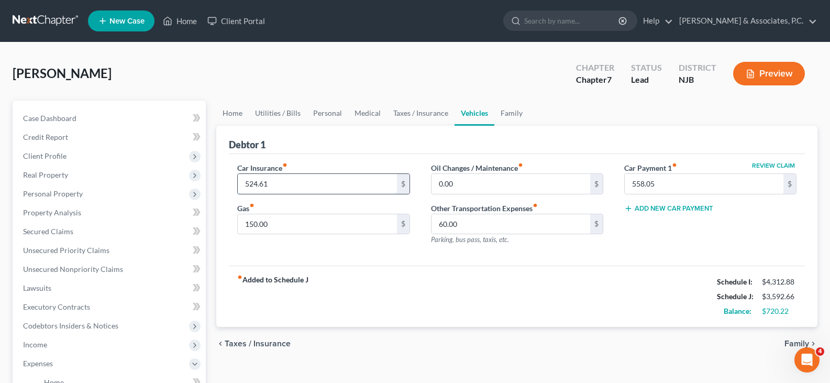
click at [299, 175] on input "524.61" at bounding box center [317, 184] width 159 height 20
click at [333, 221] on input "150.00" at bounding box center [317, 224] width 159 height 20
click at [472, 177] on input "0.00" at bounding box center [510, 184] width 159 height 20
click at [661, 204] on div "Add New Car Payment" at bounding box center [710, 208] width 172 height 10
click at [658, 211] on button "Add New Car Payment" at bounding box center [668, 208] width 89 height 8
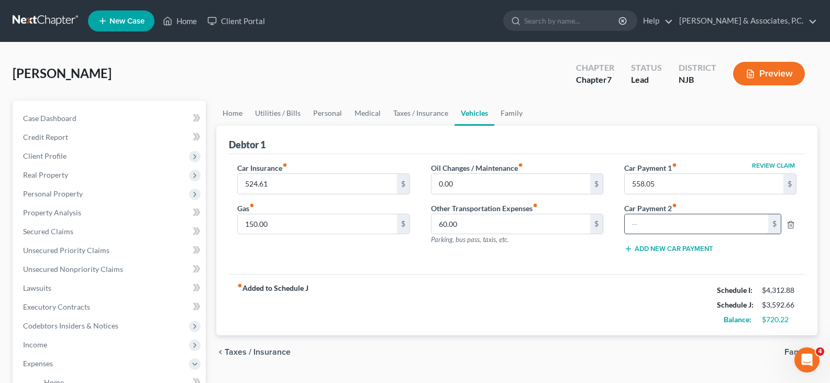
click at [658, 225] on input "text" at bounding box center [695, 224] width 143 height 20
click at [467, 222] on input "60.00" at bounding box center [510, 224] width 159 height 20
type input "260.00"
click at [667, 231] on input "text" at bounding box center [695, 224] width 143 height 20
click at [789, 225] on icon "button" at bounding box center [790, 224] width 8 height 8
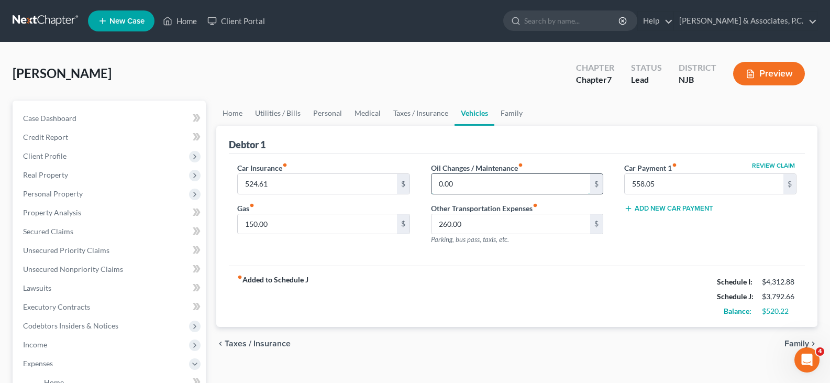
click at [491, 186] on input "0.00" at bounding box center [510, 184] width 159 height 20
type input "20.00"
click at [418, 116] on link "Taxes / Insurance" at bounding box center [421, 112] width 68 height 25
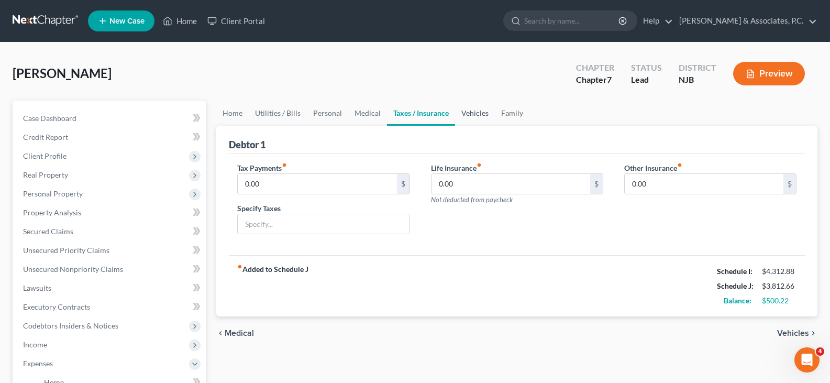
click at [474, 113] on link "Vehicles" at bounding box center [475, 112] width 40 height 25
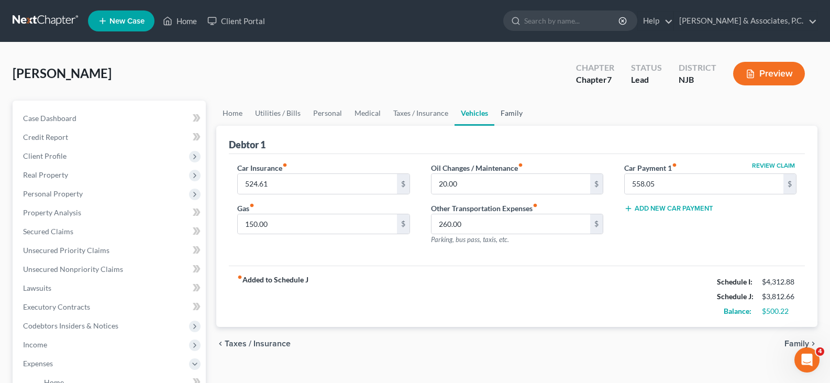
click at [511, 108] on link "Family" at bounding box center [511, 112] width 35 height 25
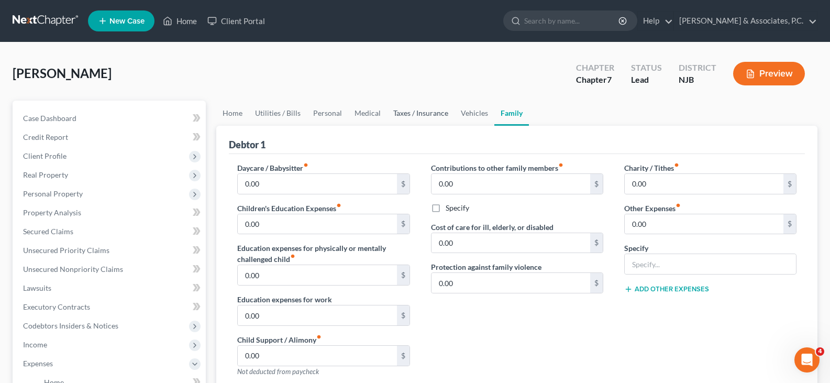
click at [395, 114] on link "Taxes / Insurance" at bounding box center [421, 112] width 68 height 25
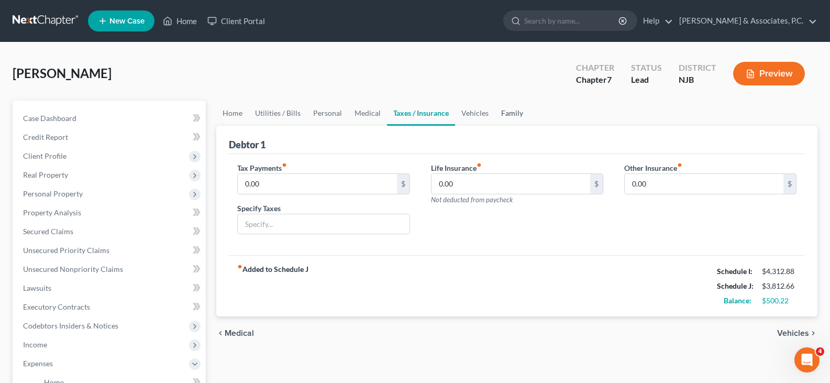
click at [510, 115] on link "Family" at bounding box center [512, 112] width 35 height 25
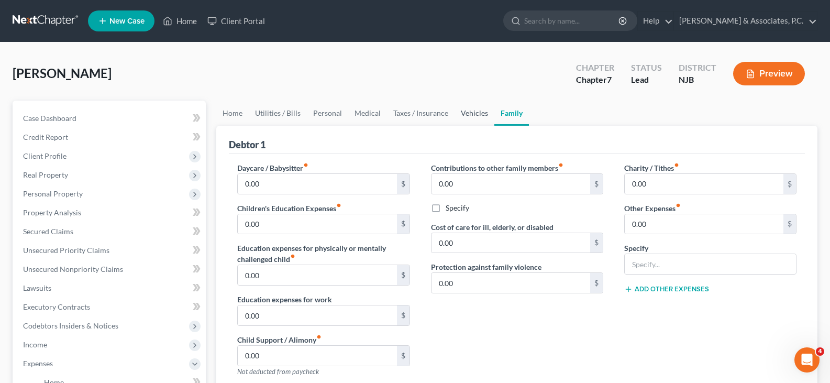
click at [460, 116] on link "Vehicles" at bounding box center [474, 112] width 40 height 25
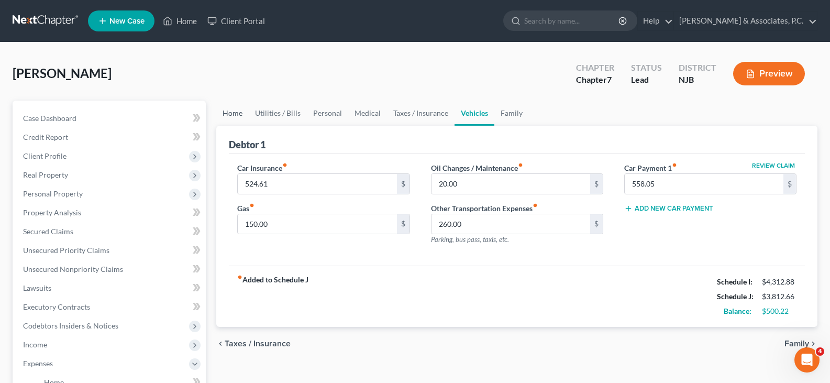
click at [244, 116] on link "Home" at bounding box center [232, 112] width 32 height 25
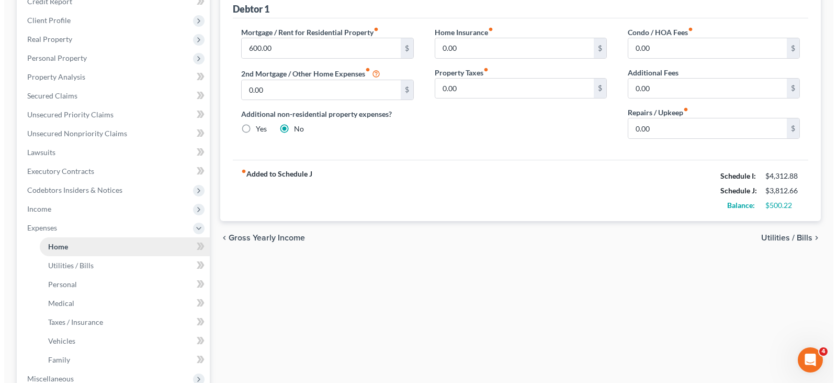
scroll to position [157, 0]
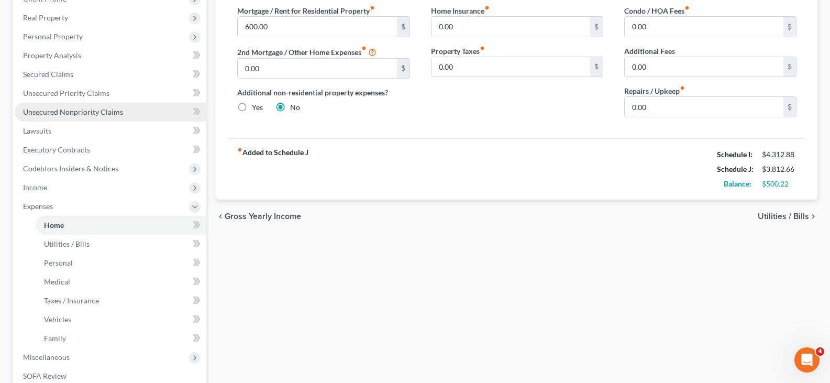
click at [52, 114] on span "Unsecured Nonpriority Claims" at bounding box center [73, 111] width 100 height 9
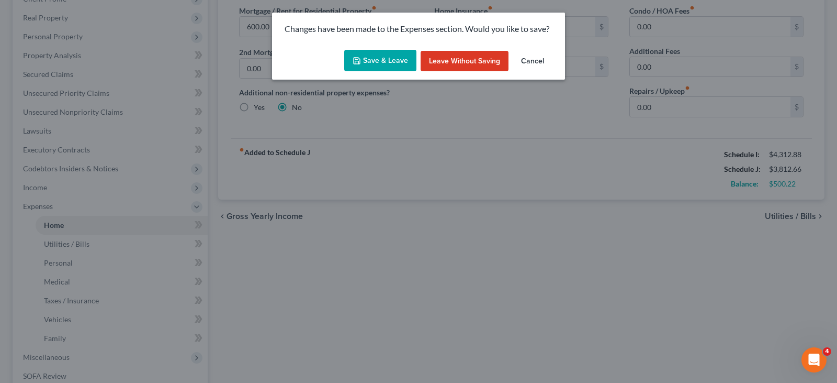
click at [368, 59] on button "Save & Leave" at bounding box center [380, 61] width 72 height 22
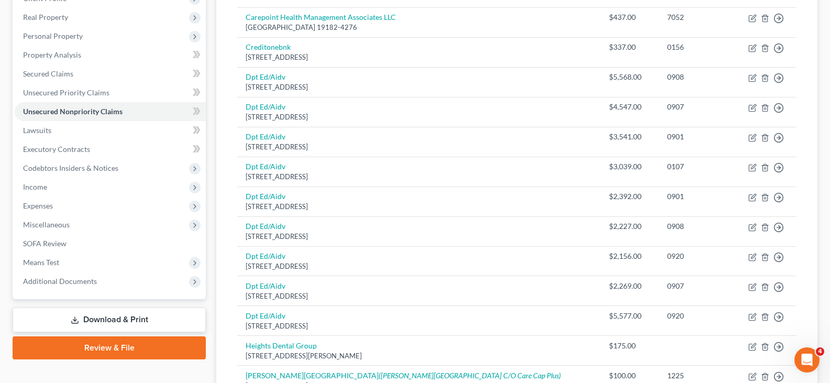
scroll to position [157, 0]
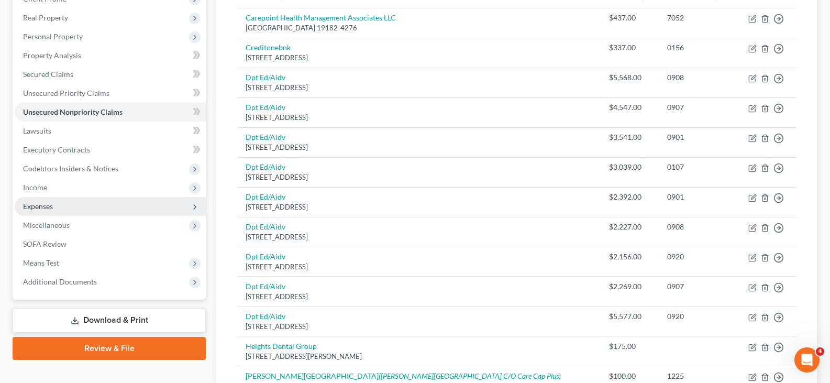
drag, startPoint x: 43, startPoint y: 204, endPoint x: 48, endPoint y: 199, distance: 6.3
click at [42, 204] on span "Expenses" at bounding box center [38, 206] width 30 height 9
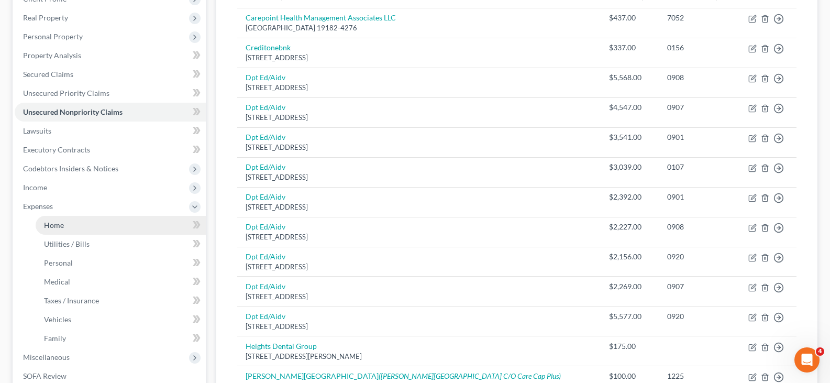
click at [47, 225] on span "Home" at bounding box center [54, 224] width 20 height 9
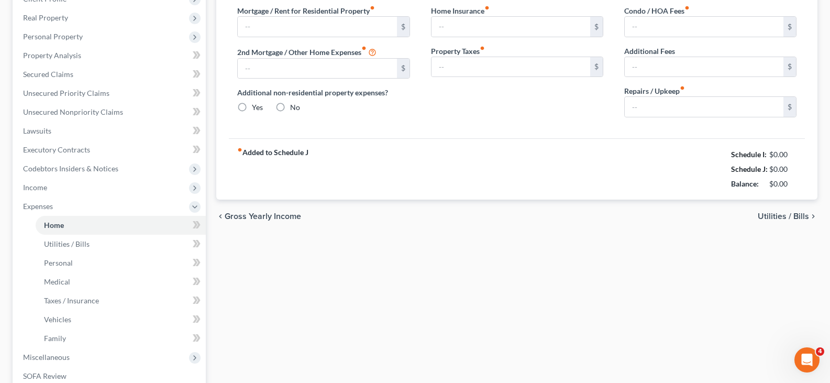
type input "600.00"
type input "0.00"
radio input "true"
type input "0.00"
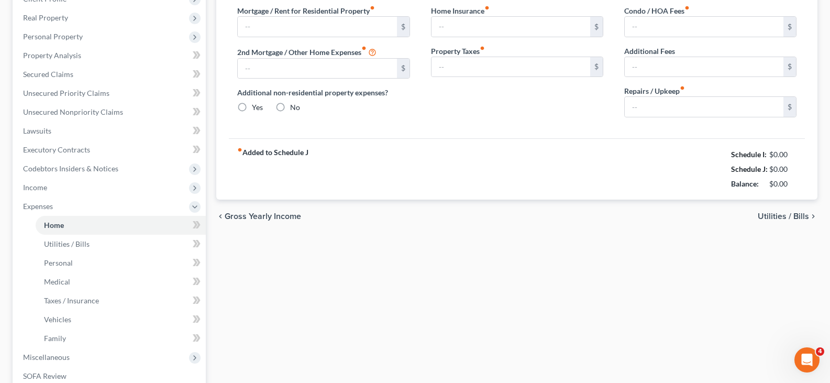
type input "0.00"
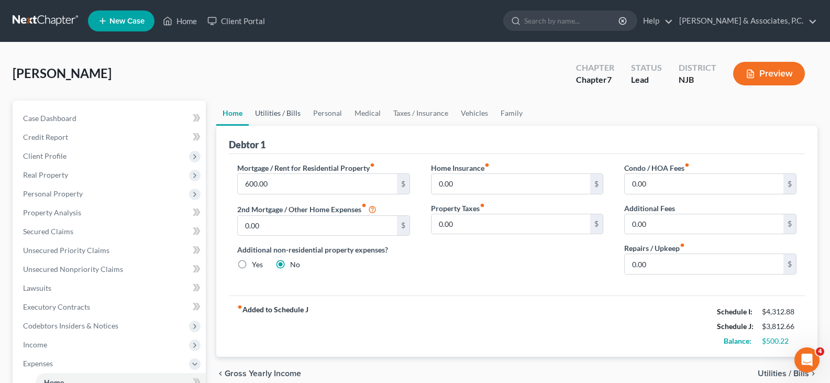
click at [282, 114] on link "Utilities / Bills" at bounding box center [278, 112] width 58 height 25
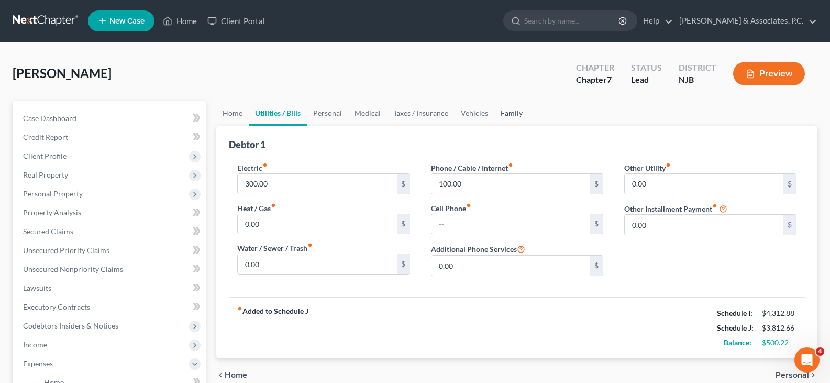
click at [511, 107] on link "Family" at bounding box center [511, 112] width 35 height 25
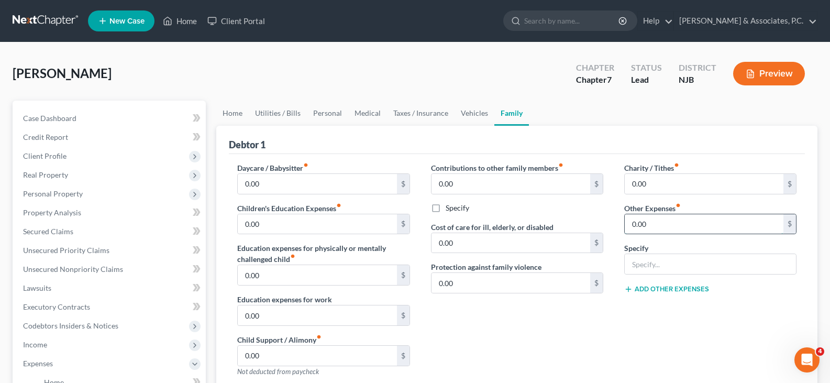
click at [680, 228] on input "0.00" at bounding box center [703, 224] width 159 height 20
click at [657, 267] on input "text" at bounding box center [709, 264] width 171 height 20
type input "Lunch while at work"
click at [664, 220] on input "0.00" at bounding box center [703, 224] width 159 height 20
type input "200.00"
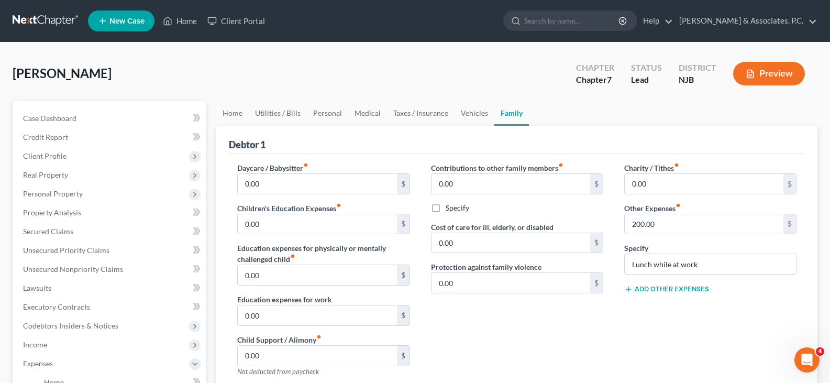
click at [658, 289] on button "Add Other Expenses" at bounding box center [666, 289] width 85 height 8
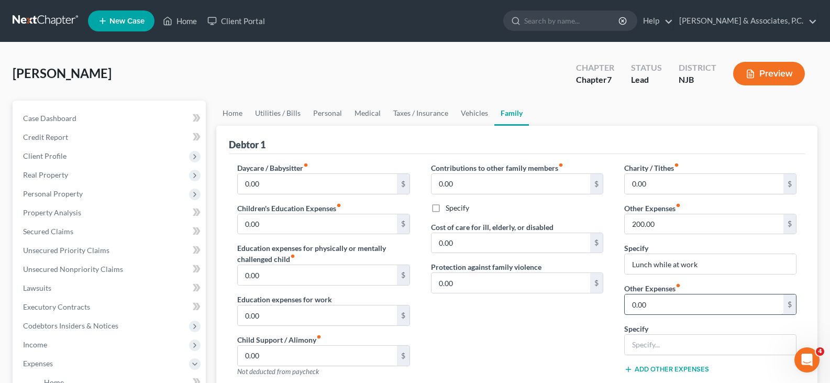
click at [651, 305] on input "0.00" at bounding box center [703, 304] width 159 height 20
type input "300.00"
click at [643, 349] on input "text" at bounding box center [709, 344] width 171 height 20
type input "School supplies for job"
click at [579, 333] on div "Contributions to other family members fiber_manual_record 0.00 $ Specify Cost o…" at bounding box center [516, 273] width 193 height 222
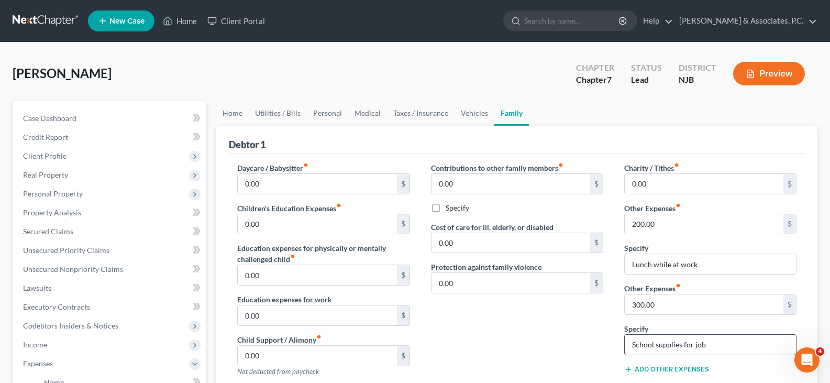
click at [738, 340] on input "School supplies for job" at bounding box center [709, 344] width 171 height 20
click at [230, 110] on link "Home" at bounding box center [232, 112] width 32 height 25
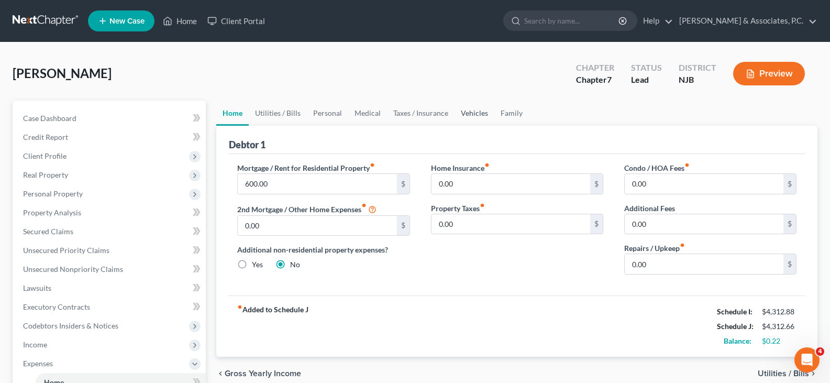
click at [460, 111] on link "Vehicles" at bounding box center [474, 112] width 40 height 25
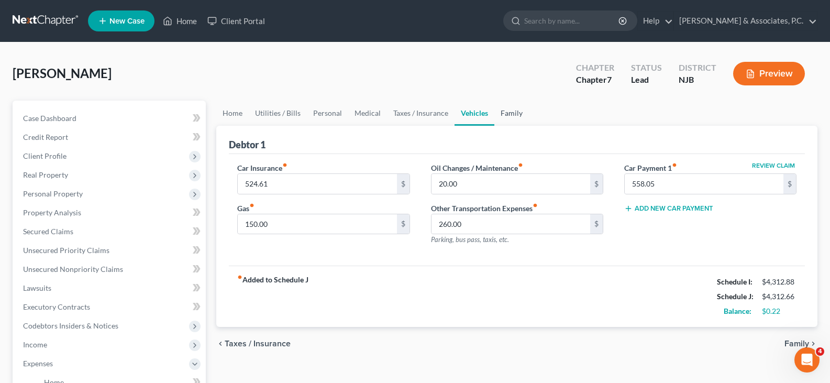
click at [494, 117] on link "Family" at bounding box center [511, 112] width 35 height 25
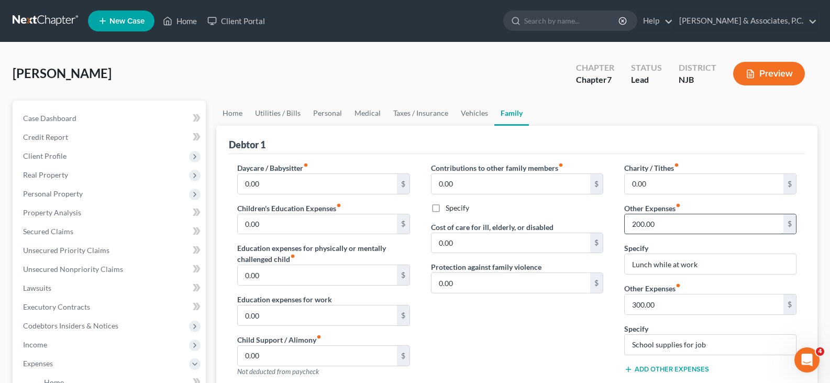
click at [661, 228] on input "200.00" at bounding box center [703, 224] width 159 height 20
type input "5"
type input "1"
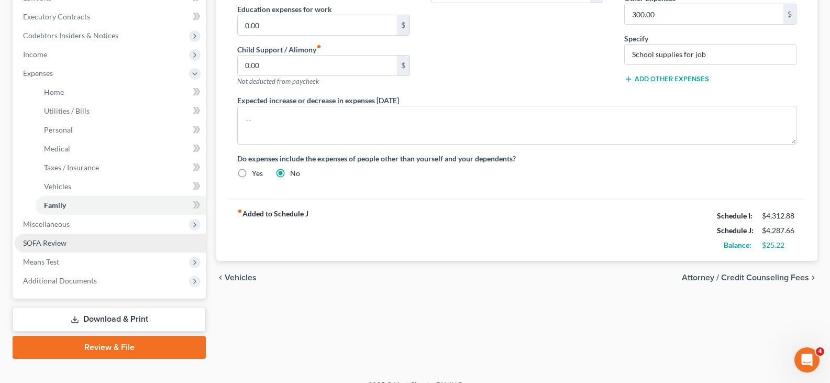
scroll to position [306, 0]
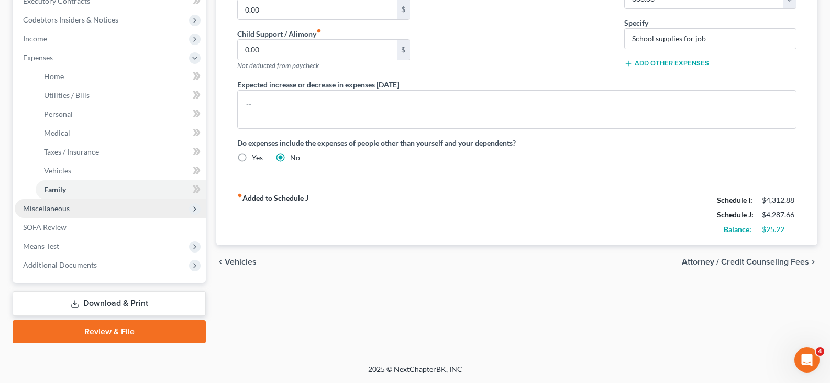
type input "175.00"
click at [42, 211] on span "Miscellaneous" at bounding box center [46, 208] width 47 height 9
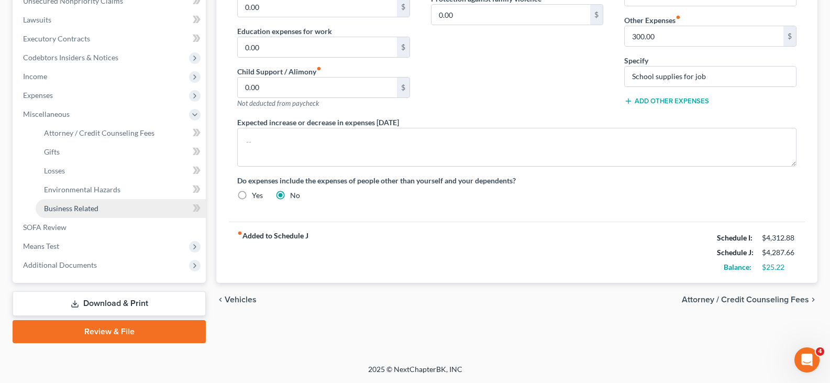
scroll to position [268, 0]
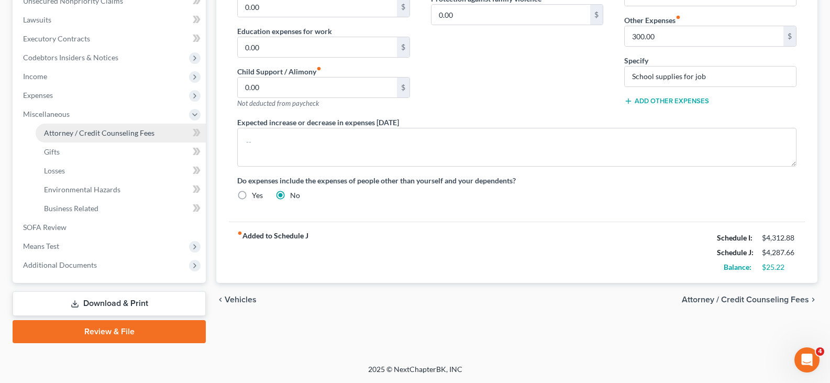
click at [89, 132] on span "Attorney / Credit Counseling Fees" at bounding box center [99, 132] width 110 height 9
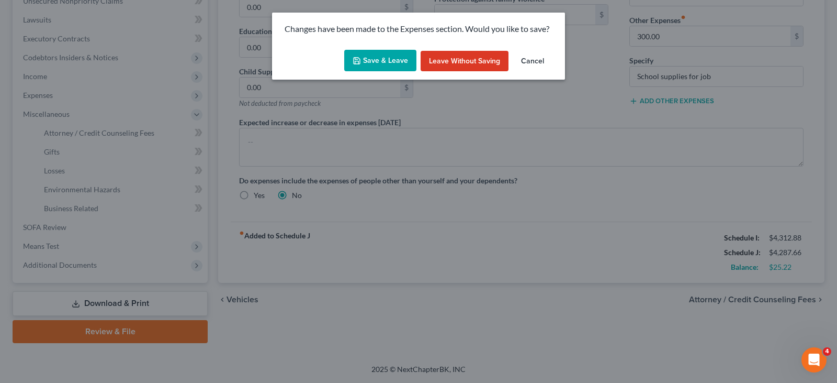
drag, startPoint x: 376, startPoint y: 62, endPoint x: 370, endPoint y: 58, distance: 8.3
click at [375, 62] on button "Save & Leave" at bounding box center [380, 61] width 72 height 22
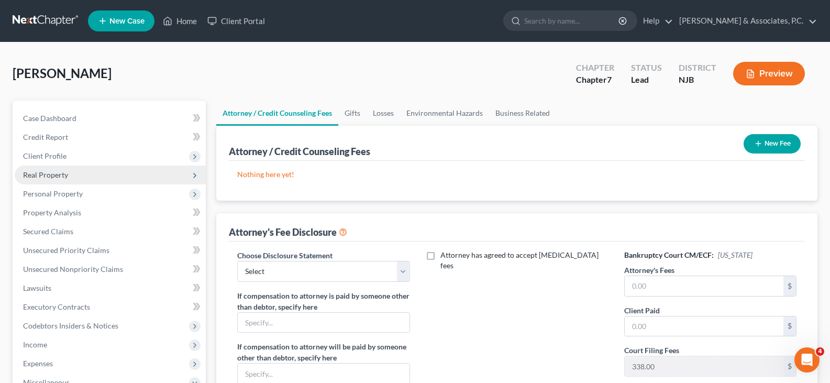
scroll to position [52, 0]
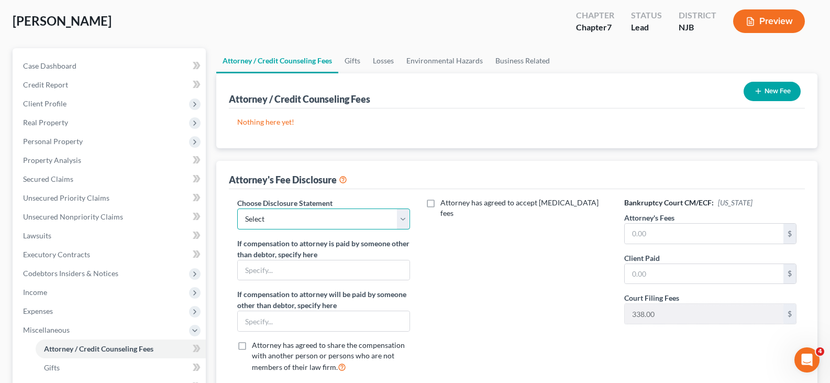
click at [404, 218] on select "Select Attorney" at bounding box center [323, 218] width 172 height 21
select select "0"
click at [237, 208] on select "Select Attorney" at bounding box center [323, 218] width 172 height 21
click at [661, 239] on input "text" at bounding box center [703, 233] width 159 height 20
click at [651, 231] on input "text" at bounding box center [703, 233] width 159 height 20
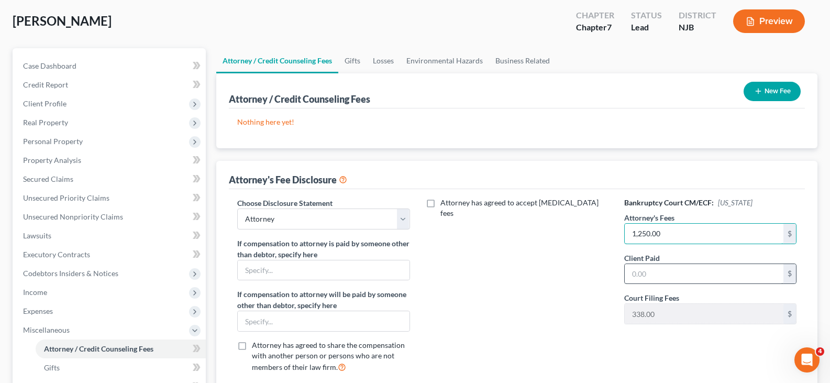
type input "1,250.00"
click at [660, 278] on input "text" at bounding box center [703, 274] width 159 height 20
type input "1,250.00"
click at [770, 91] on button "New Fee" at bounding box center [771, 91] width 57 height 19
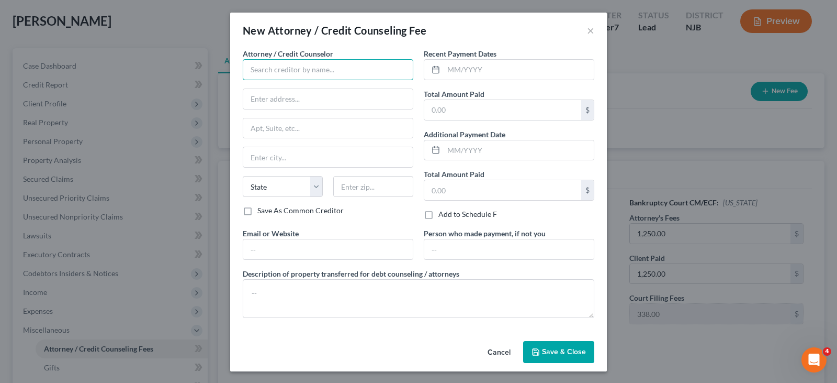
click at [302, 74] on input "text" at bounding box center [328, 69] width 171 height 21
type input "[PERSON_NAME]"
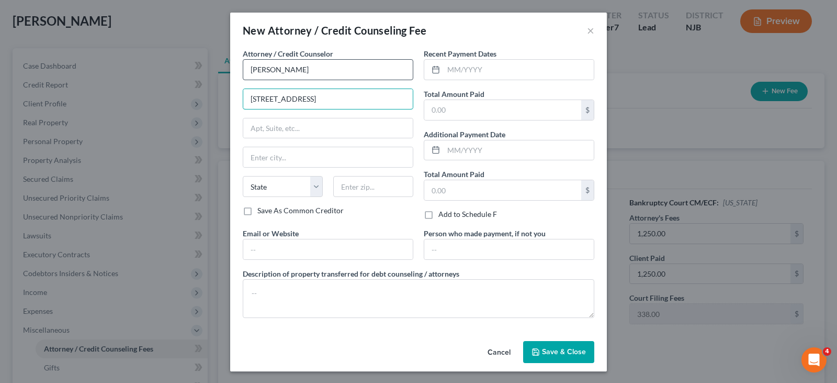
type input "[STREET_ADDRESS]"
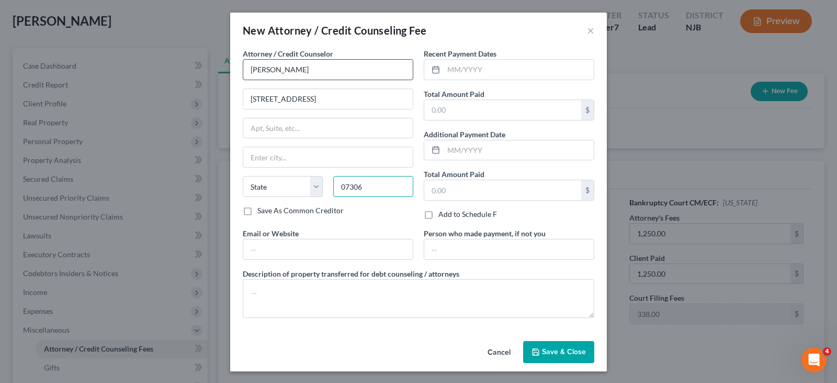
type input "07306"
type input "[GEOGRAPHIC_DATA]"
select select "33"
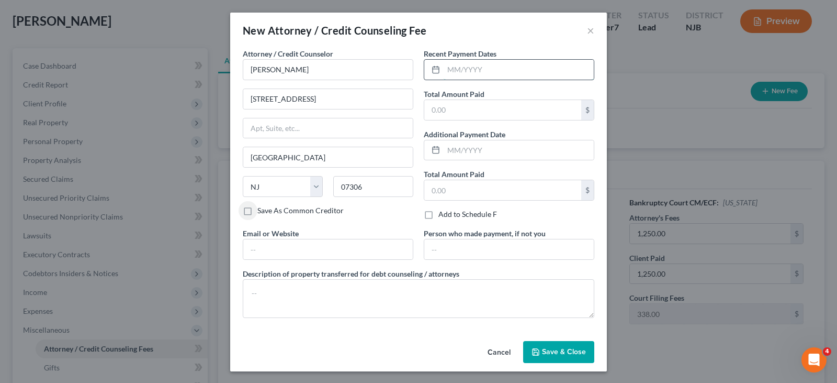
click at [460, 68] on input "text" at bounding box center [519, 70] width 150 height 20
type input "[DATE]"
click at [442, 109] on input "text" at bounding box center [502, 110] width 157 height 20
type input "1,684.00"
click at [571, 352] on span "Save & Close" at bounding box center [564, 351] width 44 height 9
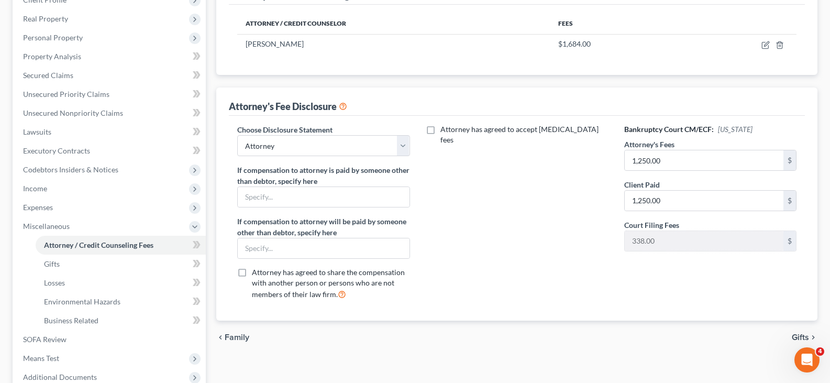
scroll to position [268, 0]
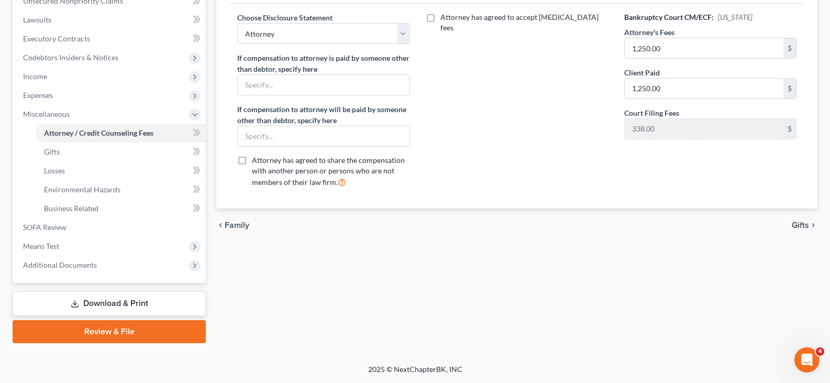
click at [90, 307] on link "Download & Print" at bounding box center [109, 303] width 193 height 25
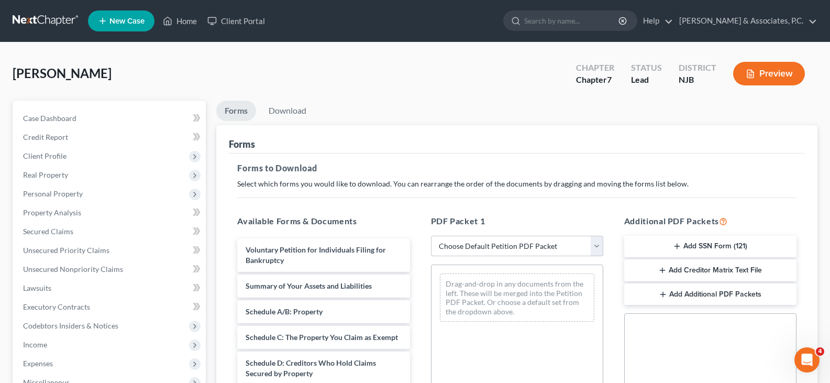
drag, startPoint x: 597, startPoint y: 249, endPoint x: 532, endPoint y: 116, distance: 148.2
click at [597, 249] on select "Choose Default Petition PDF Packet Complete Bankruptcy Petition (all forms and …" at bounding box center [517, 246] width 172 height 21
select select "0"
click at [431, 236] on select "Choose Default Petition PDF Packet Complete Bankruptcy Petition (all forms and …" at bounding box center [517, 246] width 172 height 21
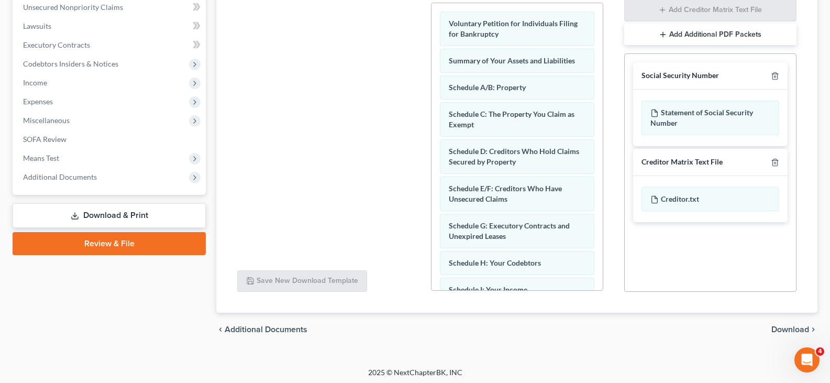
click at [782, 323] on div "chevron_left Additional Documents Download chevron_right" at bounding box center [516, 328] width 601 height 33
click at [782, 326] on span "Download" at bounding box center [790, 329] width 38 height 8
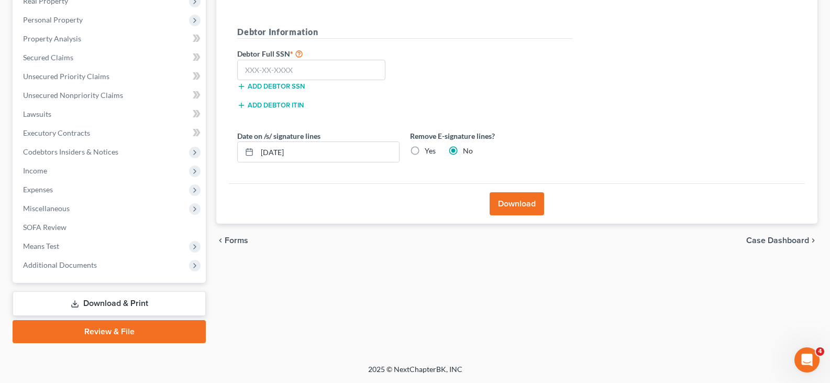
scroll to position [174, 0]
click at [325, 74] on input "text" at bounding box center [311, 70] width 148 height 21
type input "155-98-4416"
click at [424, 148] on label "Yes" at bounding box center [429, 150] width 11 height 10
click at [429, 148] on input "Yes" at bounding box center [432, 148] width 7 height 7
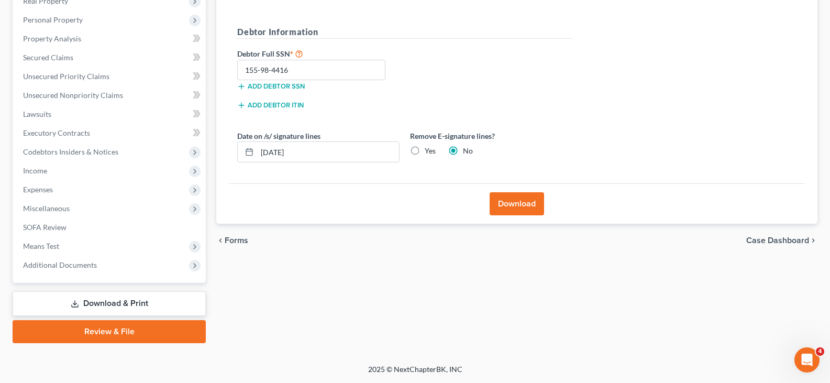
radio input "true"
radio input "false"
click at [524, 199] on button "Download" at bounding box center [516, 203] width 54 height 23
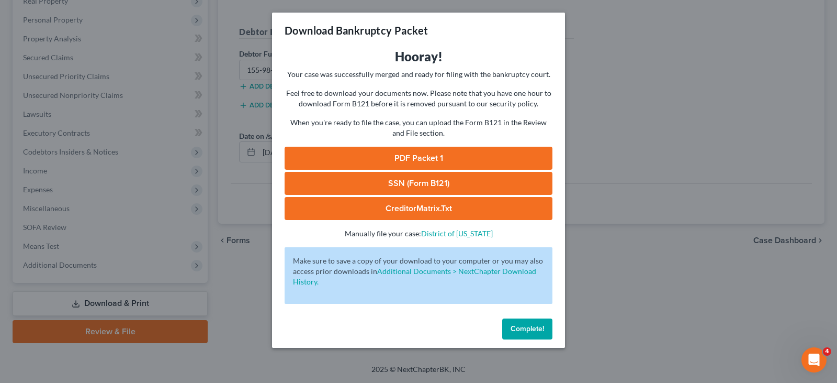
click at [377, 179] on link "SSN (Form B121)" at bounding box center [419, 183] width 268 height 23
click at [392, 156] on link "PDF Packet 1" at bounding box center [419, 158] width 268 height 23
click at [531, 333] on button "Complete!" at bounding box center [527, 328] width 50 height 21
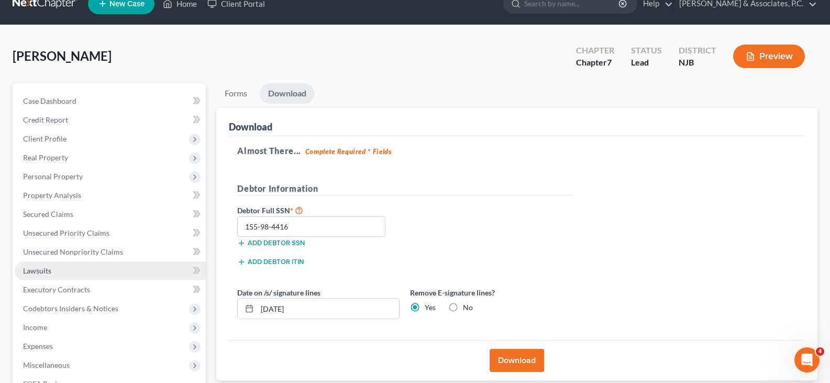
scroll to position [17, 0]
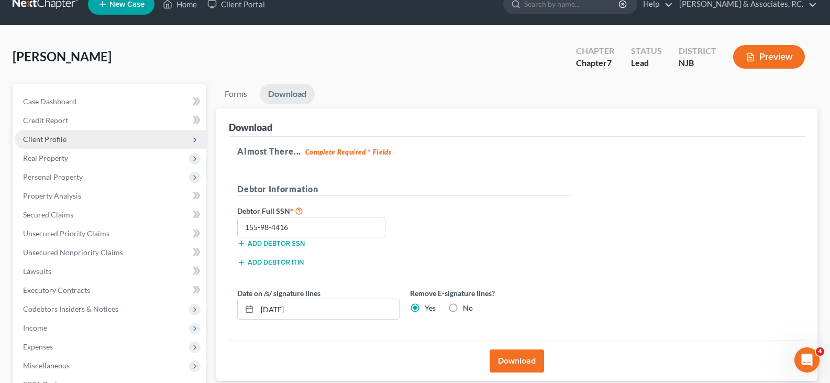
click at [51, 138] on span "Client Profile" at bounding box center [44, 139] width 43 height 9
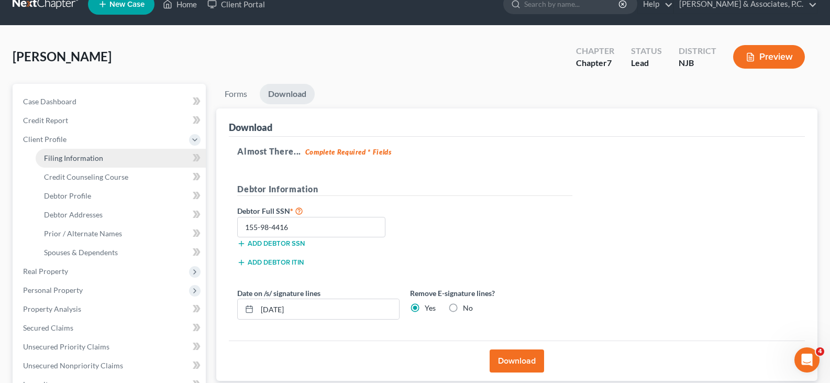
click at [68, 156] on span "Filing Information" at bounding box center [73, 157] width 59 height 9
select select "1"
select select "0"
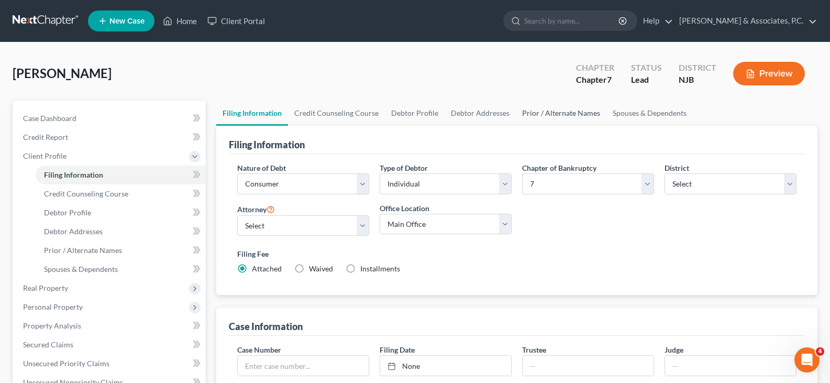
click at [552, 115] on link "Prior / Alternate Names" at bounding box center [561, 112] width 91 height 25
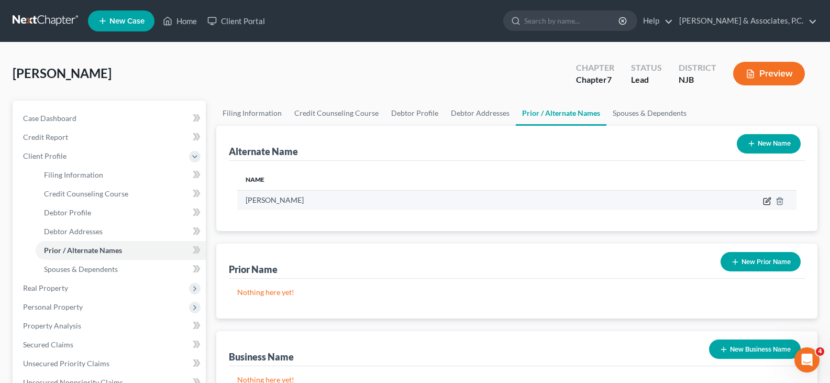
click at [765, 200] on icon at bounding box center [767, 201] width 8 height 8
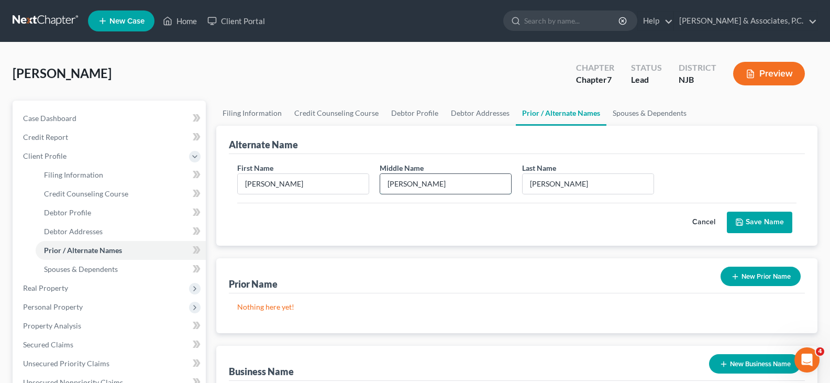
click at [394, 183] on input "[PERSON_NAME]" at bounding box center [445, 184] width 131 height 20
type input "[PERSON_NAME]"
click at [763, 233] on div "First Name [PERSON_NAME] Middle Name [PERSON_NAME] Last Name * [PERSON_NAME] Ca…" at bounding box center [517, 200] width 576 height 92
click at [763, 224] on button "Save Name" at bounding box center [758, 222] width 65 height 22
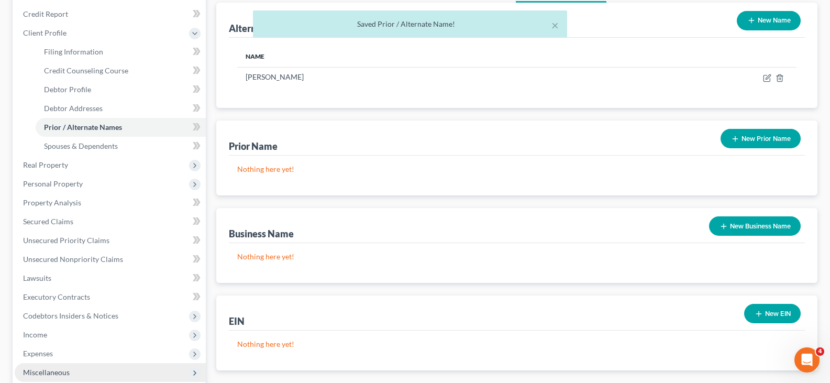
scroll to position [287, 0]
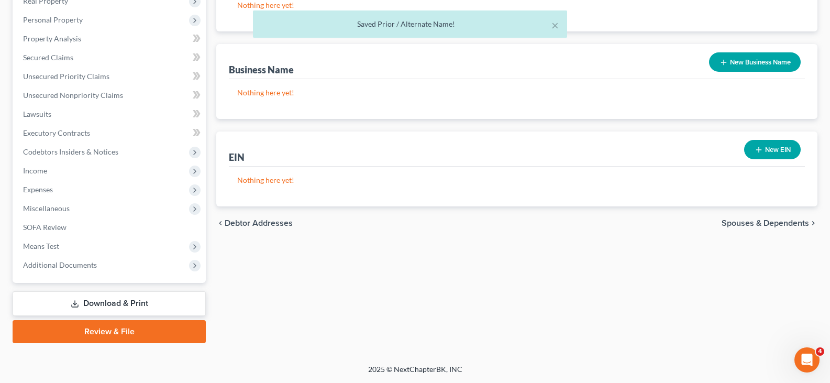
click at [97, 300] on link "Download & Print" at bounding box center [109, 303] width 193 height 25
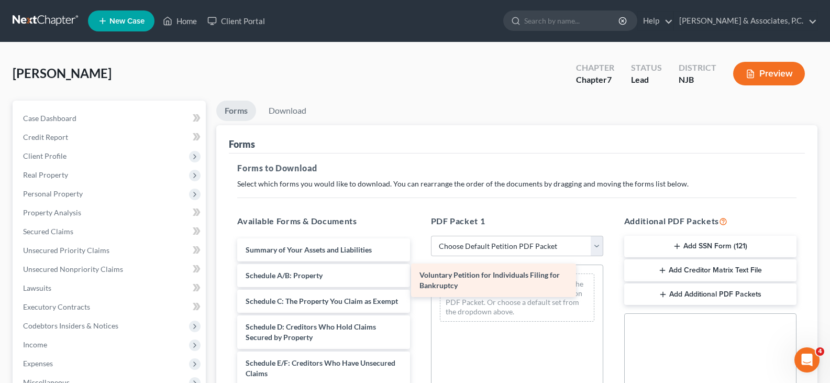
drag, startPoint x: 295, startPoint y: 253, endPoint x: 473, endPoint y: 279, distance: 179.9
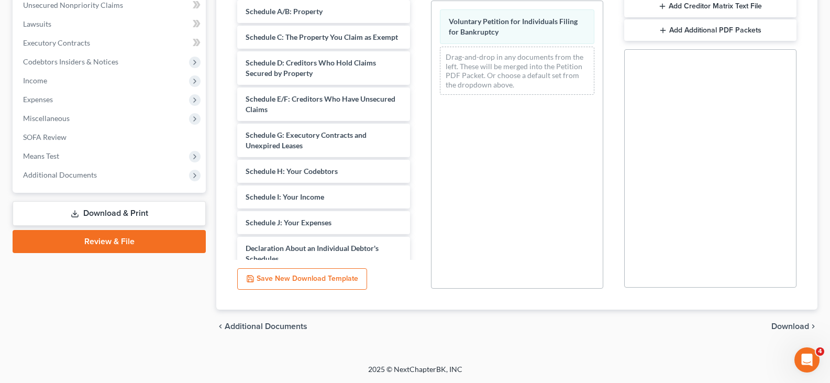
click at [784, 322] on span "Download" at bounding box center [790, 326] width 38 height 8
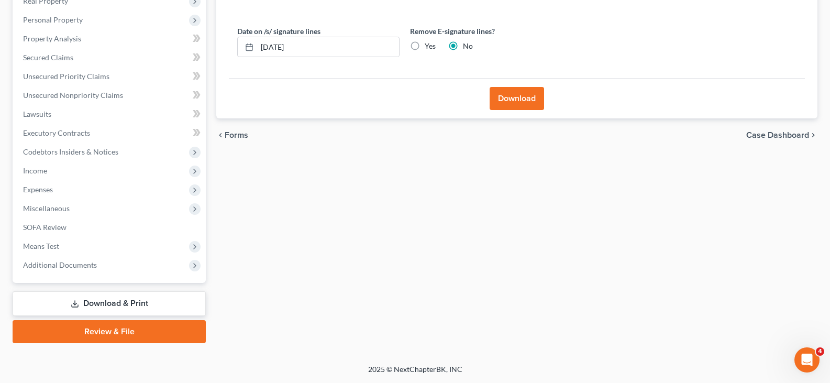
scroll to position [174, 0]
click at [424, 42] on label "Yes" at bounding box center [429, 46] width 11 height 10
click at [429, 42] on input "Yes" at bounding box center [432, 44] width 7 height 7
radio input "true"
radio input "false"
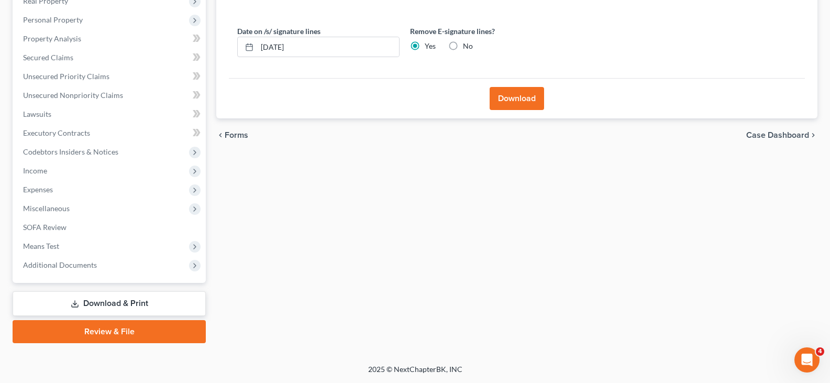
click at [508, 96] on button "Download" at bounding box center [516, 98] width 54 height 23
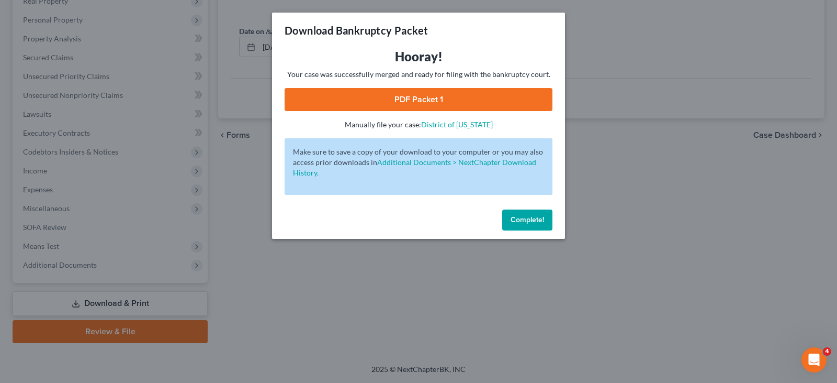
click at [489, 96] on link "PDF Packet 1" at bounding box center [419, 99] width 268 height 23
click at [529, 217] on span "Complete!" at bounding box center [527, 219] width 33 height 9
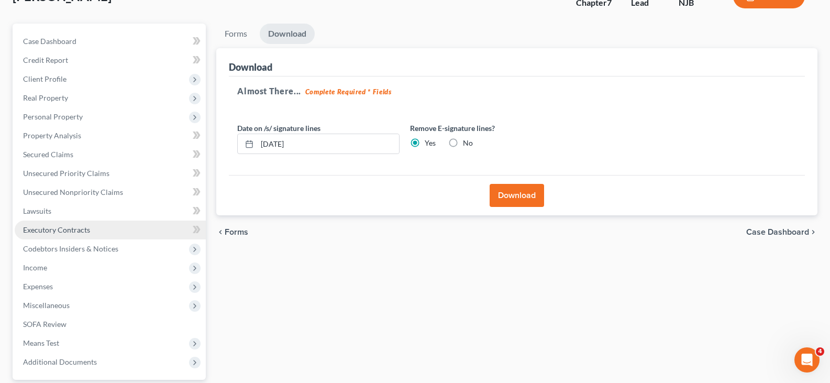
scroll to position [0, 0]
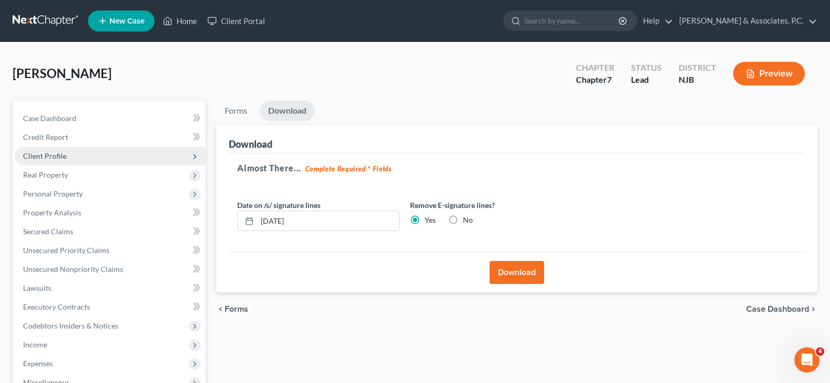
click at [51, 154] on span "Client Profile" at bounding box center [44, 155] width 43 height 9
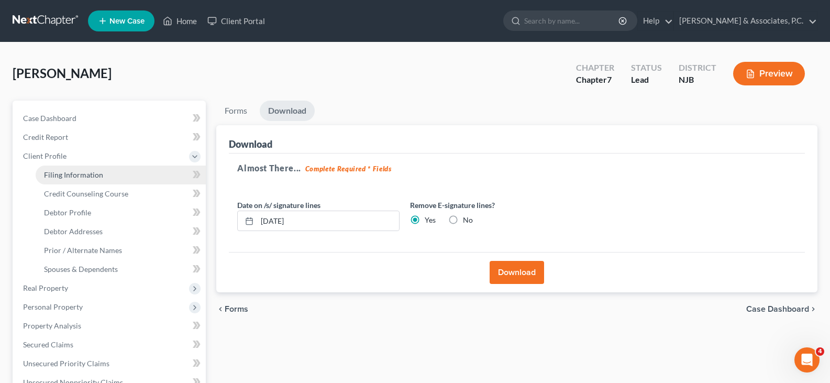
click at [69, 176] on span "Filing Information" at bounding box center [73, 174] width 59 height 9
select select "1"
select select "0"
select select "51"
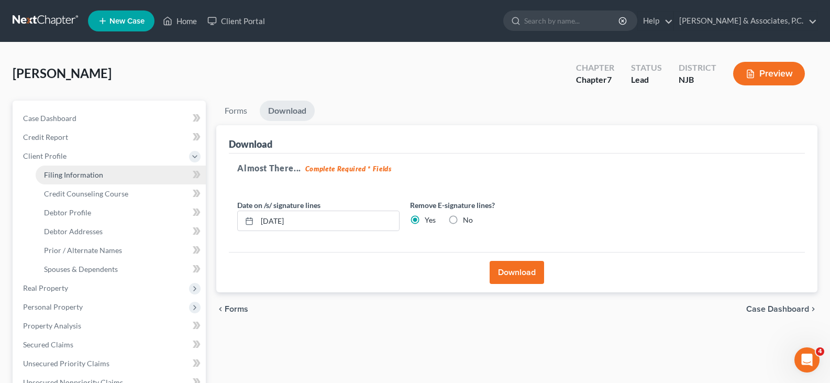
select select "0"
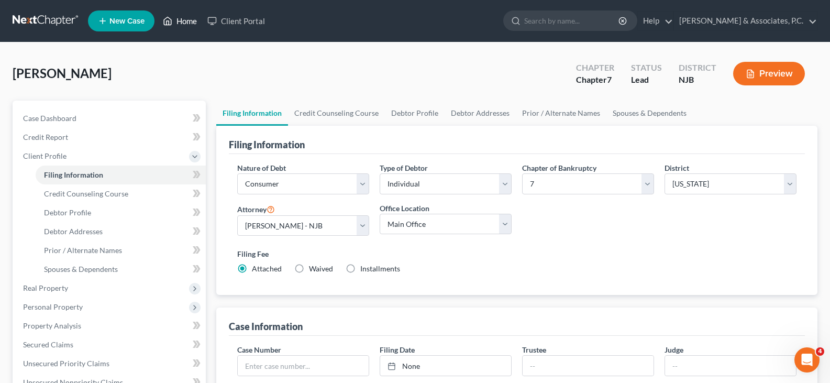
click at [193, 18] on link "Home" at bounding box center [180, 21] width 44 height 19
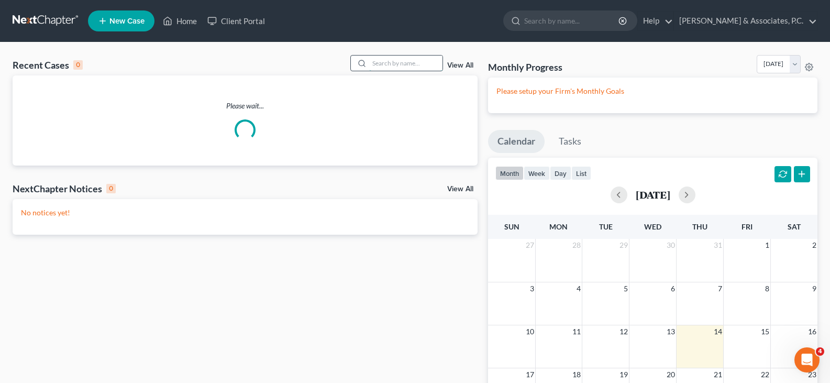
click at [428, 61] on input "search" at bounding box center [405, 62] width 73 height 15
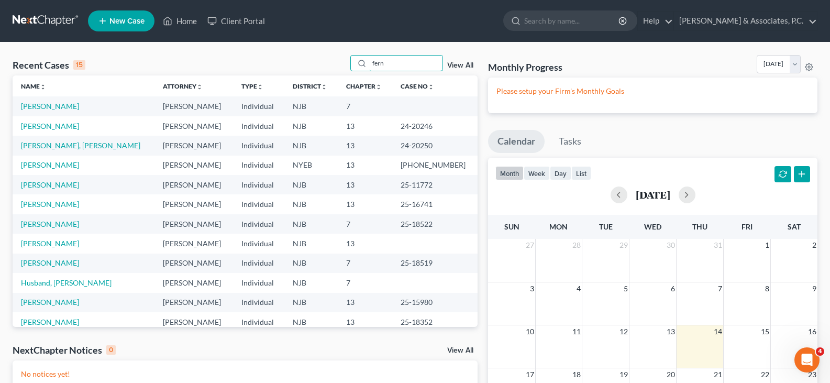
type input "fern"
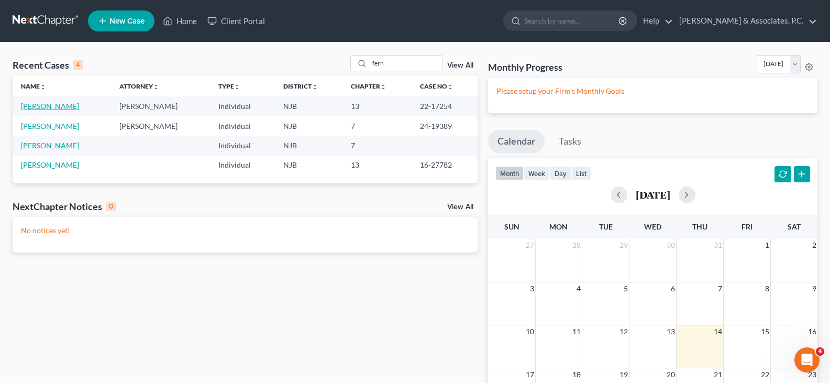
click at [42, 106] on link "[PERSON_NAME]" at bounding box center [50, 106] width 58 height 9
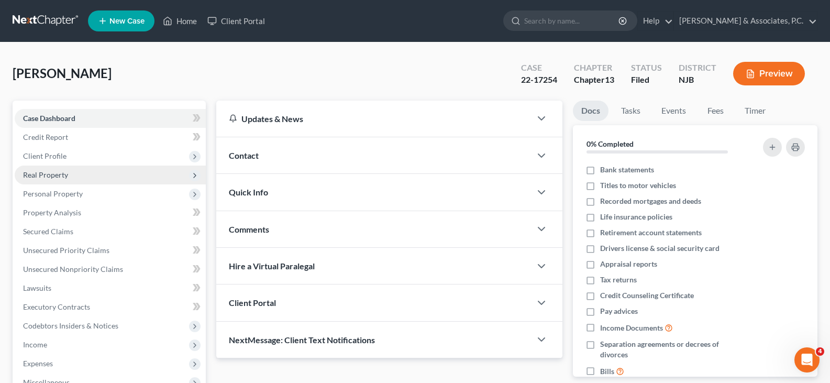
click at [59, 170] on span "Real Property" at bounding box center [45, 174] width 45 height 9
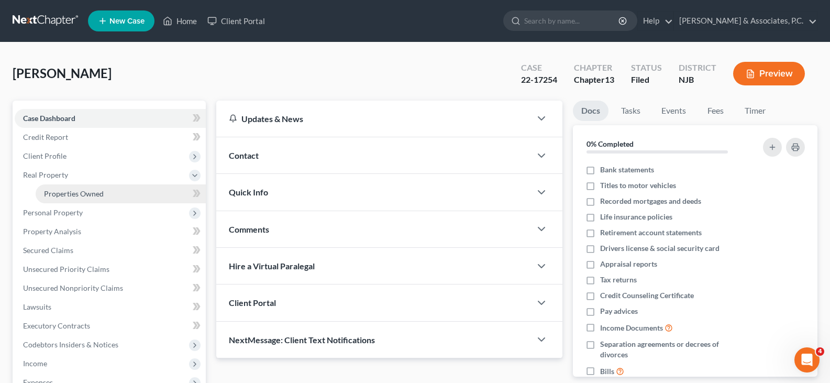
click at [74, 190] on span "Properties Owned" at bounding box center [74, 193] width 60 height 9
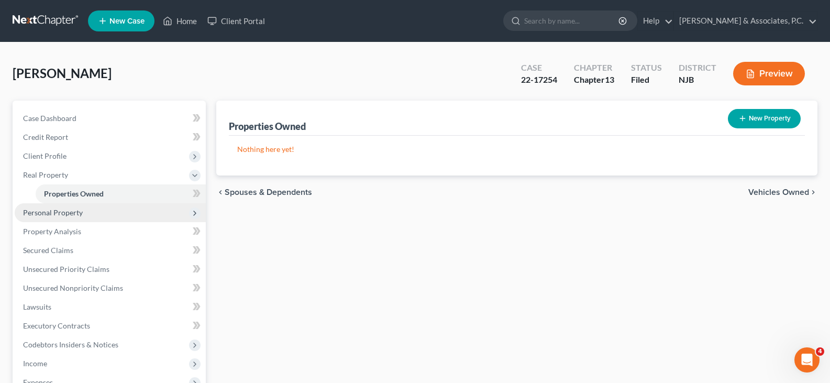
click at [35, 210] on span "Personal Property" at bounding box center [53, 212] width 60 height 9
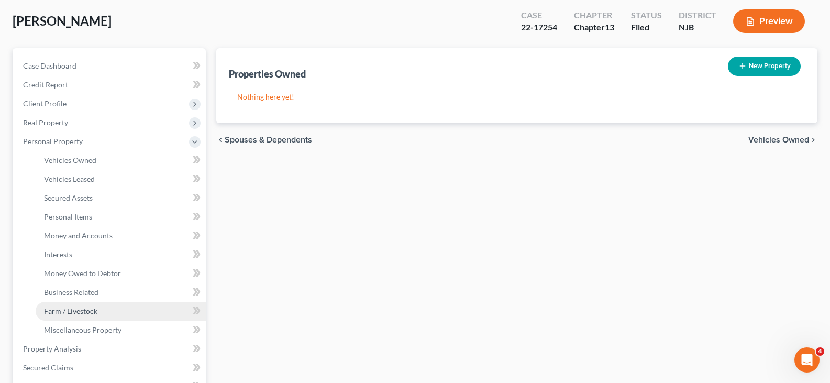
scroll to position [157, 0]
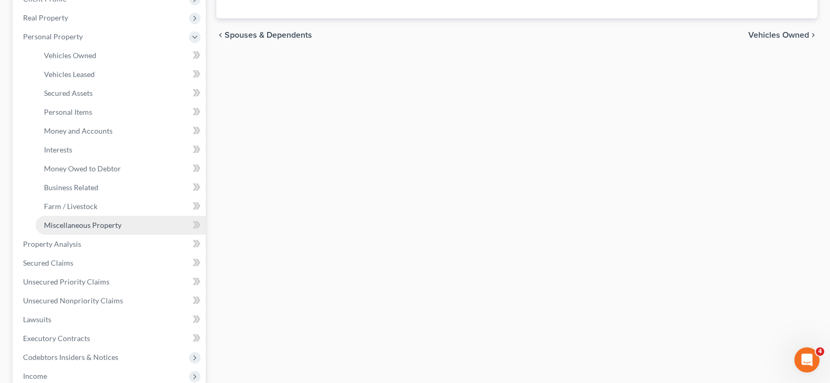
click at [62, 224] on span "Miscellaneous Property" at bounding box center [82, 224] width 77 height 9
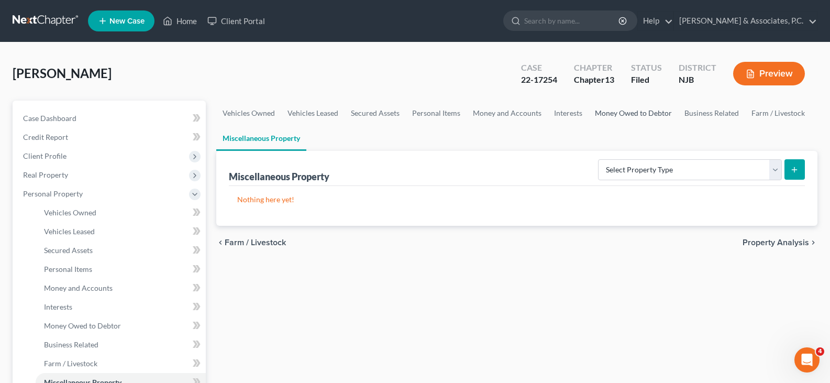
click at [624, 111] on link "Money Owed to Debtor" at bounding box center [632, 112] width 89 height 25
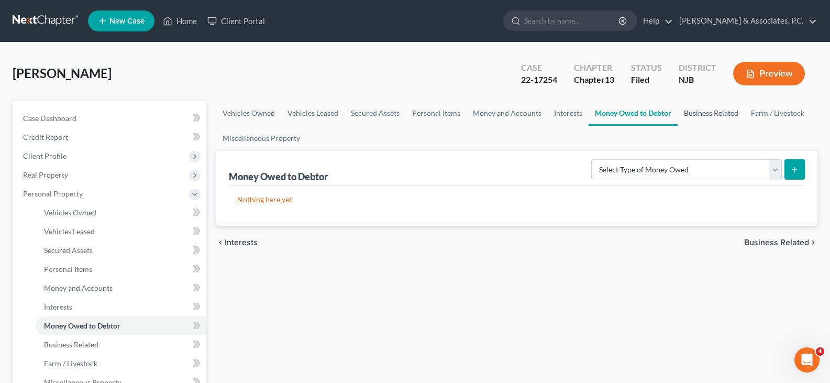
click at [709, 119] on link "Business Related" at bounding box center [710, 112] width 67 height 25
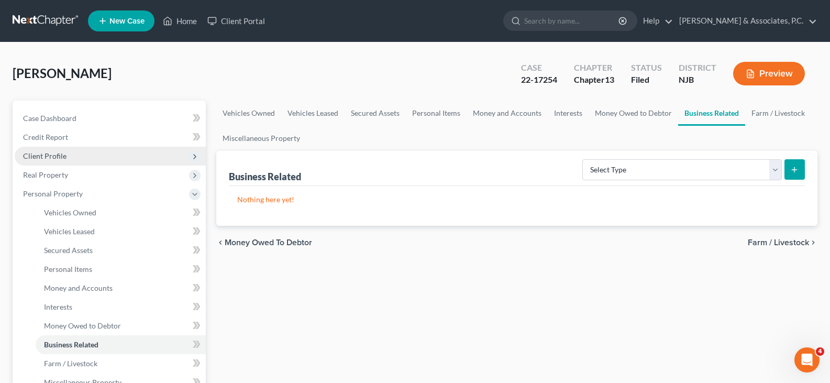
click at [52, 152] on span "Client Profile" at bounding box center [44, 155] width 43 height 9
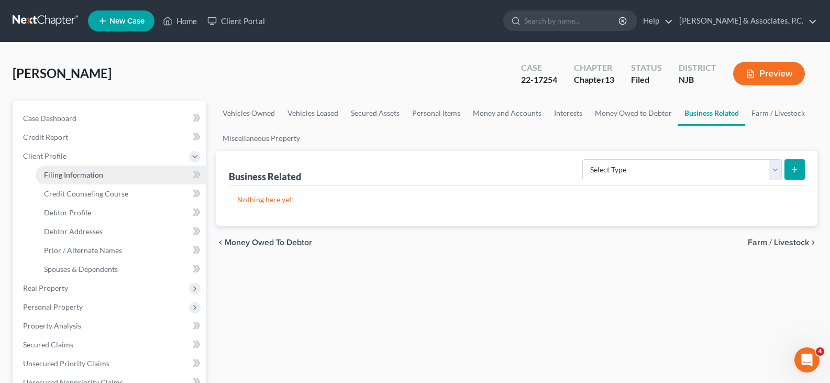
click at [69, 175] on span "Filing Information" at bounding box center [73, 174] width 59 height 9
select select "1"
select select "0"
select select "3"
select select "51"
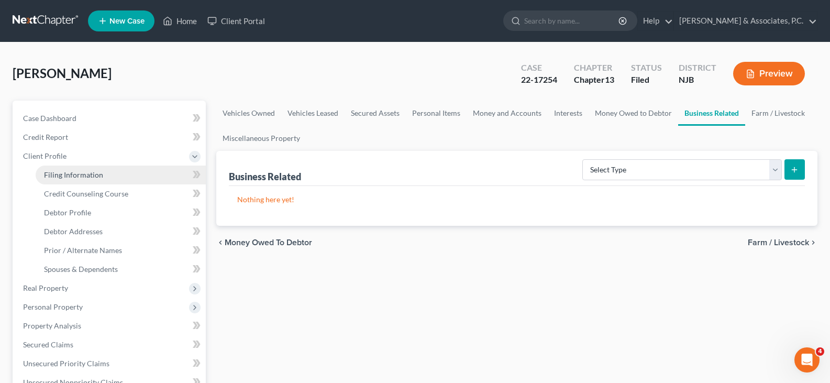
select select "0"
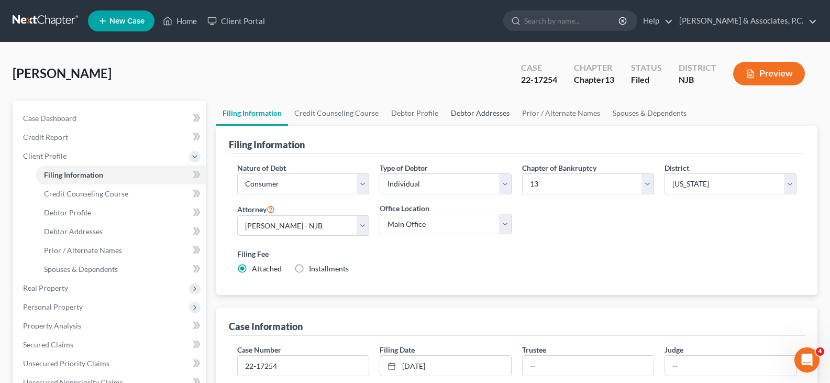
click at [454, 116] on link "Debtor Addresses" at bounding box center [479, 112] width 71 height 25
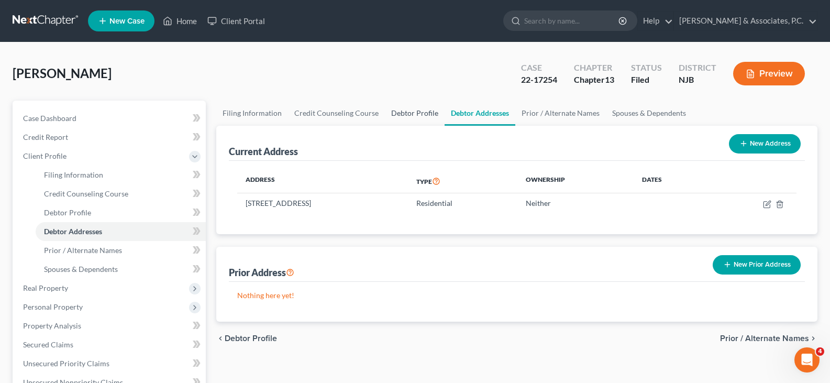
click at [409, 115] on link "Debtor Profile" at bounding box center [415, 112] width 60 height 25
select select "2"
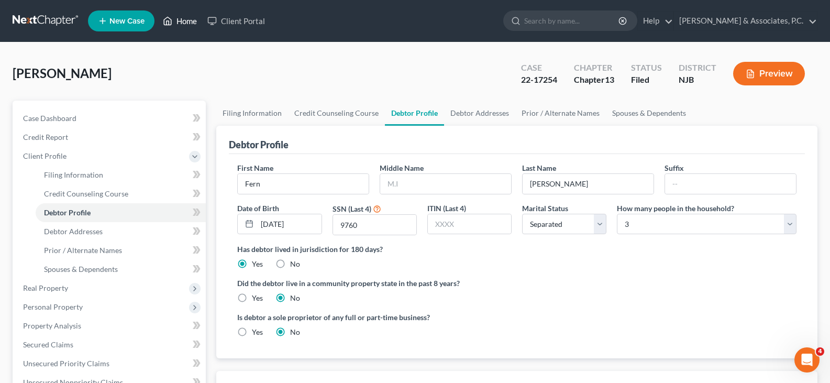
click at [193, 21] on link "Home" at bounding box center [180, 21] width 44 height 19
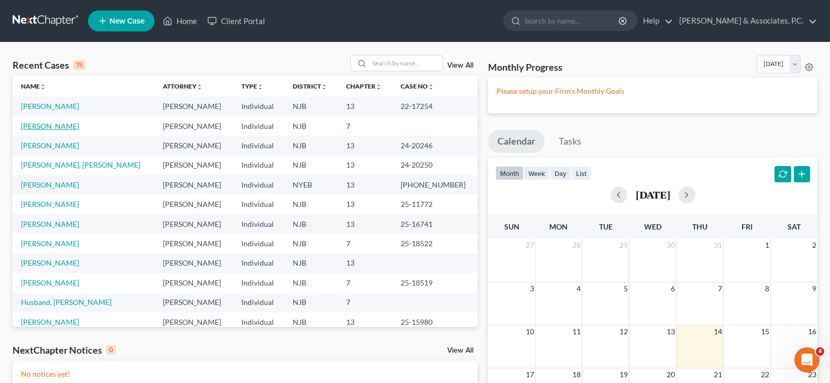
click at [55, 127] on link "[PERSON_NAME]" at bounding box center [50, 125] width 58 height 9
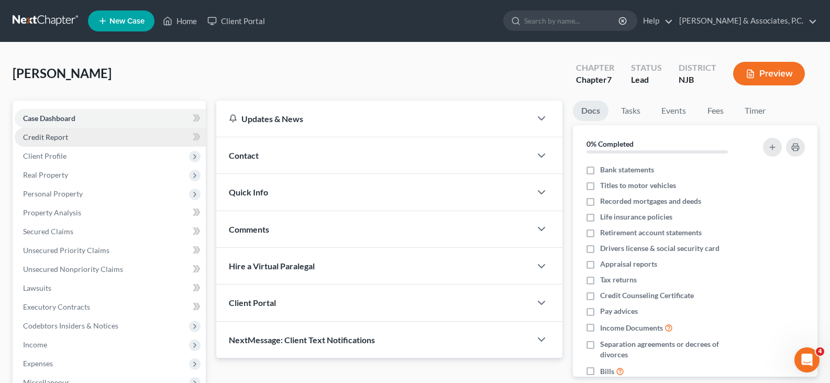
click at [55, 133] on span "Credit Report" at bounding box center [45, 136] width 45 height 9
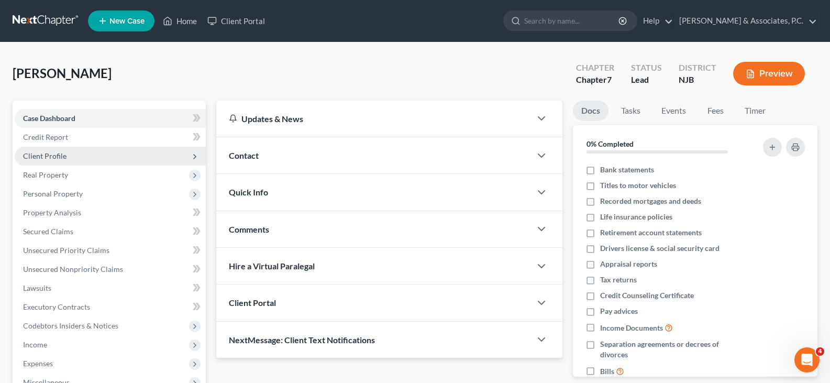
click at [52, 156] on span "Client Profile" at bounding box center [44, 155] width 43 height 9
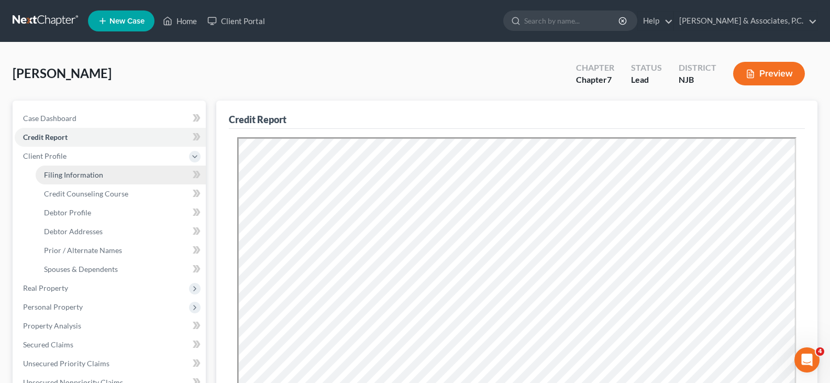
click at [59, 170] on span "Filing Information" at bounding box center [73, 174] width 59 height 9
select select "1"
select select "0"
select select "51"
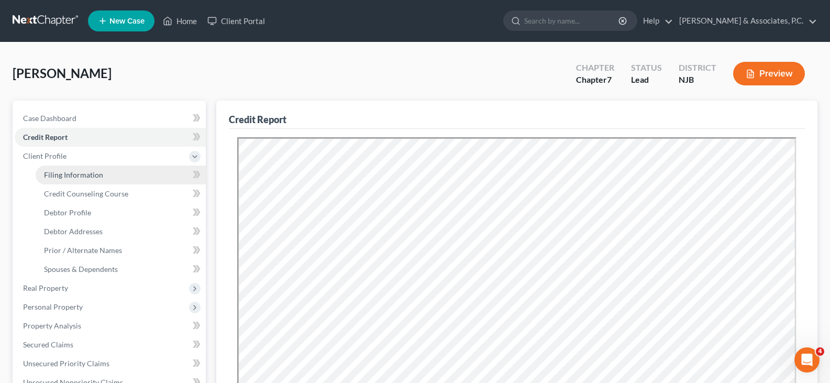
select select "0"
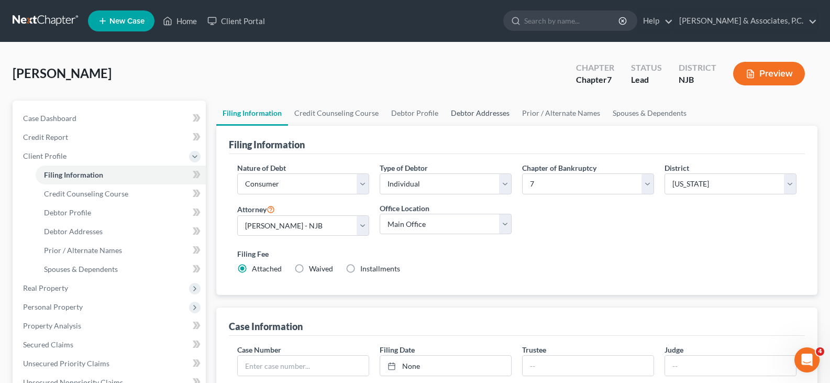
click at [467, 115] on link "Debtor Addresses" at bounding box center [479, 112] width 71 height 25
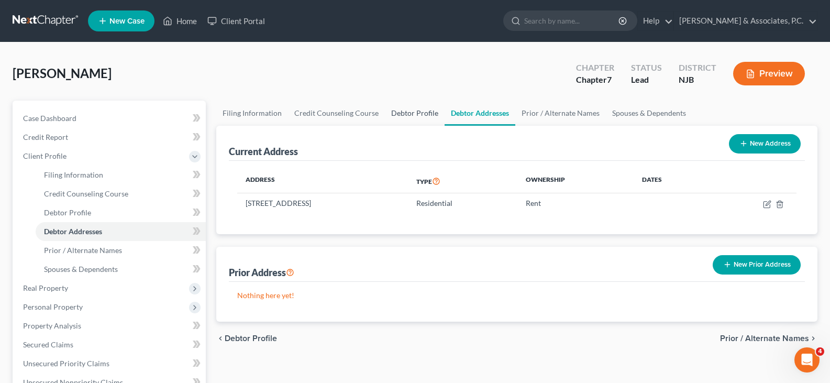
click at [419, 115] on link "Debtor Profile" at bounding box center [415, 112] width 60 height 25
select select "0"
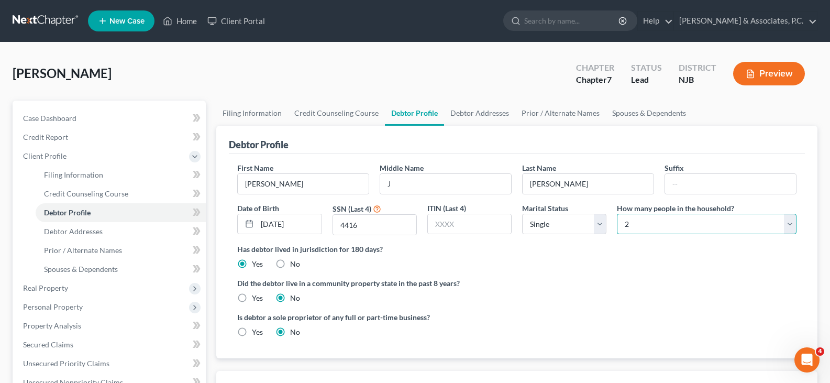
click at [649, 225] on select "Select 1 2 3 4 5 6 7 8 9 10 11 12 13 14 15 16 17 18 19 20" at bounding box center [707, 224] width 180 height 21
select select "0"
click at [617, 214] on select "Select 1 2 3 4 5 6 7 8 9 10 11 12 13 14 15 16 17 18 19 20" at bounding box center [707, 224] width 180 height 21
click at [482, 76] on div "[PERSON_NAME] Upgraded Chapter Chapter 7 Status [GEOGRAPHIC_DATA] [GEOGRAPHIC_D…" at bounding box center [415, 78] width 804 height 46
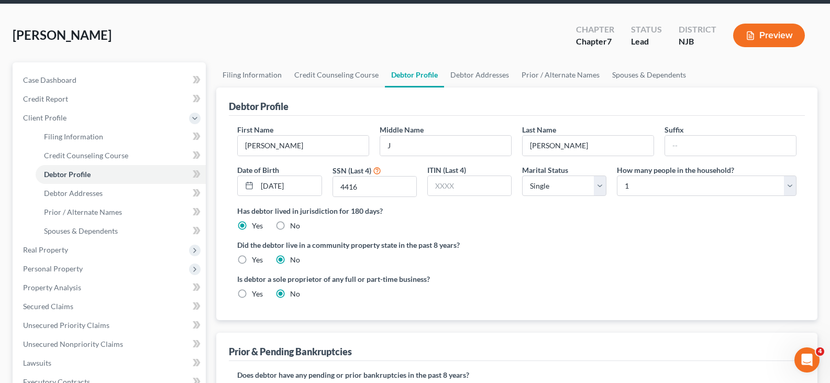
scroll to position [209, 0]
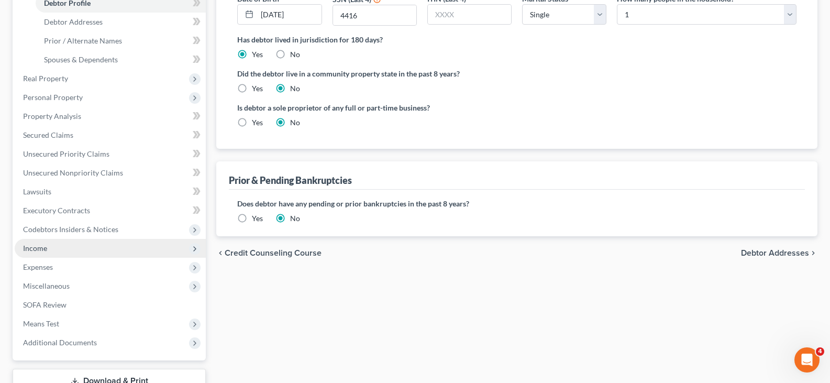
click at [35, 245] on span "Income" at bounding box center [35, 247] width 24 height 9
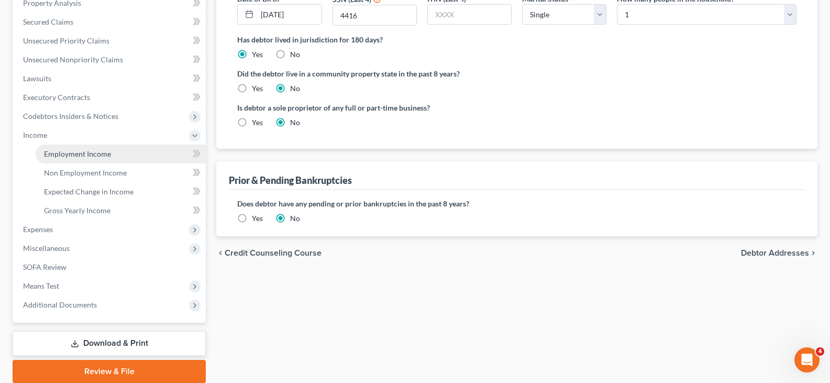
click at [69, 158] on span "Employment Income" at bounding box center [77, 153] width 67 height 9
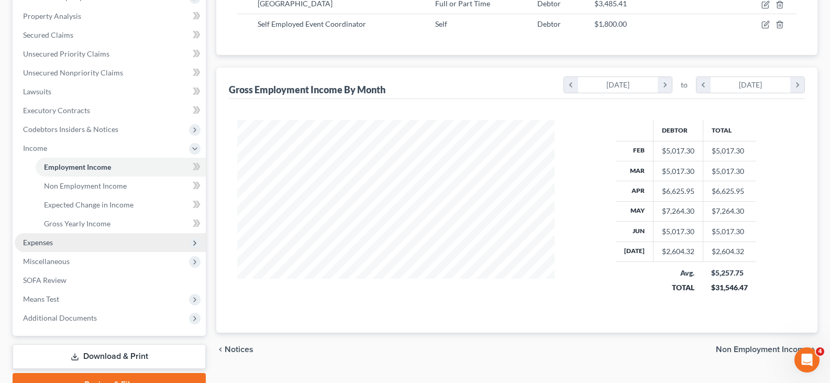
scroll to position [249, 0]
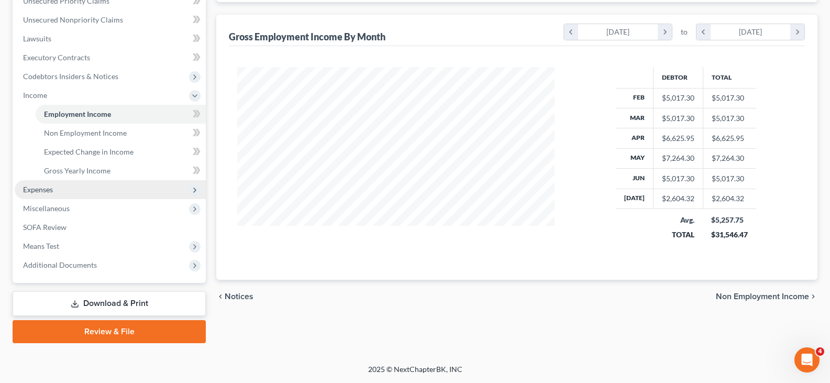
click at [40, 187] on span "Expenses" at bounding box center [38, 189] width 30 height 9
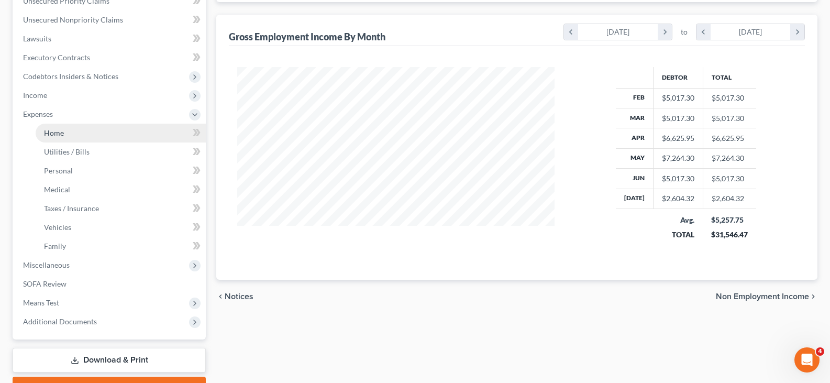
click at [59, 137] on span "Home" at bounding box center [54, 132] width 20 height 9
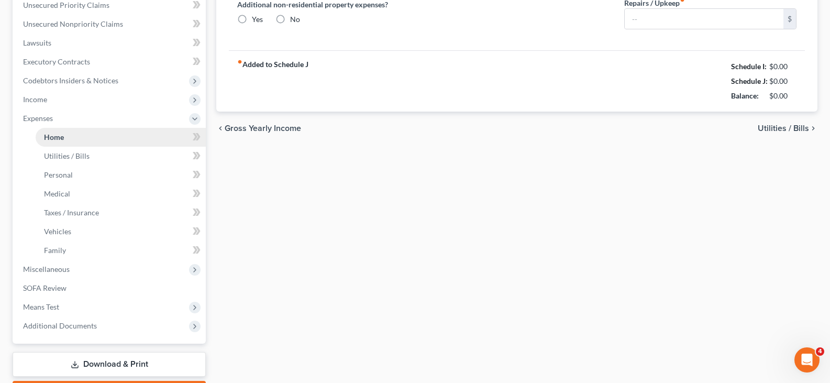
type input "600.00"
type input "0.00"
radio input "true"
type input "0.00"
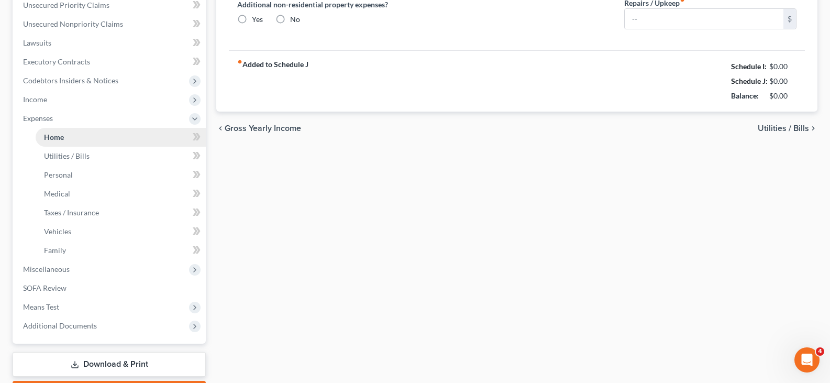
type input "0.00"
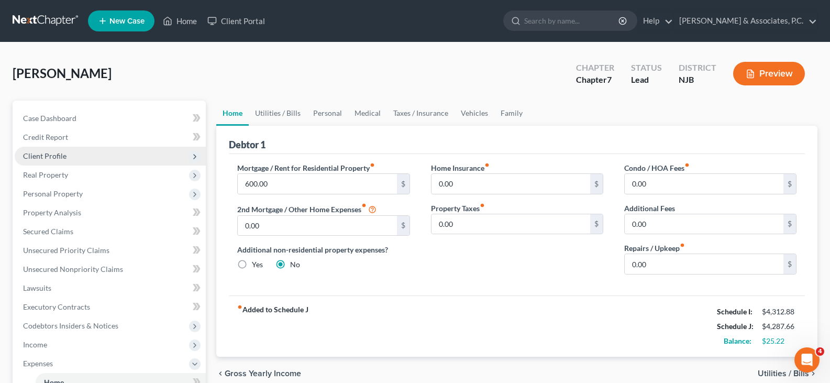
click at [46, 155] on span "Client Profile" at bounding box center [44, 155] width 43 height 9
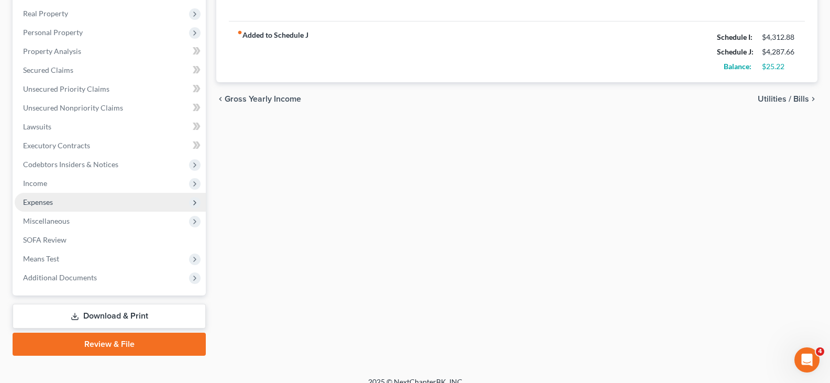
scroll to position [287, 0]
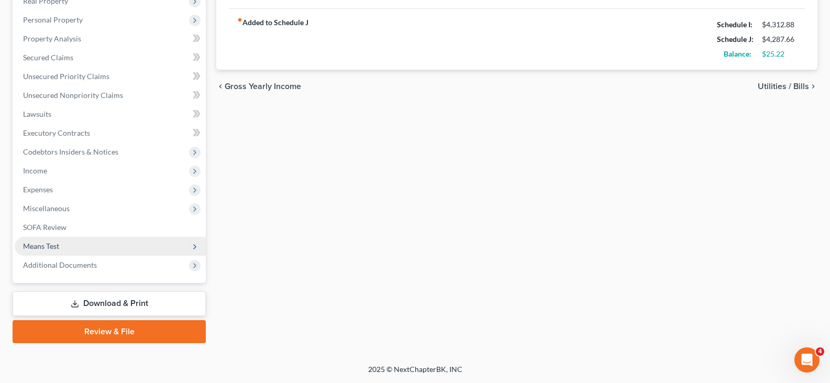
click at [48, 244] on span "Means Test" at bounding box center [41, 245] width 36 height 9
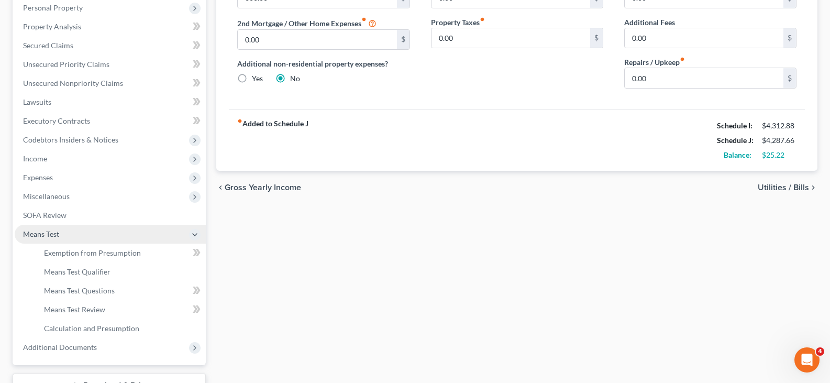
scroll to position [174, 0]
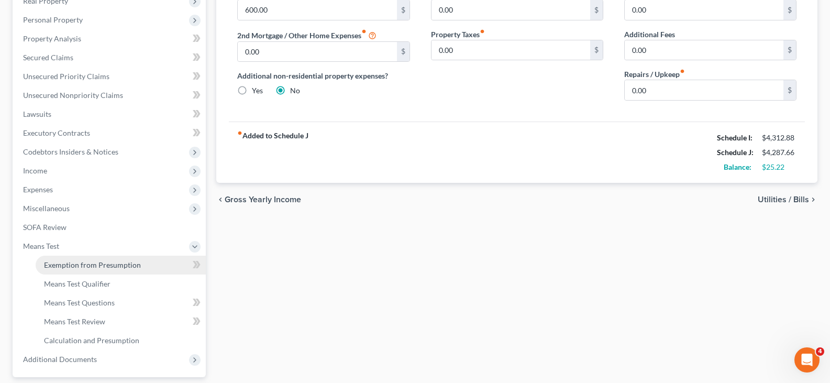
click at [76, 266] on span "Exemption from Presumption" at bounding box center [92, 264] width 97 height 9
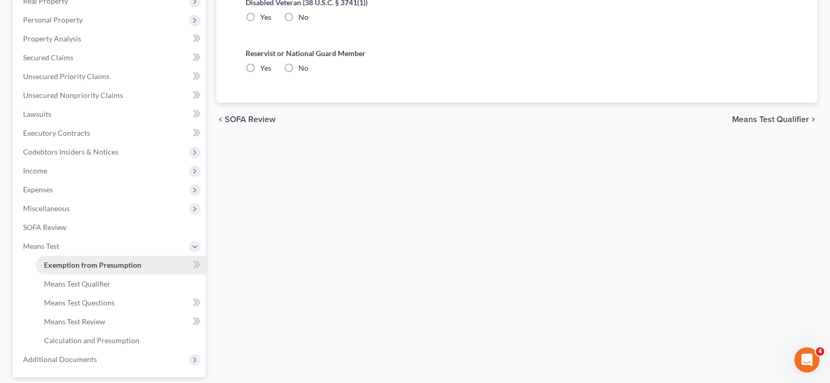
radio input "true"
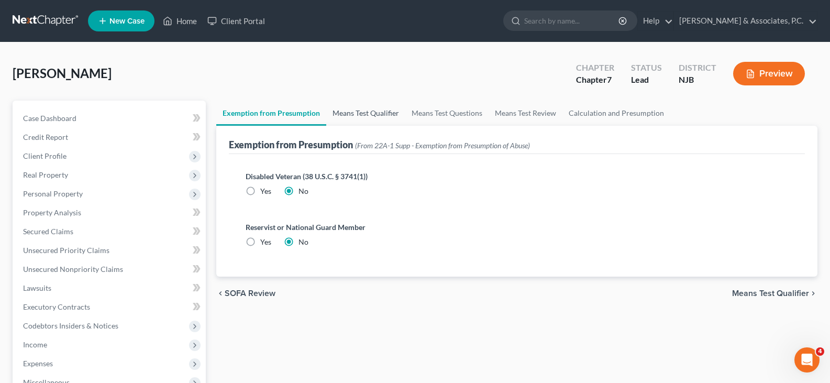
click at [349, 113] on link "Means Test Qualifier" at bounding box center [365, 112] width 79 height 25
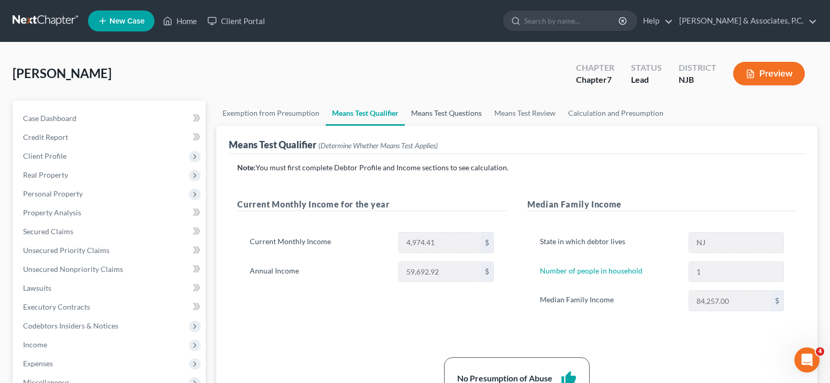
click at [450, 109] on link "Means Test Questions" at bounding box center [446, 112] width 83 height 25
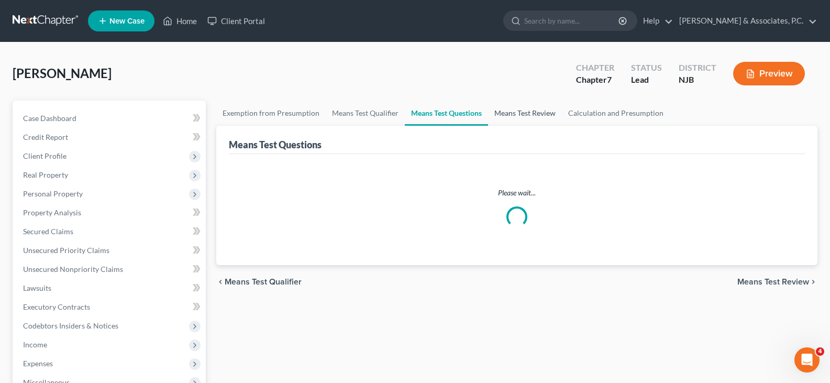
click at [522, 111] on link "Means Test Review" at bounding box center [525, 112] width 74 height 25
click at [598, 108] on link "Calculation and Presumption" at bounding box center [616, 112] width 108 height 25
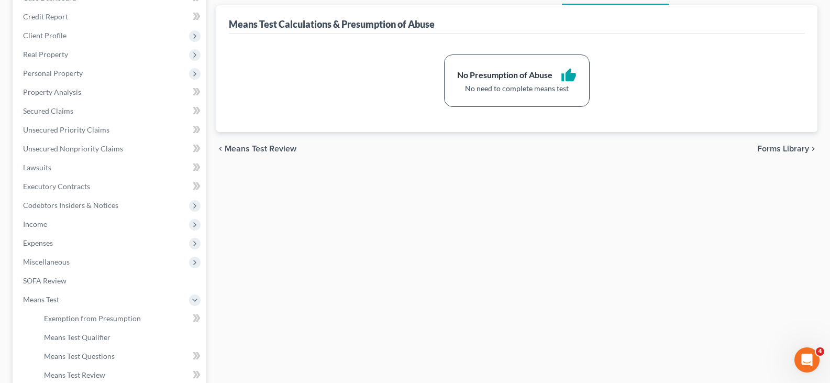
scroll to position [268, 0]
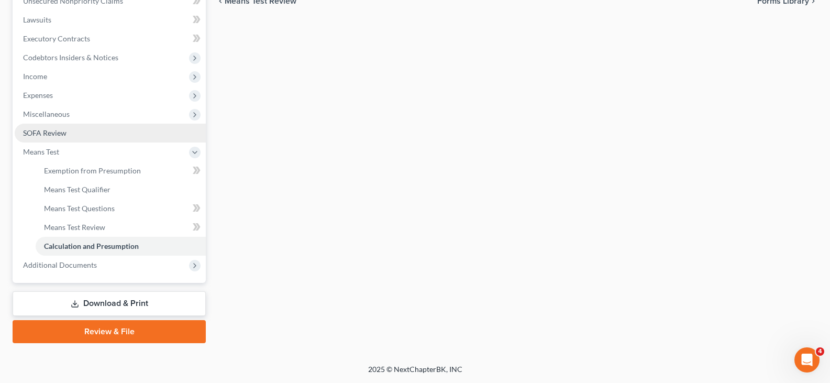
click at [52, 133] on span "SOFA Review" at bounding box center [44, 132] width 43 height 9
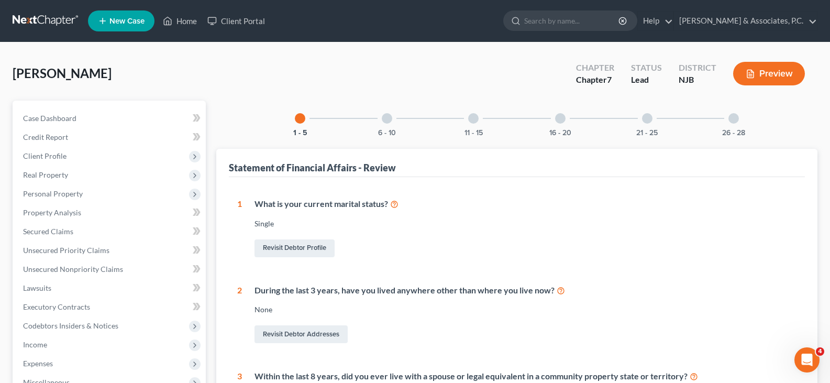
click at [385, 119] on div at bounding box center [387, 118] width 10 height 10
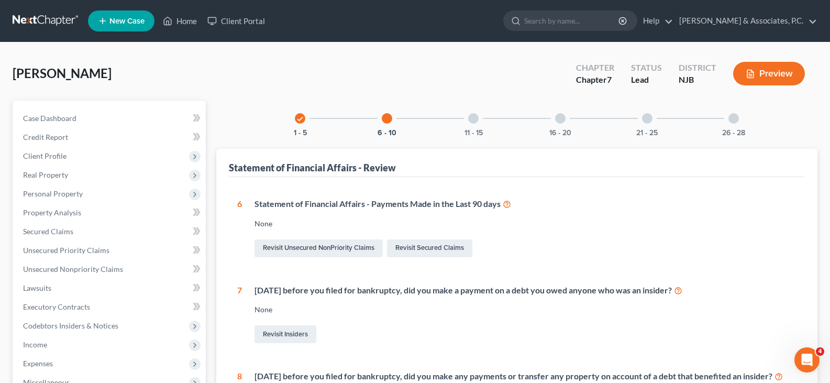
click at [478, 113] on div "11 - 15" at bounding box center [473, 118] width 36 height 36
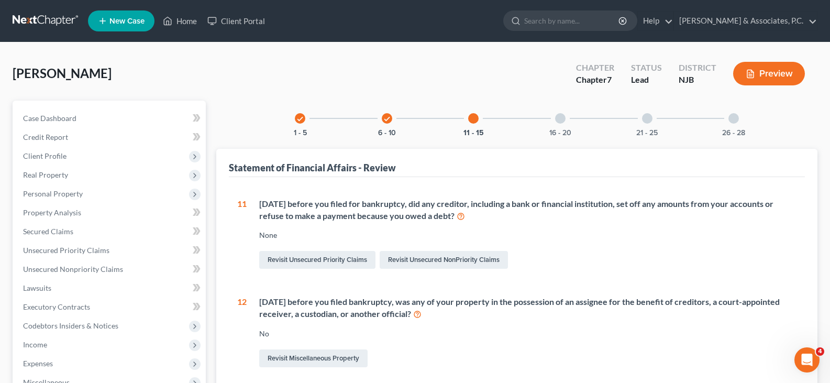
click at [298, 116] on icon "check" at bounding box center [299, 118] width 7 height 7
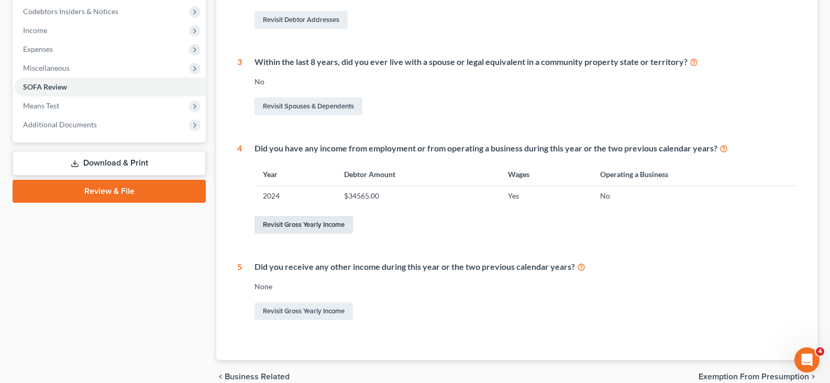
click at [302, 216] on link "Revisit Gross Yearly Income" at bounding box center [303, 225] width 98 height 18
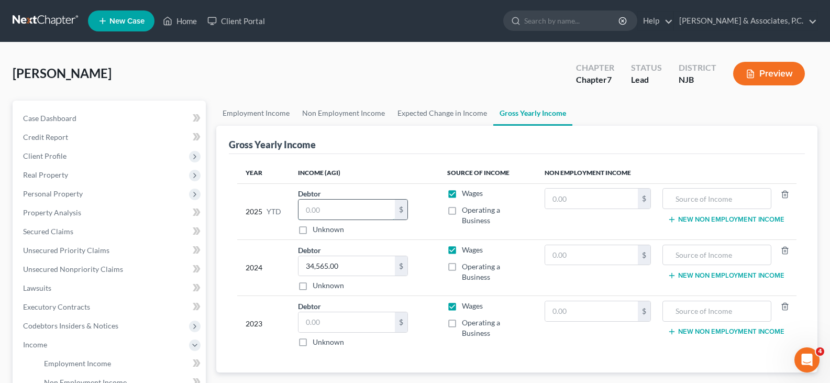
click at [329, 206] on input "text" at bounding box center [346, 209] width 96 height 20
type input "33,959.45"
click at [322, 316] on input "text" at bounding box center [346, 322] width 96 height 20
type input "35,000.00"
click at [570, 254] on input "text" at bounding box center [591, 255] width 93 height 20
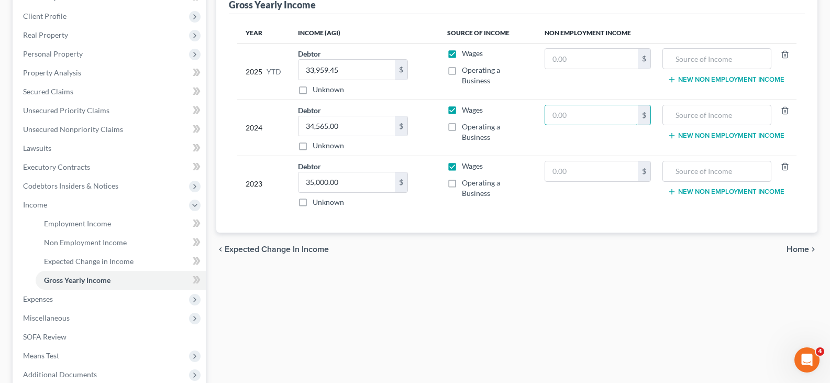
scroll to position [249, 0]
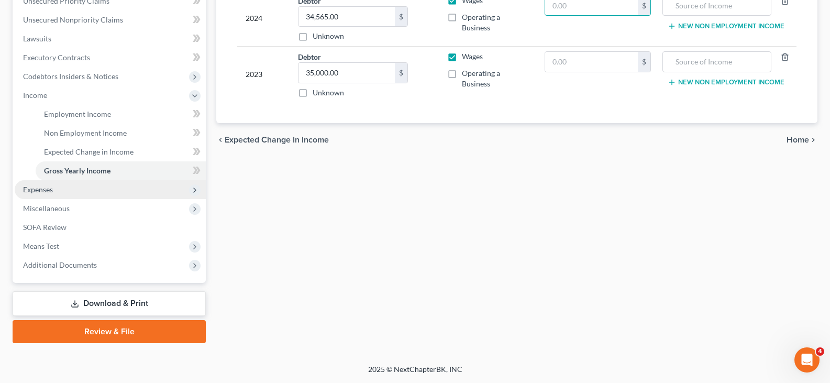
click at [28, 194] on span "Expenses" at bounding box center [110, 189] width 191 height 19
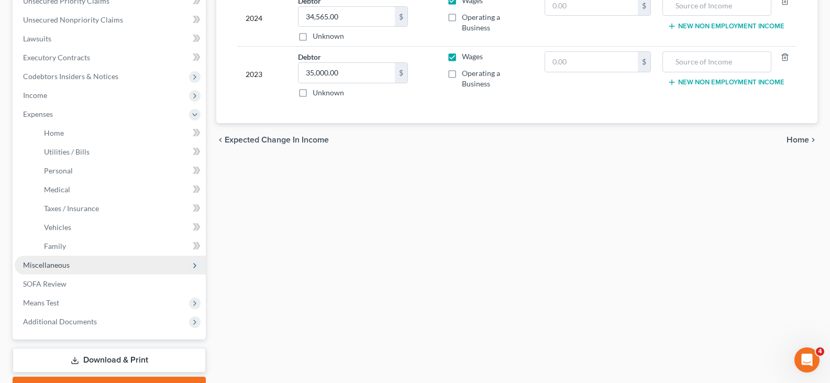
click at [41, 268] on span "Miscellaneous" at bounding box center [46, 264] width 47 height 9
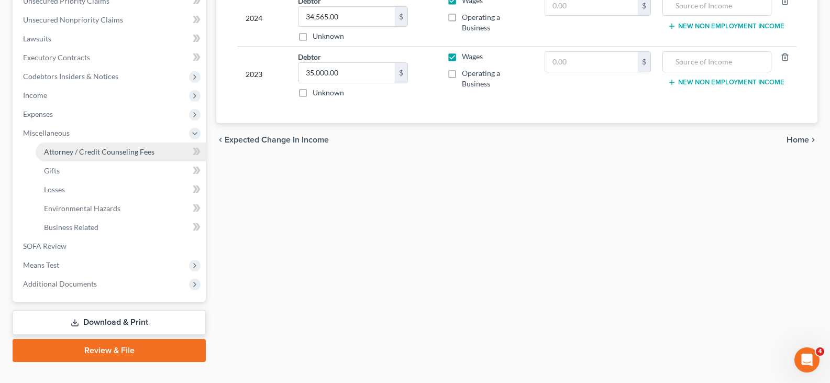
click at [77, 154] on span "Attorney / Credit Counseling Fees" at bounding box center [99, 151] width 110 height 9
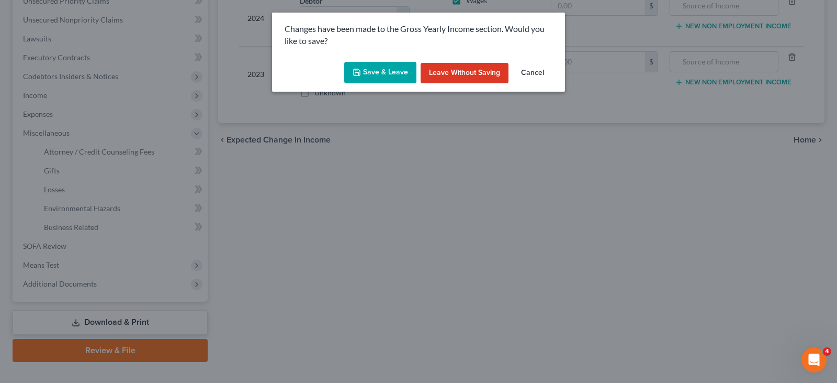
click at [370, 79] on button "Save & Leave" at bounding box center [380, 73] width 72 height 22
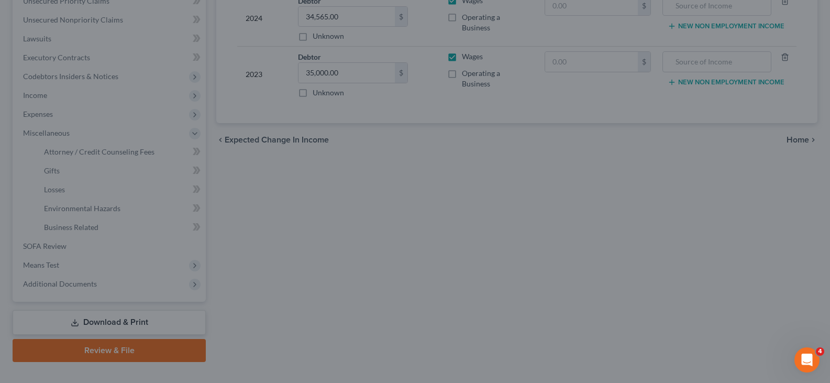
select select "0"
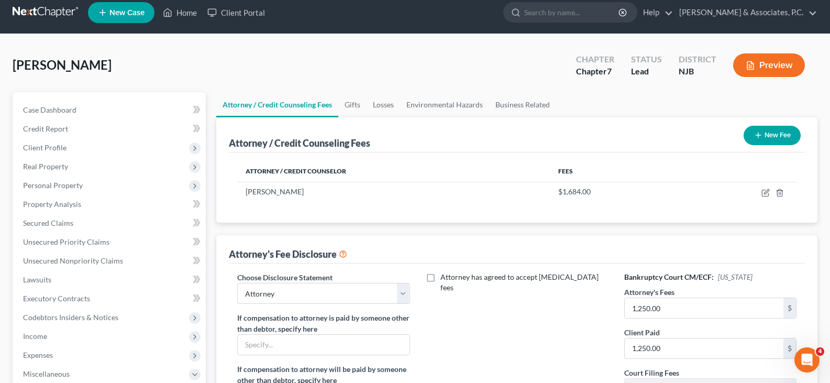
scroll to position [268, 0]
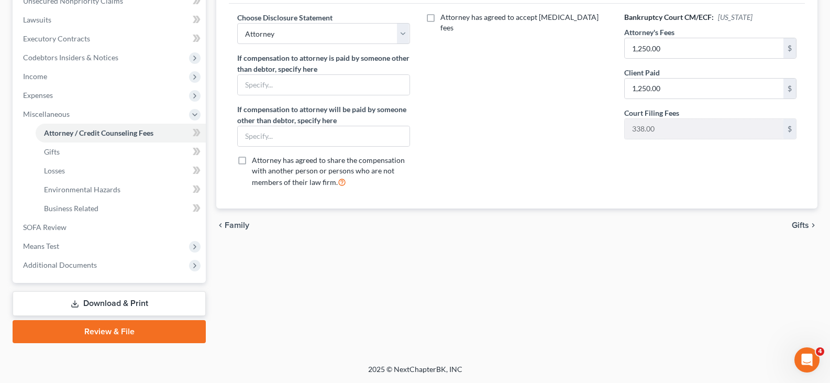
click at [94, 304] on link "Download & Print" at bounding box center [109, 303] width 193 height 25
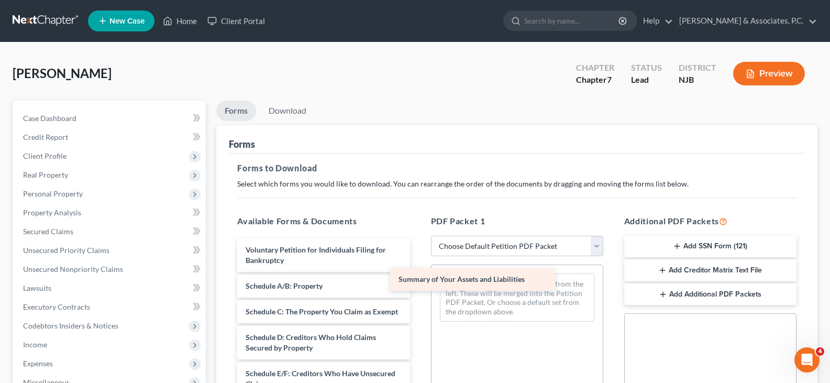
drag, startPoint x: 304, startPoint y: 284, endPoint x: 458, endPoint y: 276, distance: 154.6
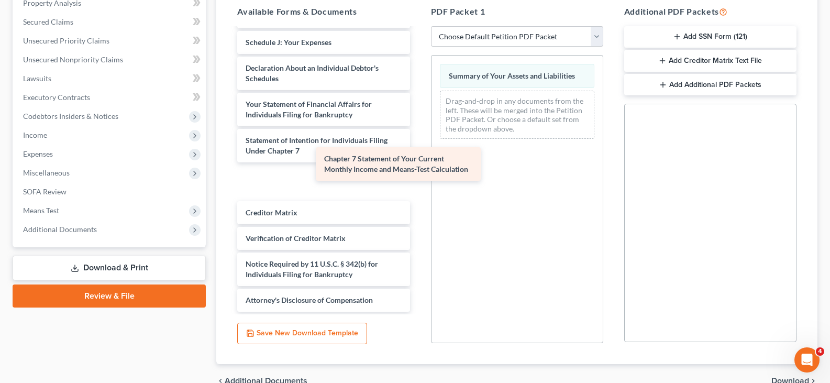
scroll to position [219, 0]
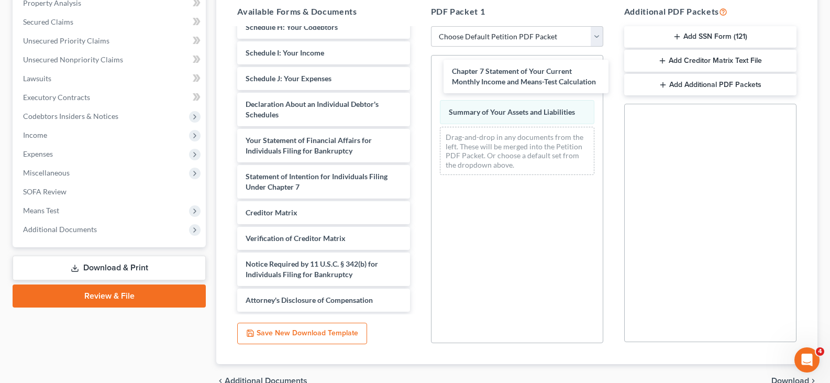
drag, startPoint x: 270, startPoint y: 178, endPoint x: 438, endPoint y: 87, distance: 190.9
click at [418, 73] on div "Chapter 7 Statement of Your Current Monthly Income and Means-Test Calculation V…" at bounding box center [323, 65] width 189 height 491
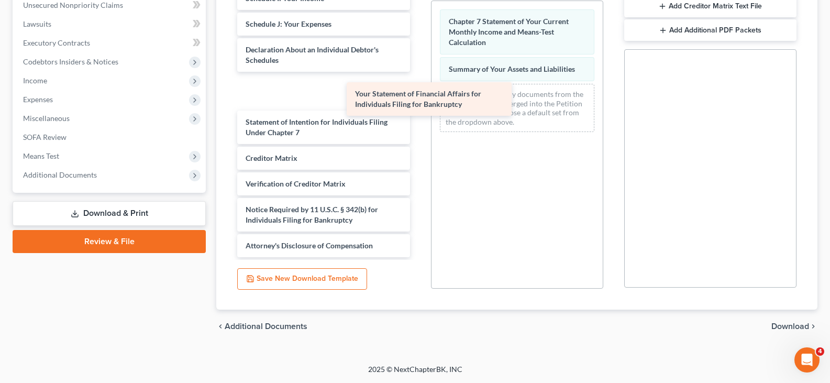
scroll to position [183, 0]
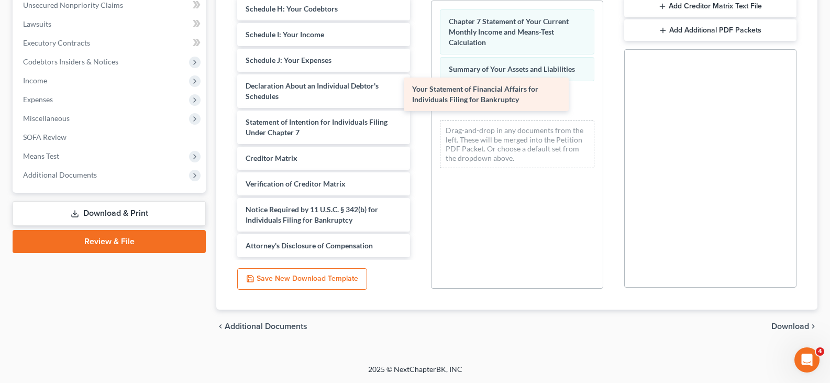
drag, startPoint x: 278, startPoint y: 88, endPoint x: 444, endPoint y: 92, distance: 165.9
click at [418, 92] on div "Your Statement of Financial Affairs for Individuals Filing for Bankruptcy Volun…" at bounding box center [323, 29] width 189 height 455
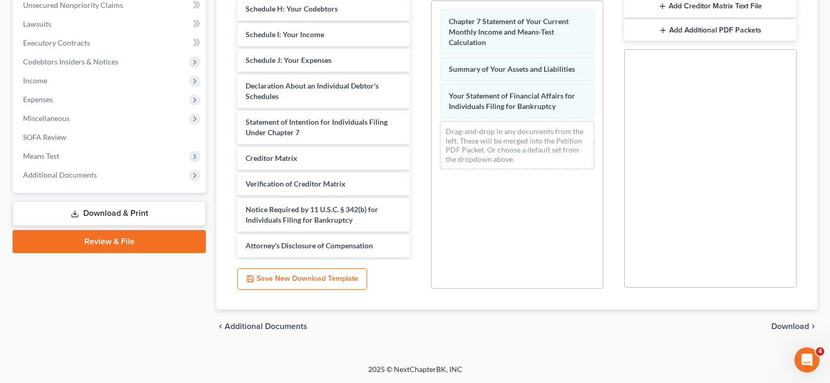
drag, startPoint x: 794, startPoint y: 321, endPoint x: 486, endPoint y: 192, distance: 334.3
click at [791, 319] on div "chevron_left Additional Documents Download chevron_right" at bounding box center [516, 325] width 601 height 33
click at [785, 328] on span "Download" at bounding box center [790, 326] width 38 height 8
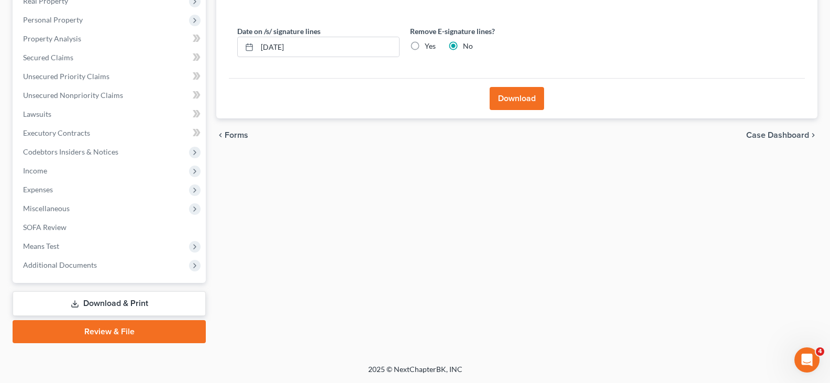
scroll to position [174, 0]
click at [424, 44] on label "Yes" at bounding box center [429, 46] width 11 height 10
click at [429, 44] on input "Yes" at bounding box center [432, 44] width 7 height 7
radio input "true"
radio input "false"
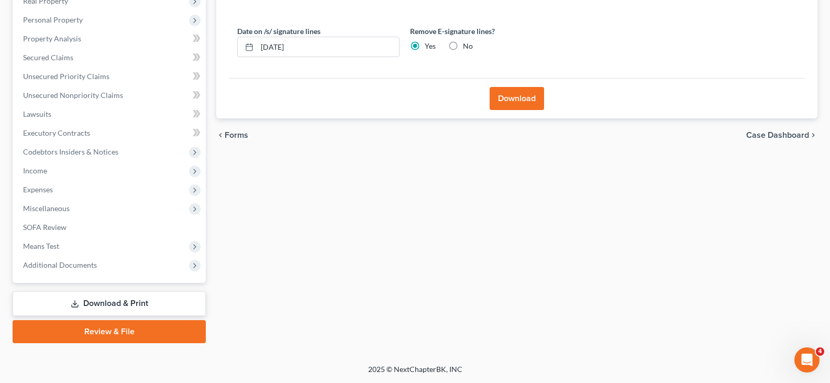
click at [518, 104] on button "Download" at bounding box center [516, 98] width 54 height 23
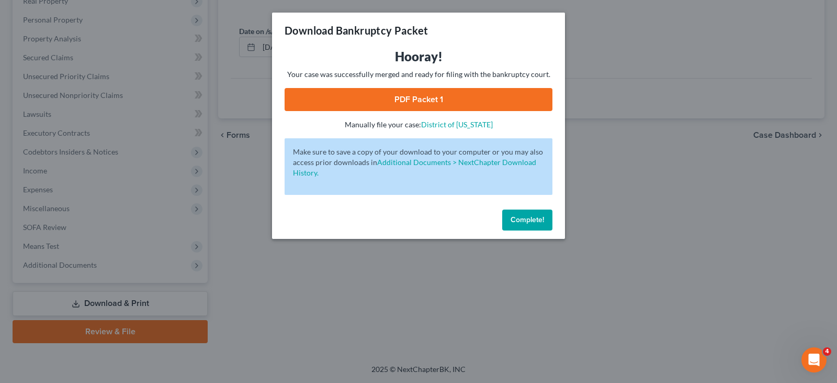
click at [416, 102] on link "PDF Packet 1" at bounding box center [419, 99] width 268 height 23
drag, startPoint x: 528, startPoint y: 219, endPoint x: 266, endPoint y: 88, distance: 292.1
click at [527, 219] on span "Complete!" at bounding box center [527, 219] width 33 height 9
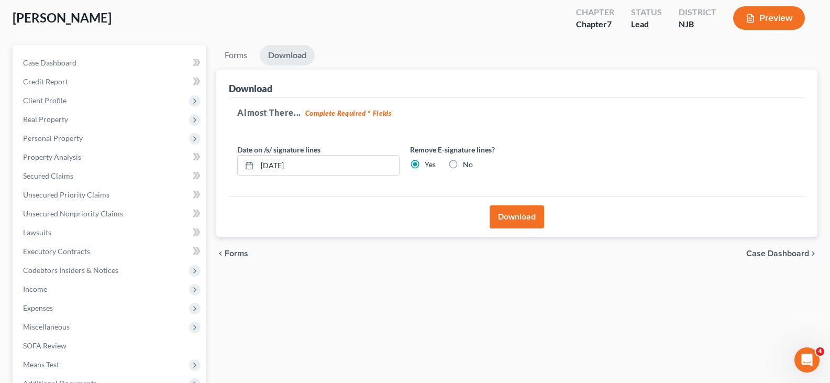
scroll to position [0, 0]
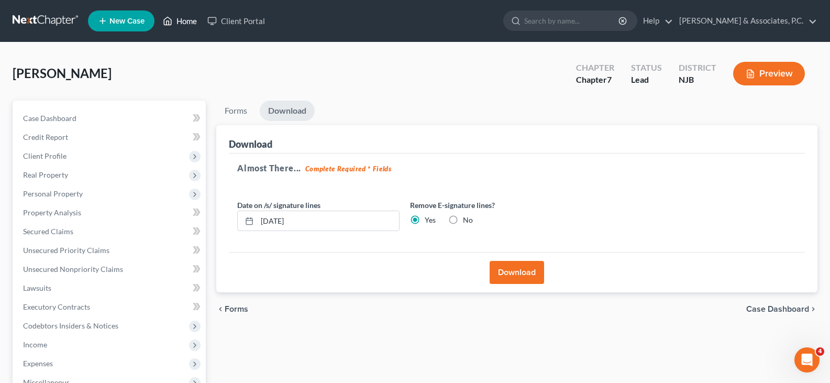
click at [185, 19] on link "Home" at bounding box center [180, 21] width 44 height 19
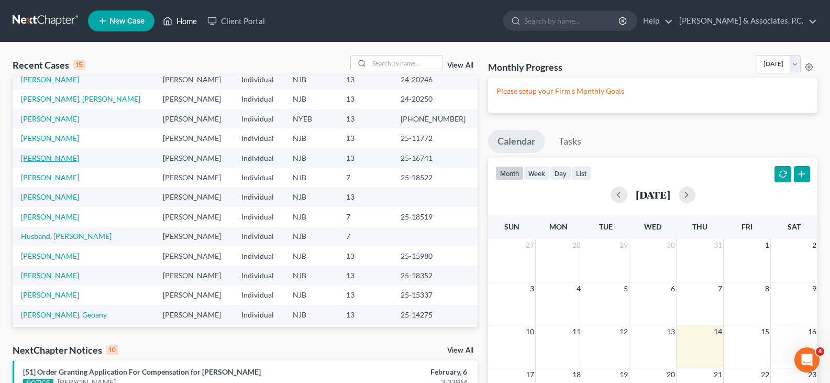
scroll to position [72, 0]
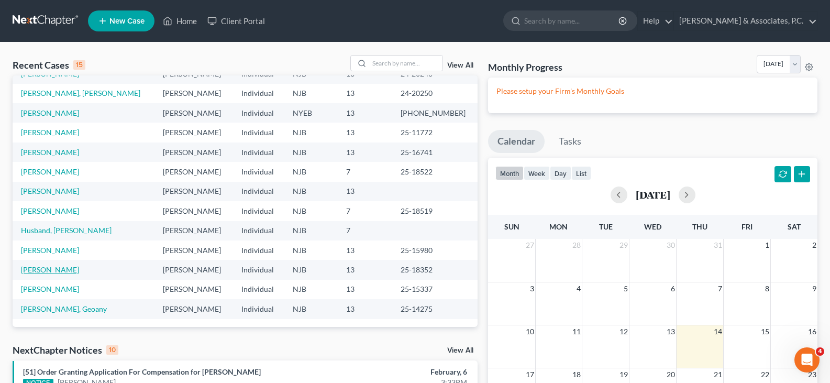
click at [39, 268] on link "[PERSON_NAME]" at bounding box center [50, 269] width 58 height 9
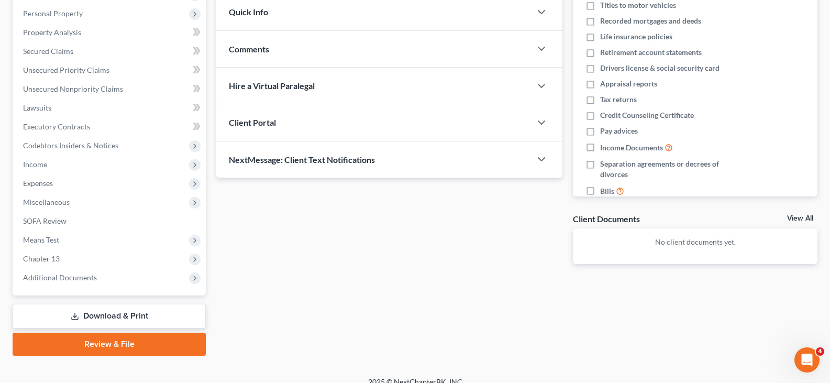
scroll to position [193, 0]
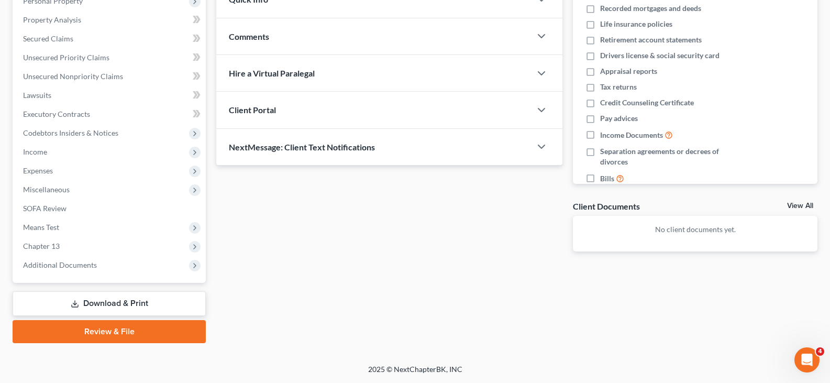
click at [98, 304] on link "Download & Print" at bounding box center [109, 303] width 193 height 25
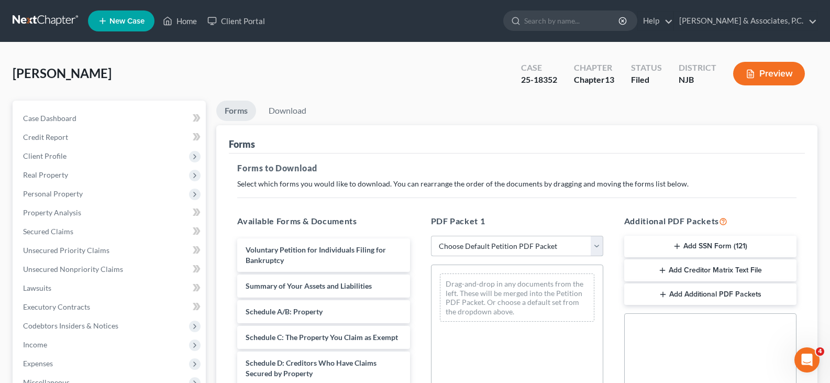
drag, startPoint x: 594, startPoint y: 245, endPoint x: 535, endPoint y: 251, distance: 58.9
click at [594, 245] on select "Choose Default Petition PDF Packet Complete Bankruptcy Petition (all forms and …" at bounding box center [517, 246] width 172 height 21
select select "2"
click at [431, 236] on select "Choose Default Petition PDF Packet Complete Bankruptcy Petition (all forms and …" at bounding box center [517, 246] width 172 height 21
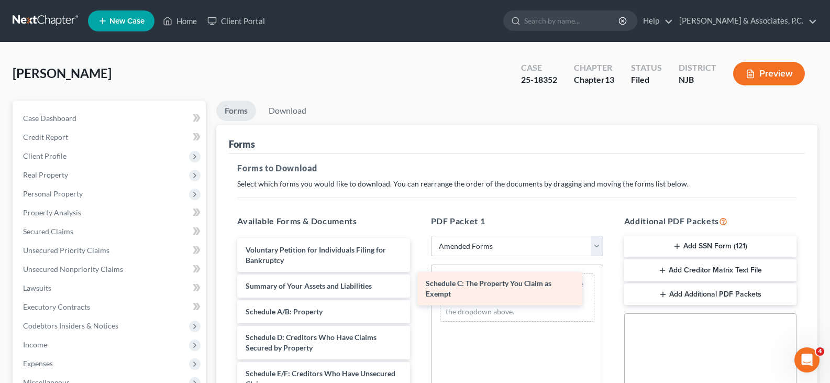
drag, startPoint x: 317, startPoint y: 337, endPoint x: 496, endPoint y: 283, distance: 187.4
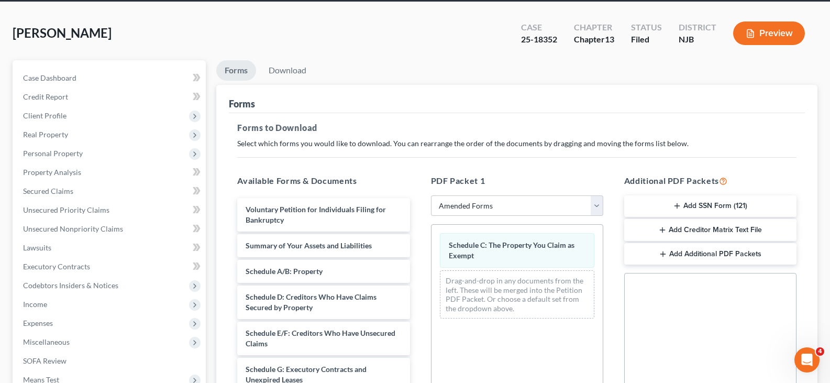
scroll to position [262, 0]
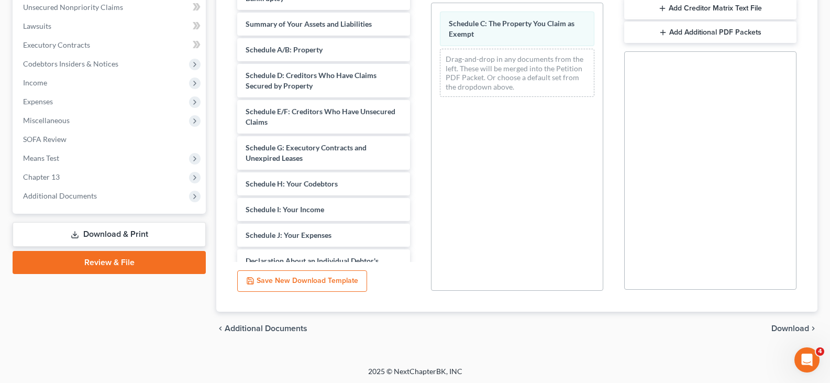
click at [788, 324] on span "Download" at bounding box center [790, 328] width 38 height 8
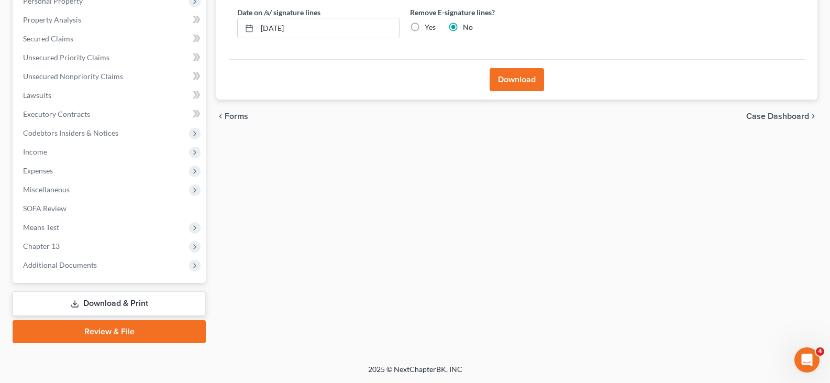
scroll to position [193, 0]
click at [424, 24] on label "Yes" at bounding box center [429, 27] width 11 height 10
click at [429, 24] on input "Yes" at bounding box center [432, 25] width 7 height 7
radio input "true"
radio input "false"
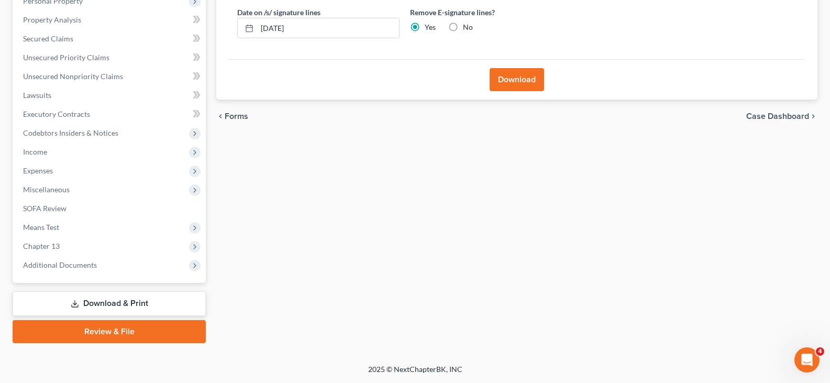
click at [509, 85] on button "Download" at bounding box center [516, 79] width 54 height 23
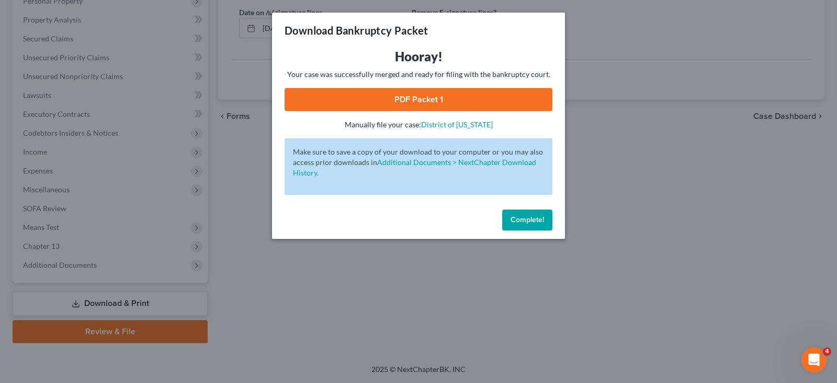
click at [421, 99] on link "PDF Packet 1" at bounding box center [419, 99] width 268 height 23
click at [536, 219] on span "Complete!" at bounding box center [527, 219] width 33 height 9
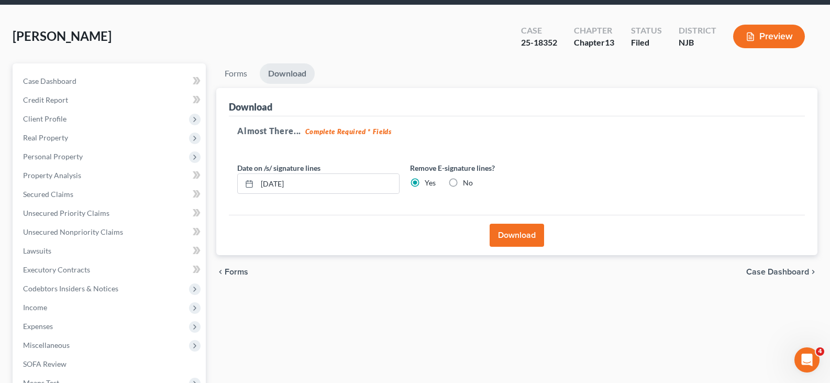
scroll to position [0, 0]
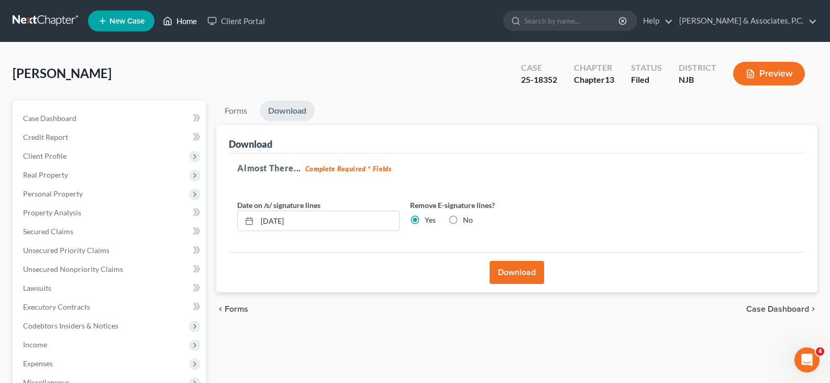
click at [188, 21] on link "Home" at bounding box center [180, 21] width 44 height 19
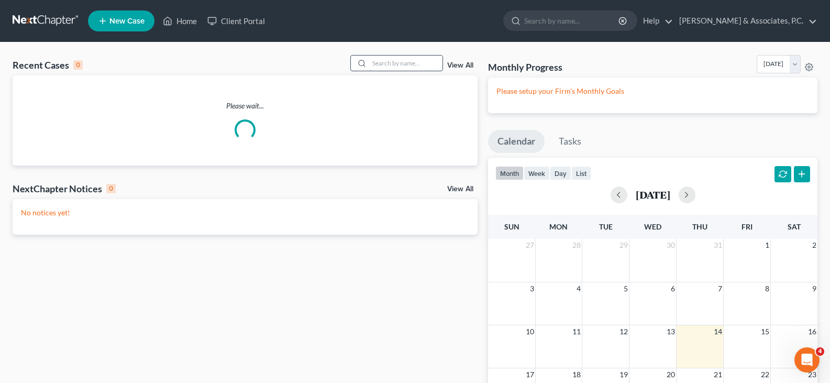
click at [388, 63] on input "search" at bounding box center [405, 62] width 73 height 15
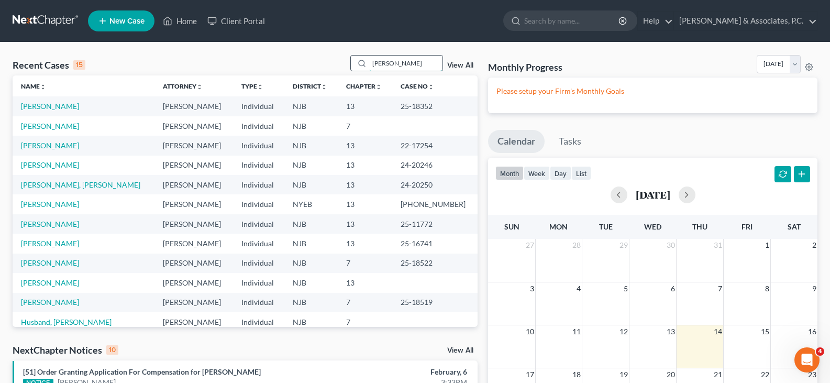
type input "[PERSON_NAME]"
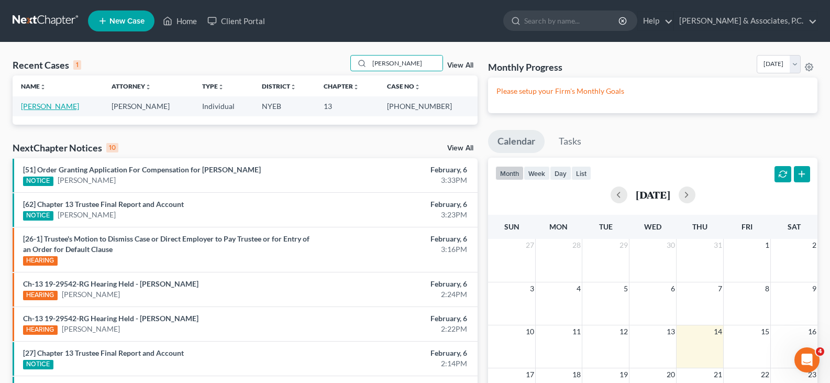
click at [46, 108] on link "[PERSON_NAME]" at bounding box center [50, 106] width 58 height 9
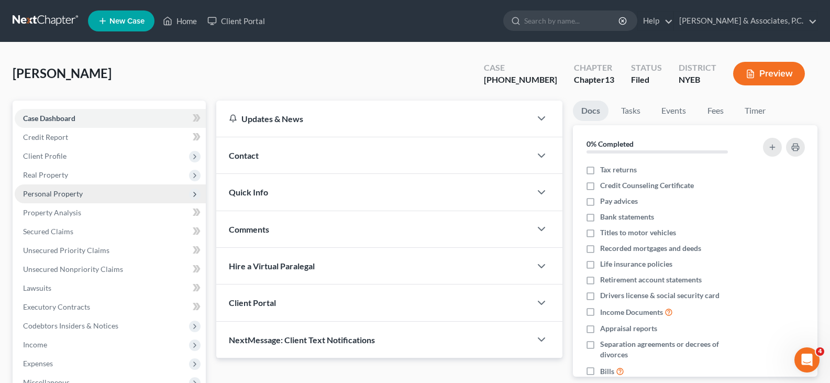
drag, startPoint x: 57, startPoint y: 193, endPoint x: 51, endPoint y: 189, distance: 6.8
click at [54, 193] on span "Personal Property" at bounding box center [53, 193] width 60 height 9
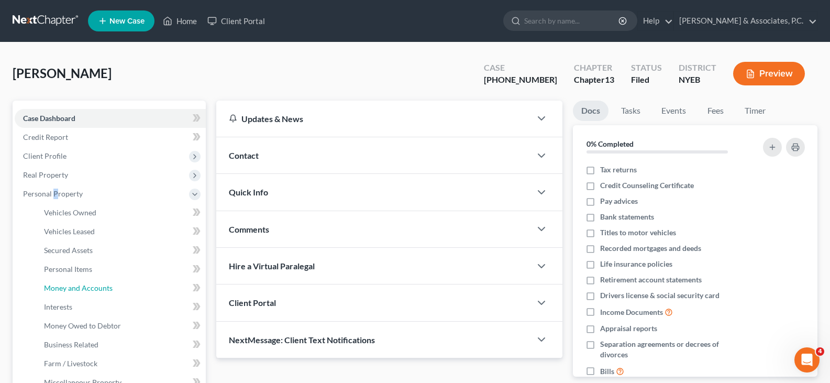
drag, startPoint x: 69, startPoint y: 289, endPoint x: 205, endPoint y: 269, distance: 137.0
click at [69, 289] on span "Money and Accounts" at bounding box center [78, 287] width 69 height 9
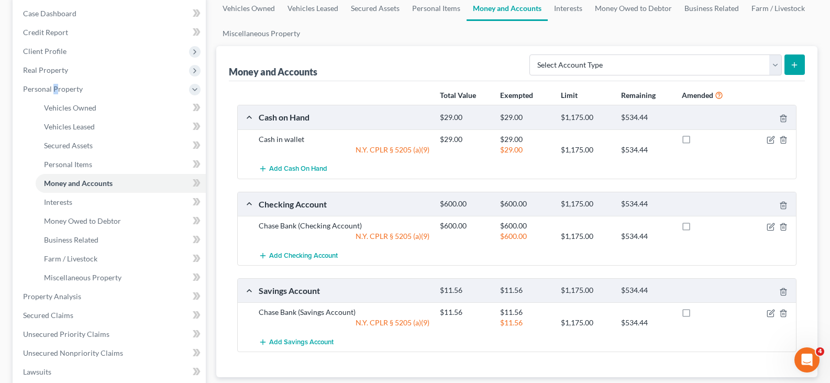
scroll to position [52, 0]
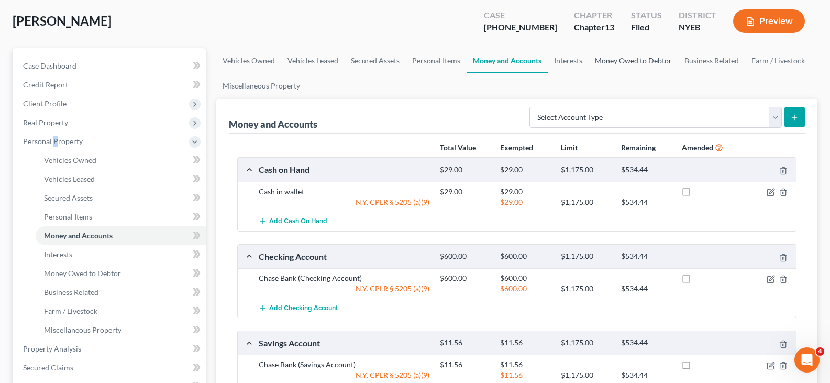
click at [620, 62] on link "Money Owed to Debtor" at bounding box center [632, 60] width 89 height 25
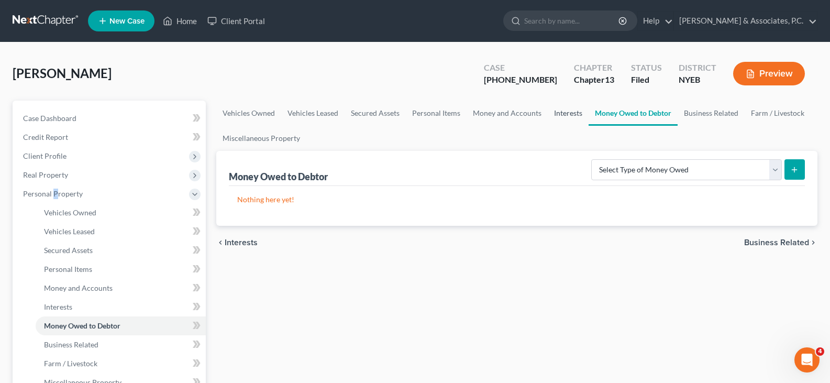
click at [563, 115] on link "Interests" at bounding box center [567, 112] width 41 height 25
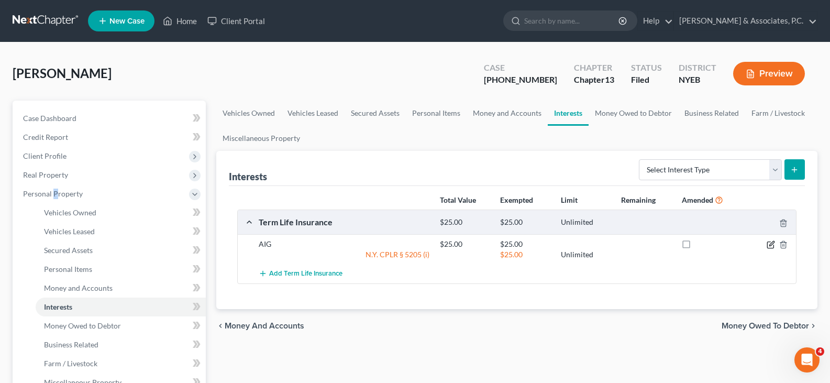
click at [769, 243] on icon "button" at bounding box center [770, 244] width 8 height 8
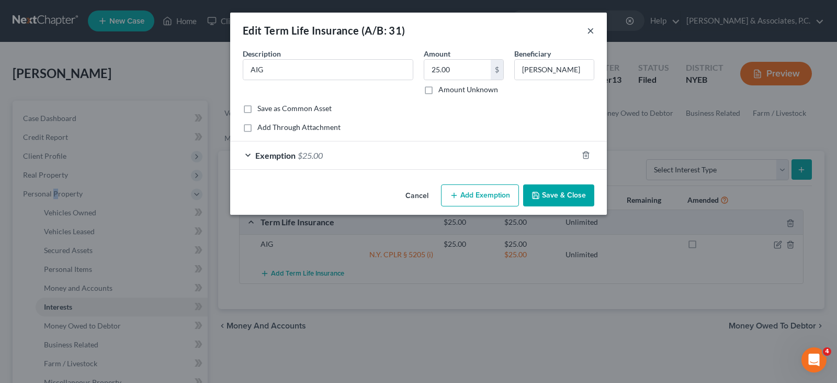
click at [591, 28] on button "×" at bounding box center [590, 30] width 7 height 13
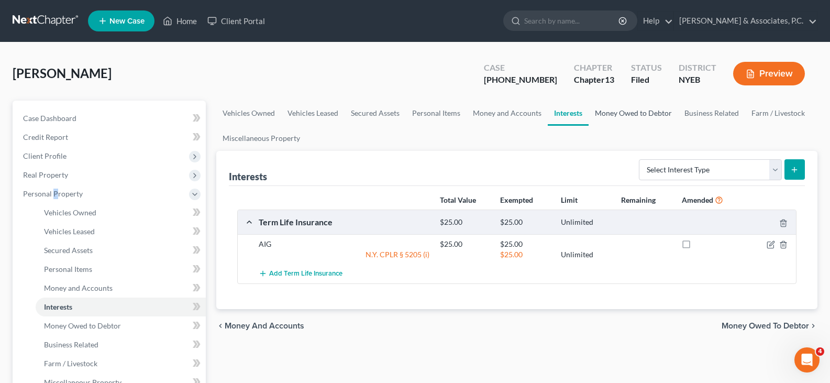
click at [653, 116] on link "Money Owed to Debtor" at bounding box center [632, 112] width 89 height 25
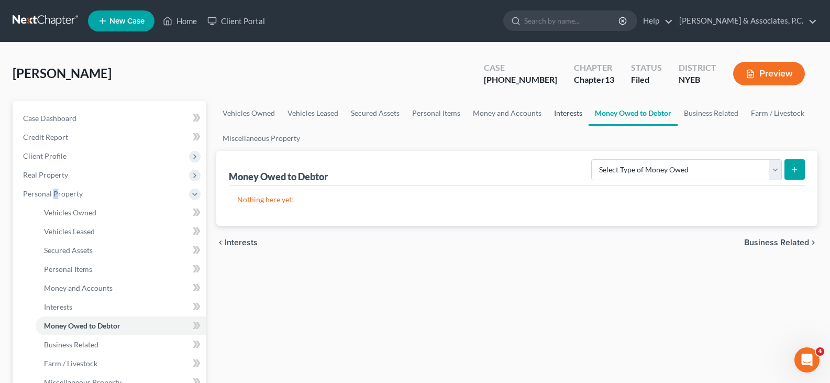
click at [574, 111] on link "Interests" at bounding box center [567, 112] width 41 height 25
